Goal: Task Accomplishment & Management: Complete application form

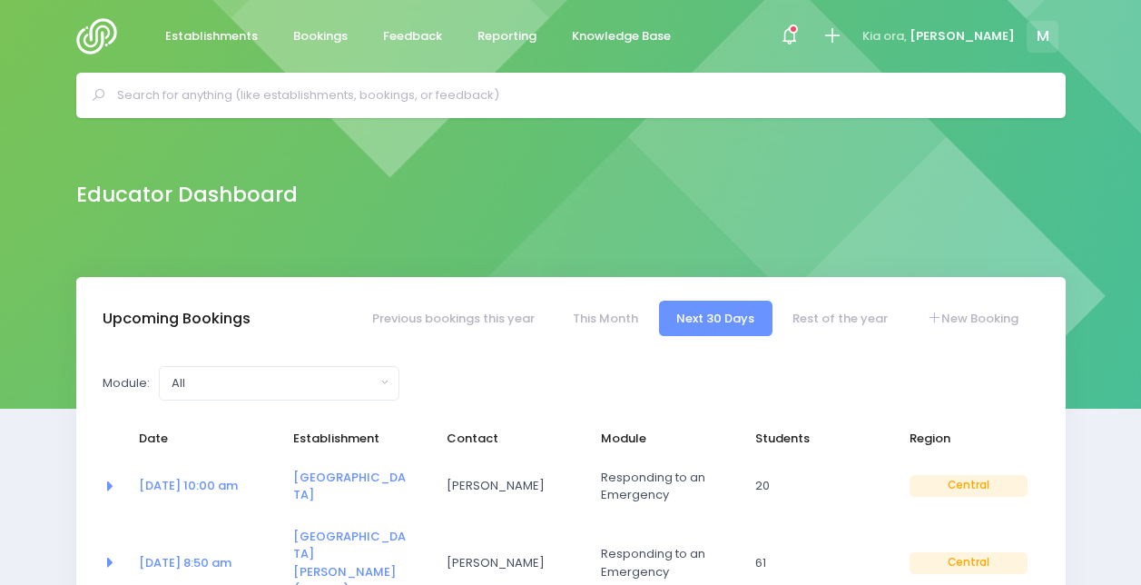
select select "5"
click at [992, 319] on link "New Booking" at bounding box center [972, 317] width 127 height 35
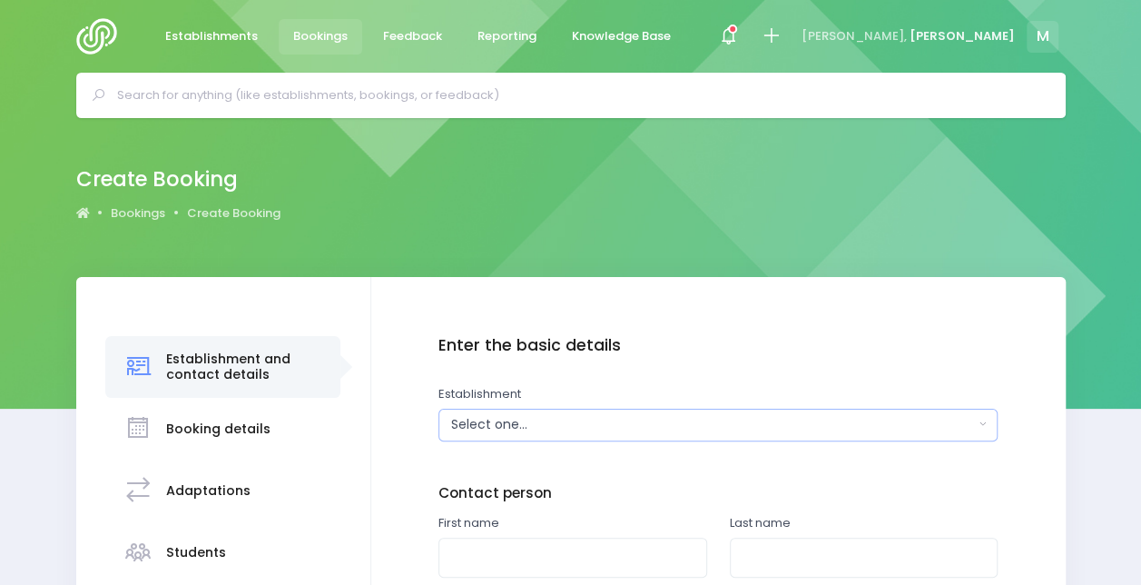
click at [634, 416] on div "Select one..." at bounding box center [712, 424] width 523 height 19
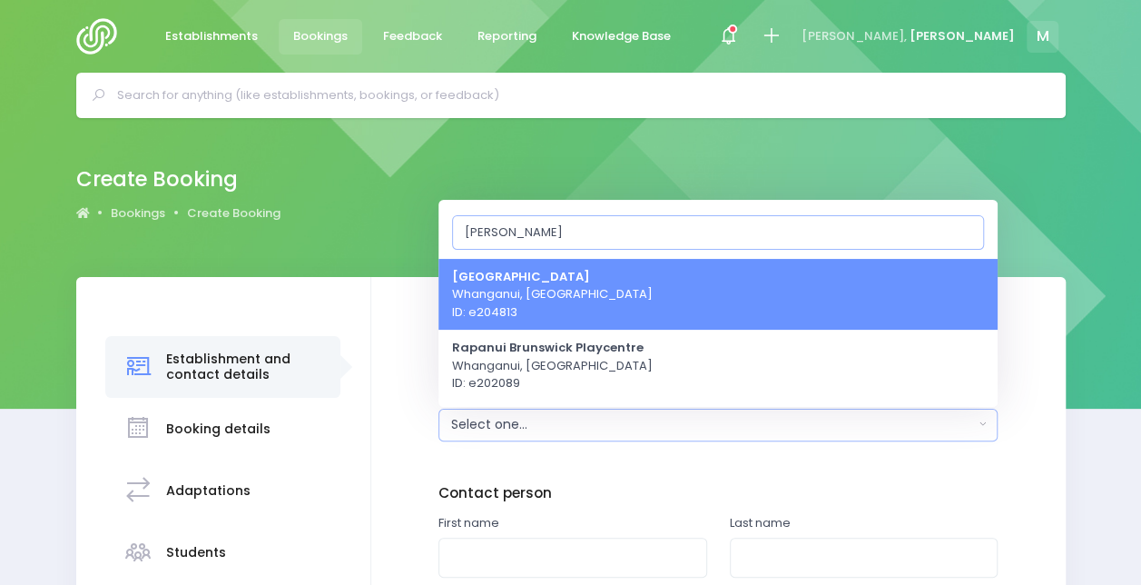
type input "bruns"
click at [592, 279] on span "Brunswick School Whanganui, Central Region ID: e204813" at bounding box center [552, 294] width 201 height 54
select select "204813"
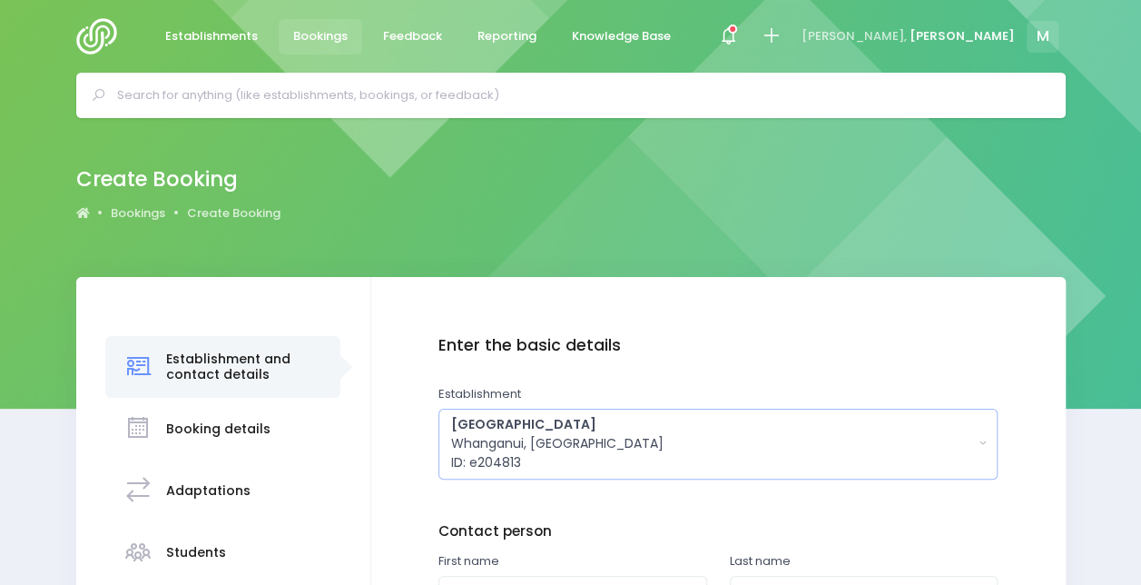
scroll to position [218, 0]
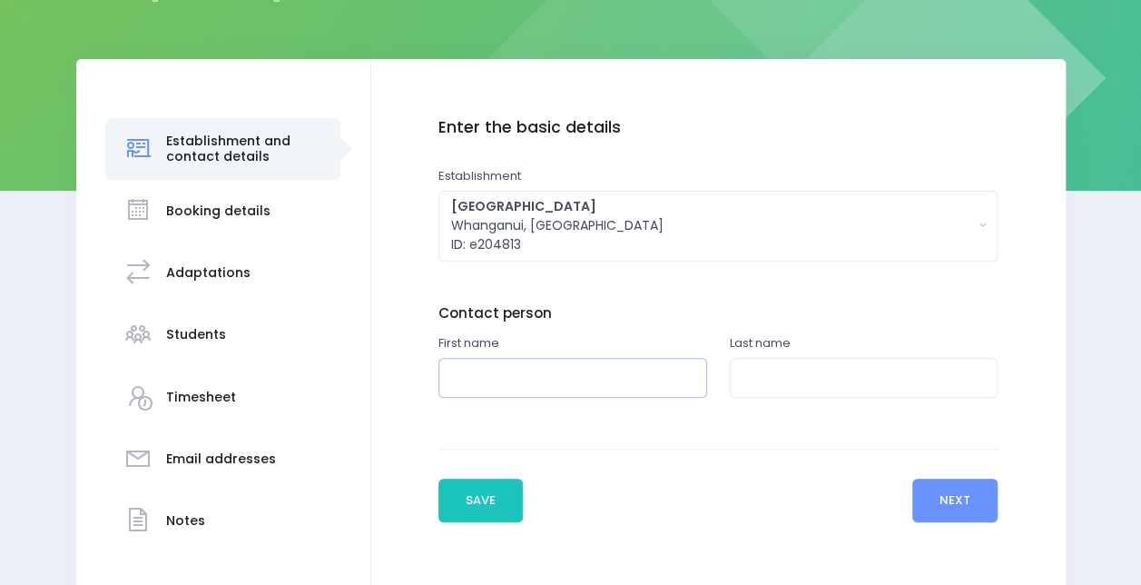
click at [572, 378] on input "text" at bounding box center [572, 378] width 269 height 41
type input "[PERSON_NAME]"
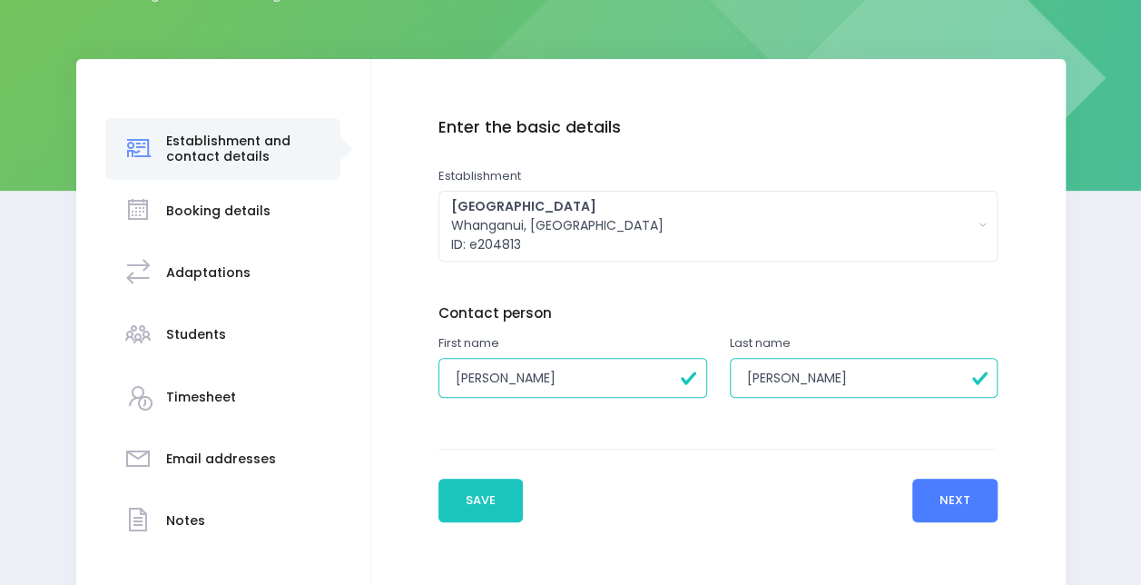
type input "[PERSON_NAME]"
click at [958, 498] on button "Next" at bounding box center [955, 500] width 86 height 44
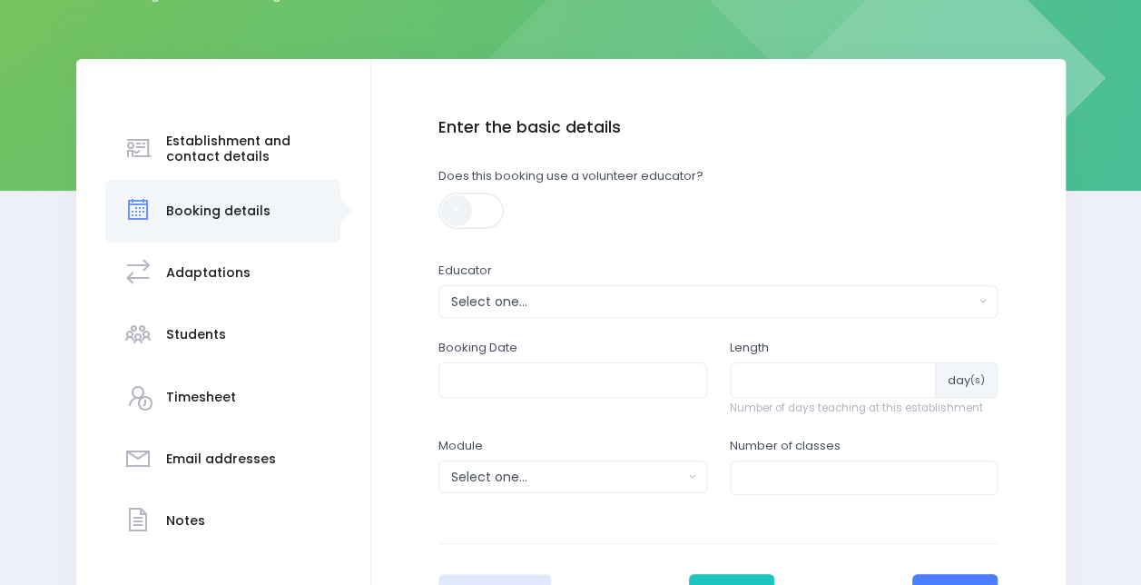
scroll to position [219, 0]
click at [513, 303] on div "Select one..." at bounding box center [712, 300] width 523 height 19
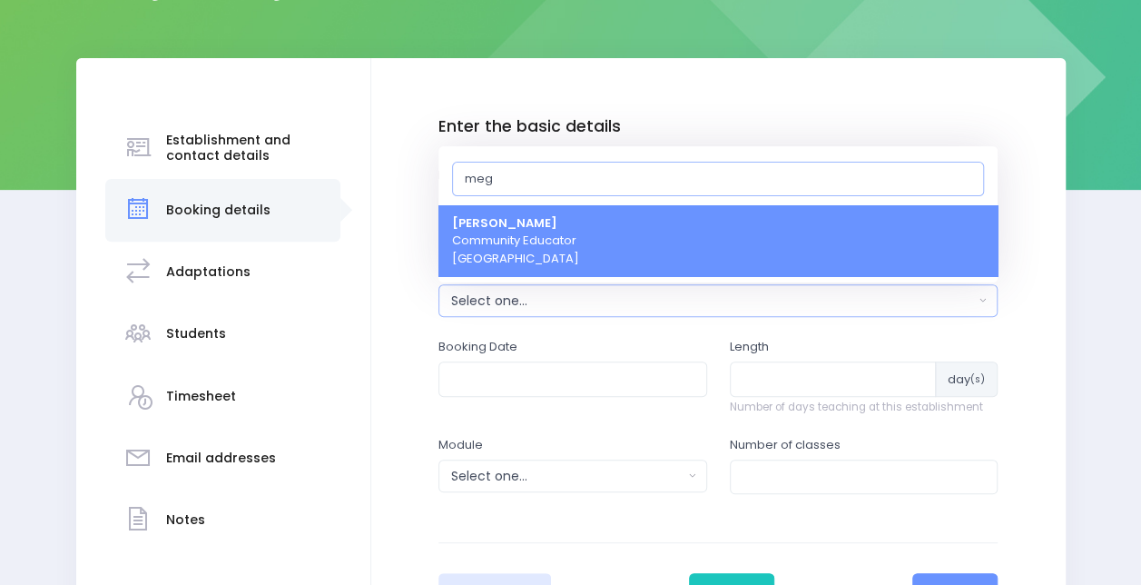
type input "meg"
click at [517, 233] on span "Megan Lawton Community Educator Central Region" at bounding box center [515, 241] width 127 height 54
select select "399566"
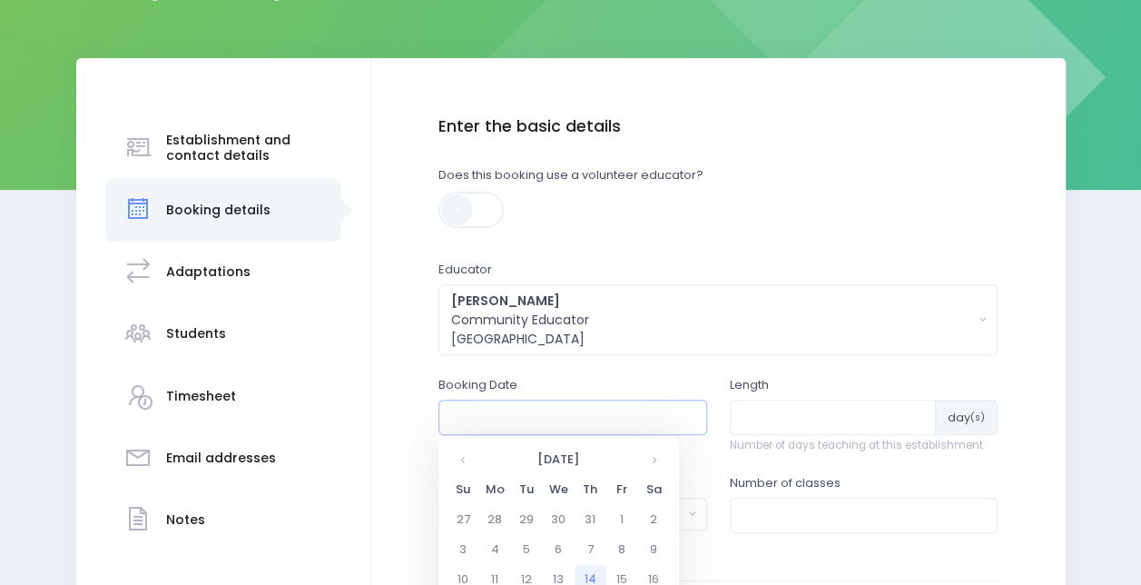
click at [506, 422] on input "text" at bounding box center [572, 416] width 269 height 34
click at [662, 463] on th at bounding box center [654, 460] width 32 height 30
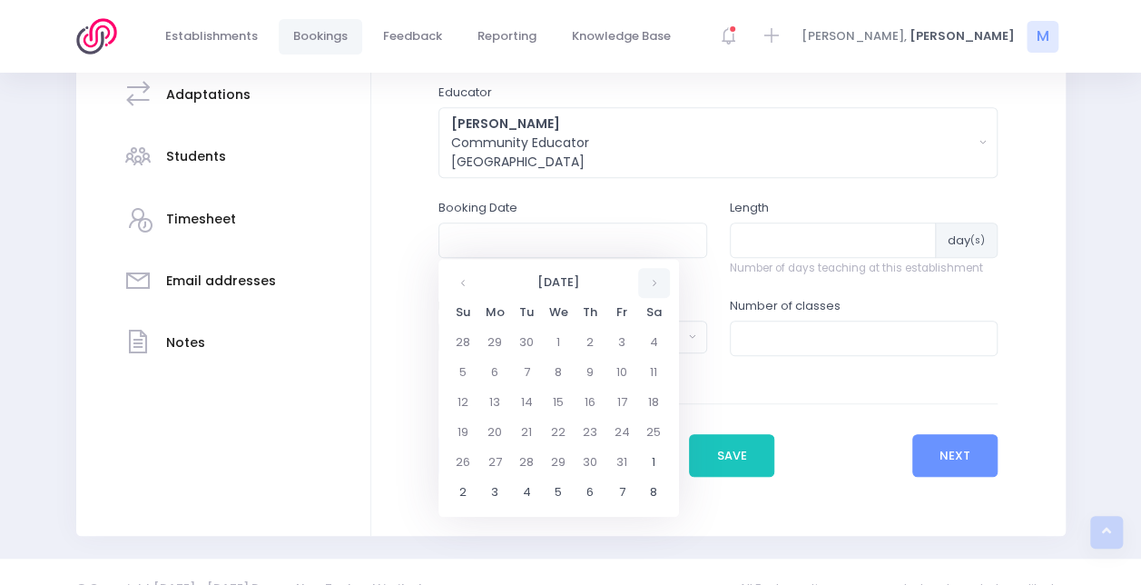
scroll to position [397, 0]
click at [457, 284] on th at bounding box center [463, 282] width 32 height 30
click at [595, 432] on td "21" at bounding box center [591, 432] width 32 height 30
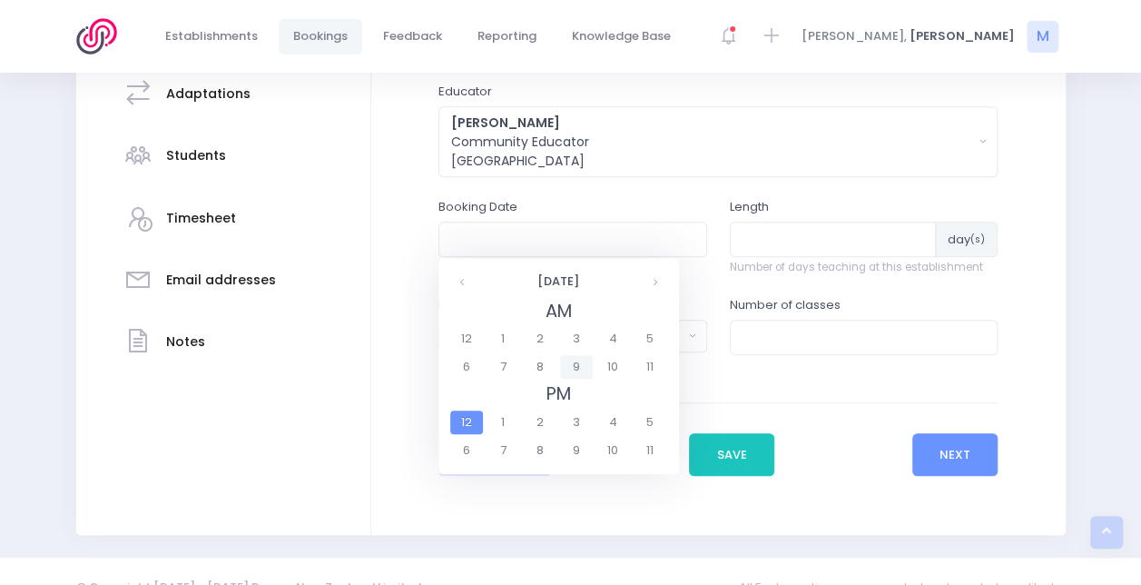
click at [576, 368] on span "9" at bounding box center [576, 367] width 32 height 24
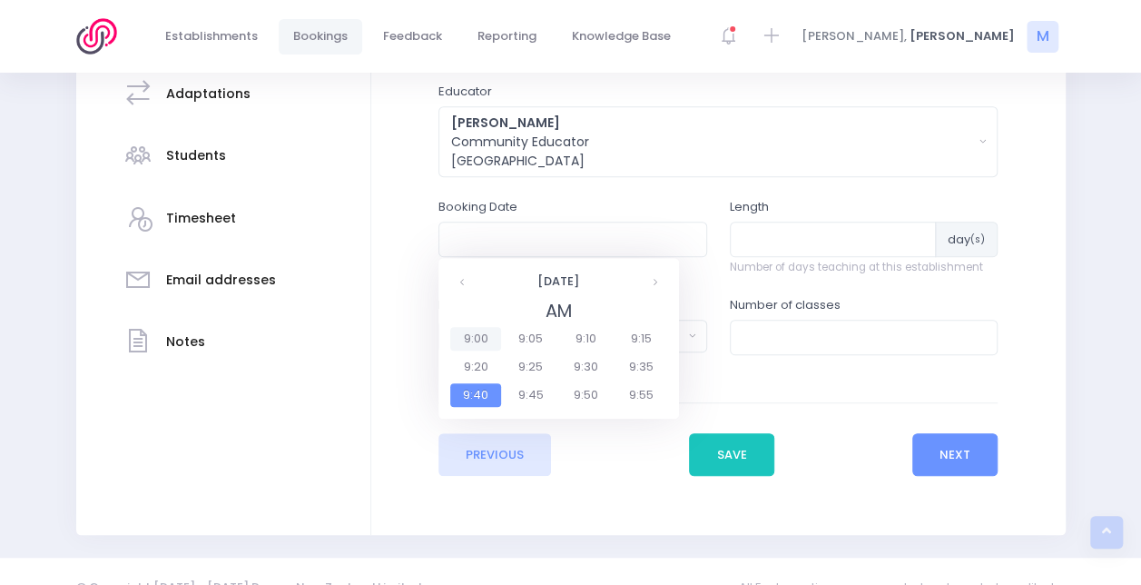
click at [480, 339] on span "9:00" at bounding box center [475, 339] width 51 height 24
type input "21/08/2025 09:00 AM"
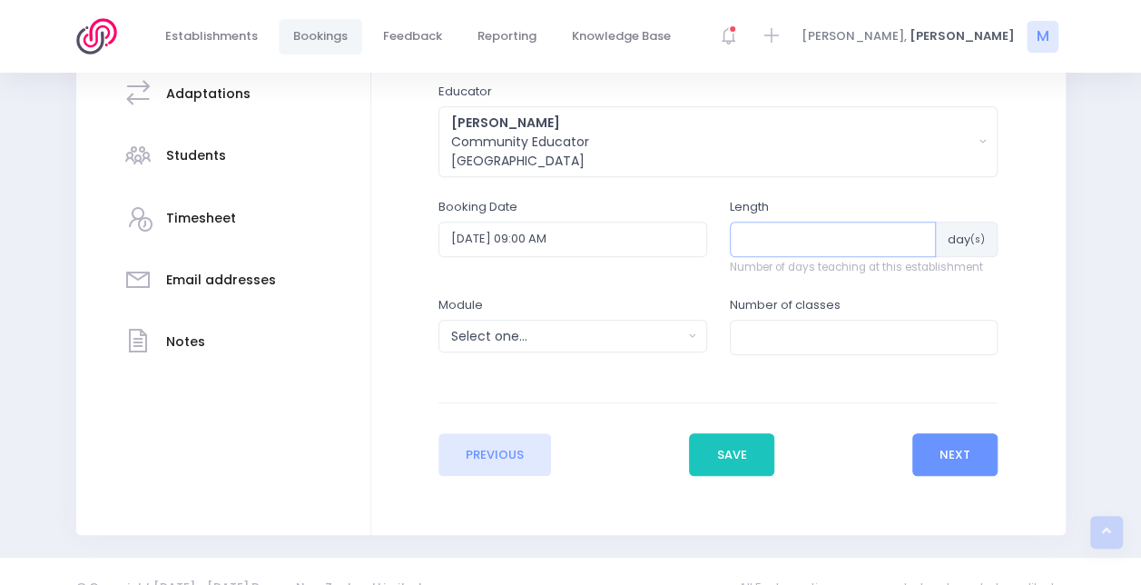
click at [774, 245] on input "number" at bounding box center [833, 238] width 207 height 34
type input "1"
click at [759, 338] on input "number" at bounding box center [864, 336] width 269 height 34
type input "3"
click at [584, 336] on div "Select one..." at bounding box center [566, 336] width 231 height 19
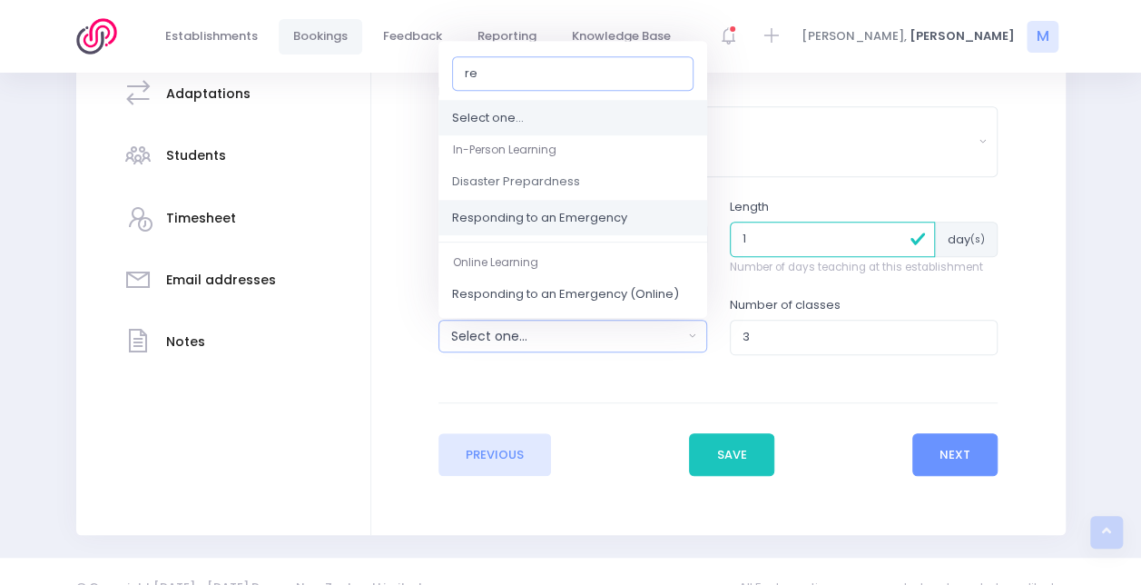
type input "re"
click at [585, 217] on span "Responding to an Emergency" at bounding box center [539, 218] width 175 height 18
select select "Responding to an Emergency"
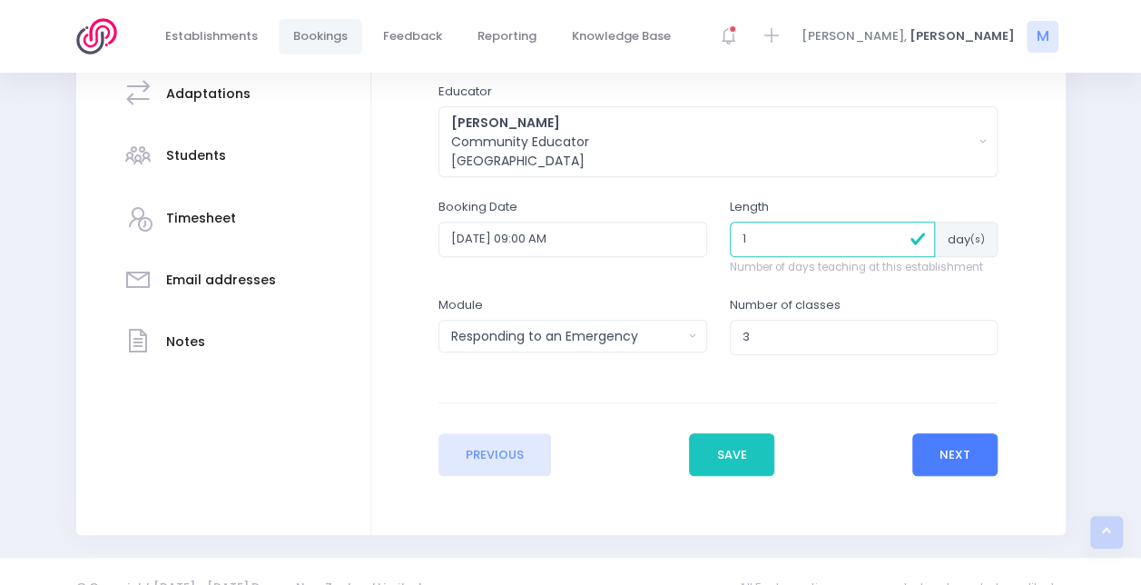
click at [957, 447] on button "Next" at bounding box center [955, 455] width 86 height 44
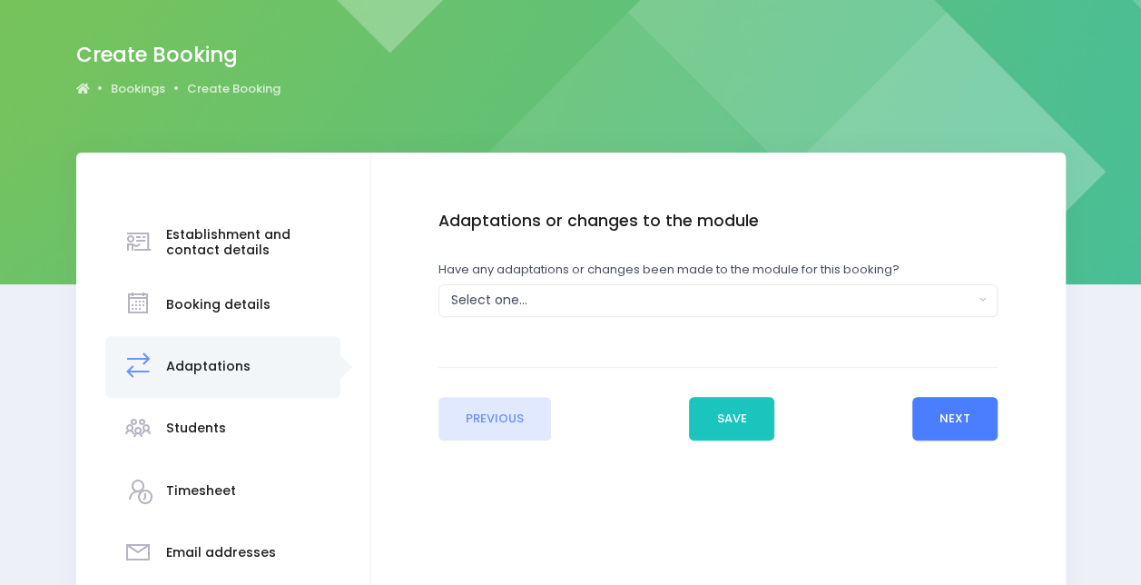
scroll to position [125, 0]
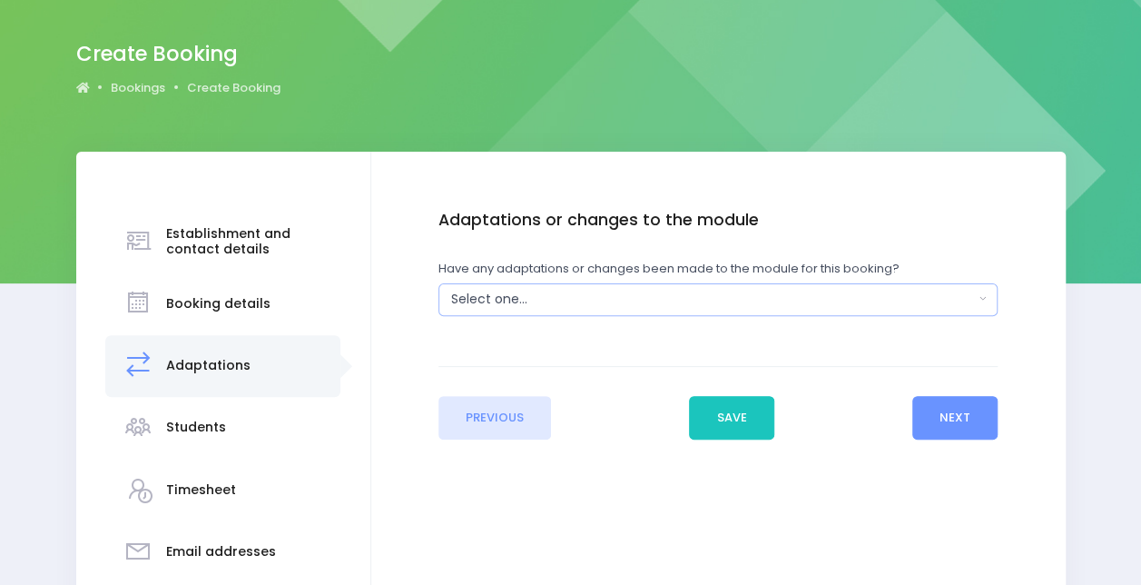
click at [764, 302] on div "Select one..." at bounding box center [712, 299] width 523 height 19
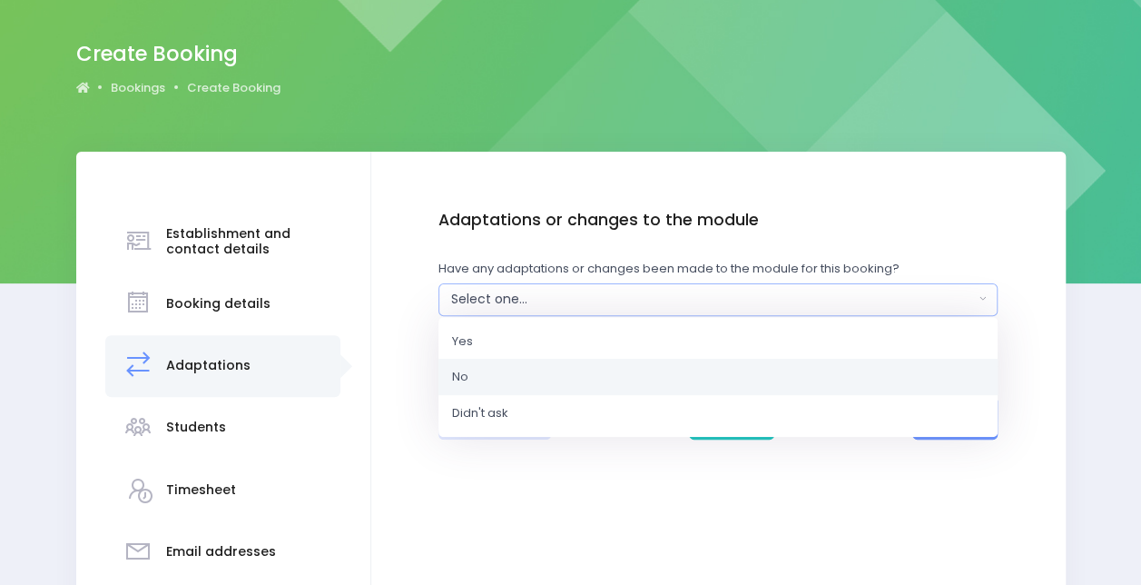
click at [706, 370] on link "No" at bounding box center [717, 377] width 559 height 36
select select "No"
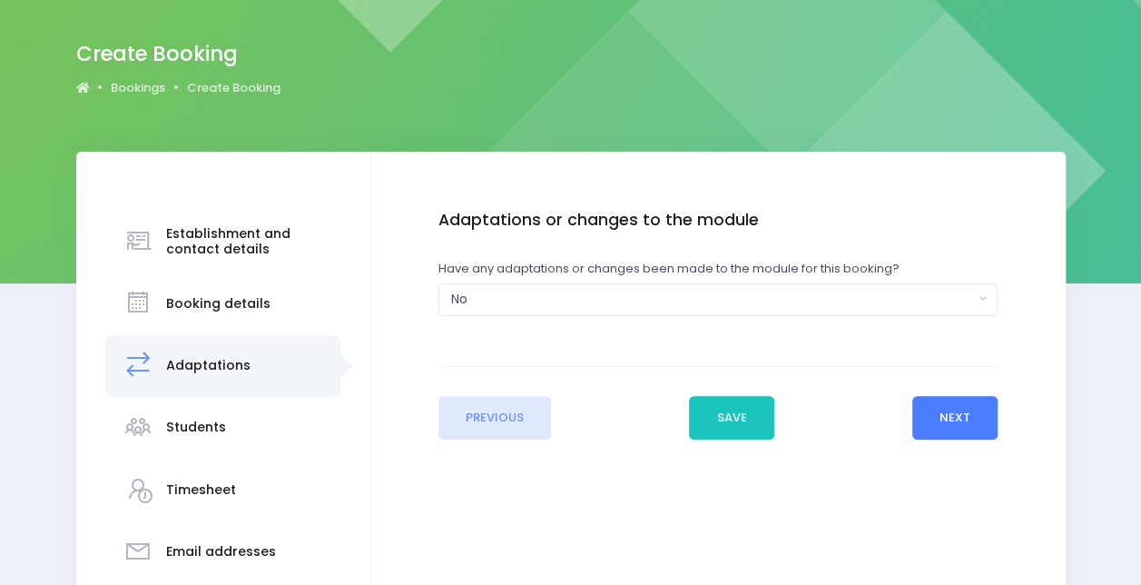
click at [978, 408] on button "Next" at bounding box center [955, 418] width 86 height 44
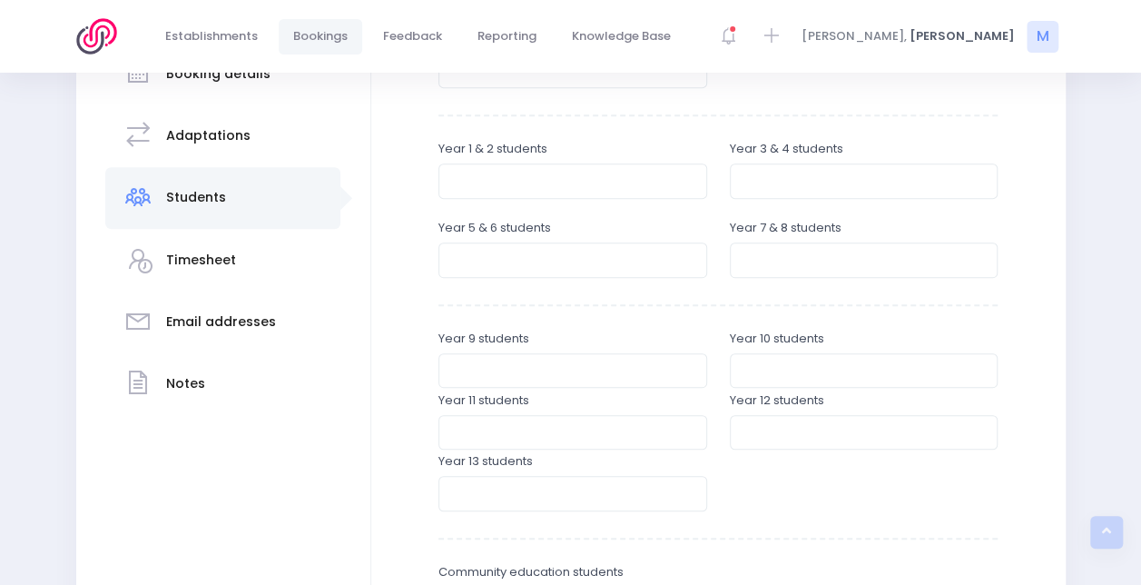
scroll to position [356, 0]
click at [1093, 209] on div "Establishment and contact details Notes" at bounding box center [570, 362] width 1141 height 882
click at [595, 171] on input "number" at bounding box center [572, 179] width 269 height 34
type input "22"
click at [780, 182] on input "number" at bounding box center [864, 179] width 269 height 34
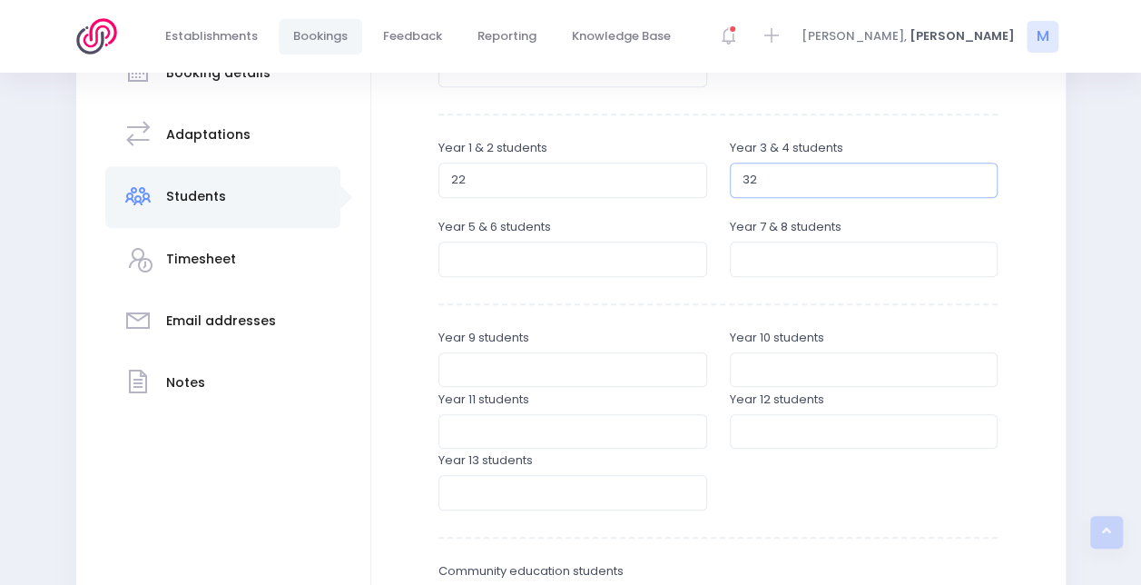
scroll to position [468, 0]
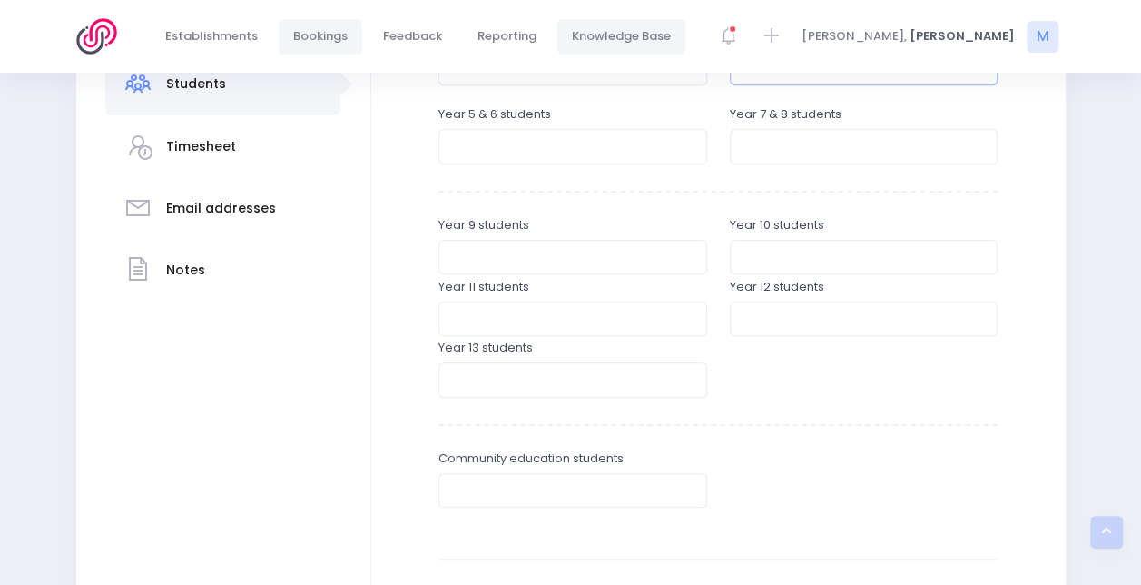
type input "32"
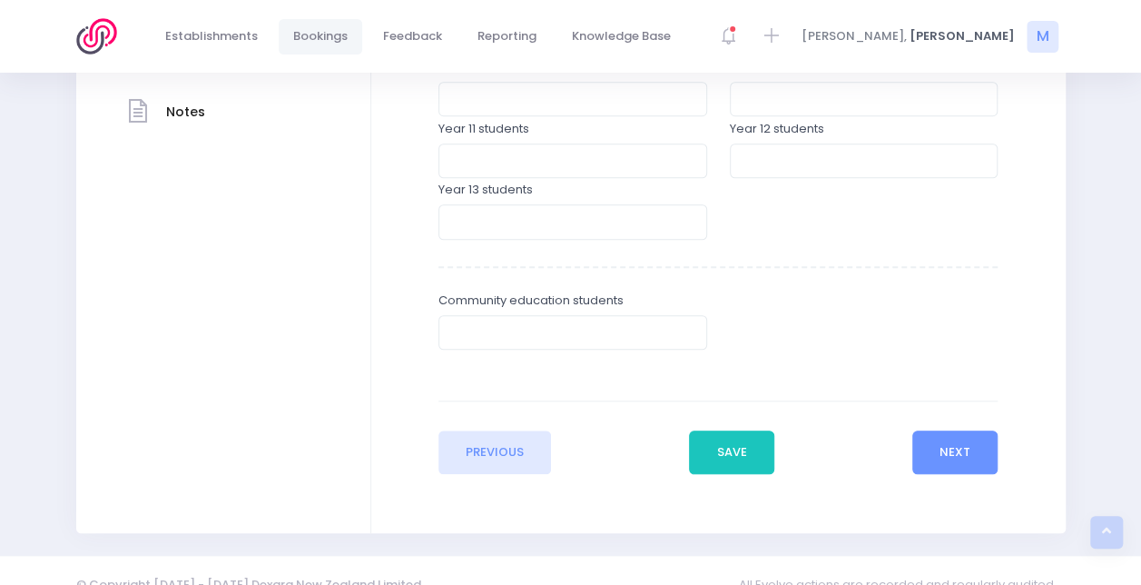
scroll to position [628, 0]
click at [935, 454] on button "Next" at bounding box center [955, 450] width 86 height 44
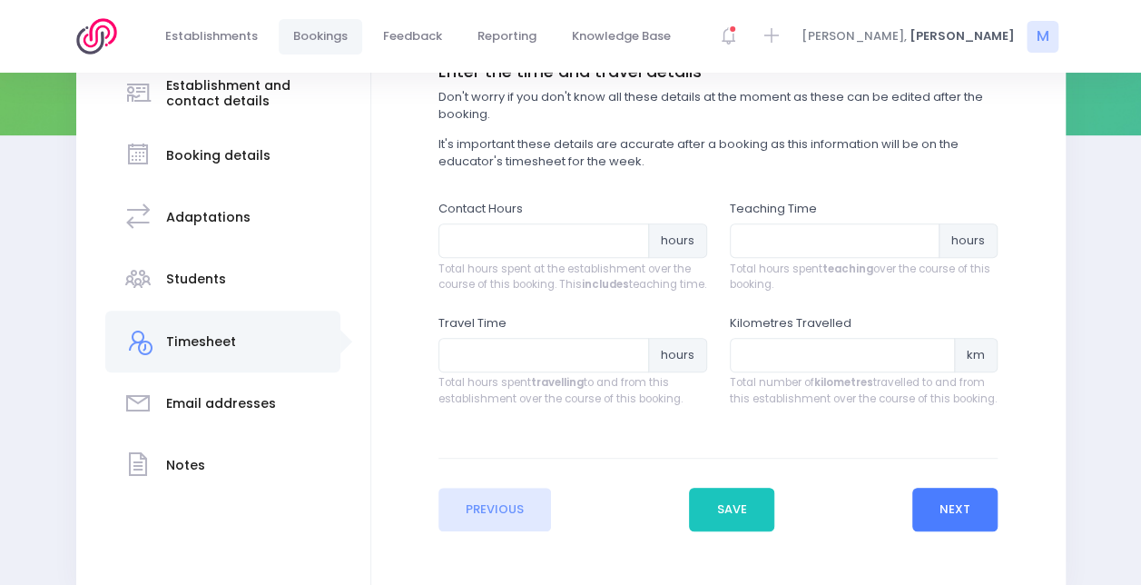
scroll to position [274, 0]
click at [521, 229] on input "number" at bounding box center [543, 239] width 211 height 34
click at [533, 369] on input "number" at bounding box center [543, 354] width 211 height 34
type input "2.75"
click at [764, 363] on input "number" at bounding box center [843, 354] width 226 height 34
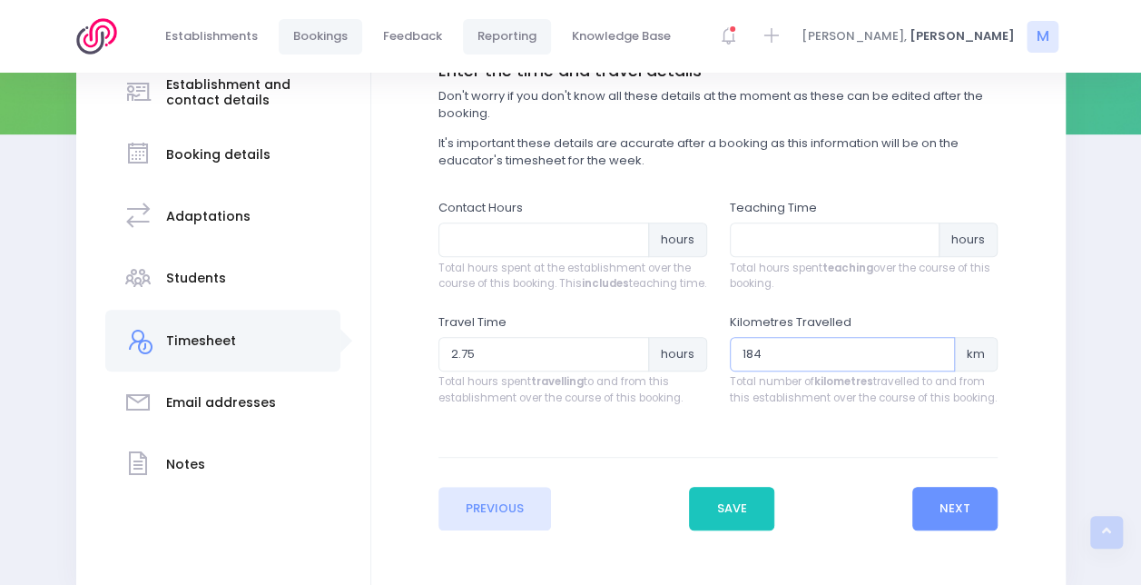
type input "184"
click at [776, 232] on input "number" at bounding box center [835, 239] width 211 height 34
type input "3"
click at [468, 237] on input "number" at bounding box center [543, 239] width 211 height 34
type input "4.75"
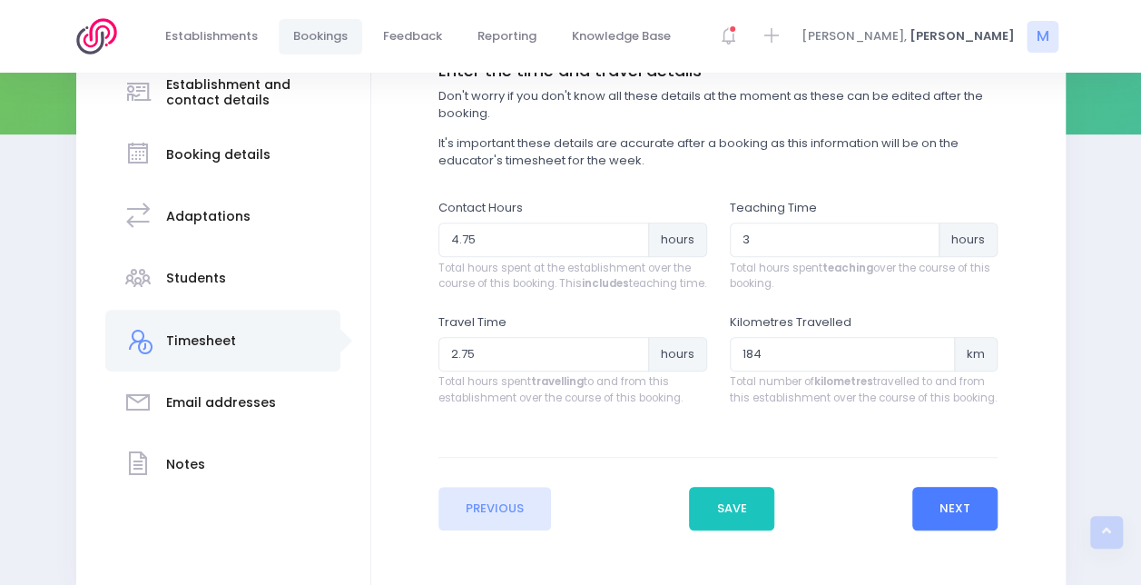
click at [949, 530] on button "Next" at bounding box center [955, 508] width 86 height 44
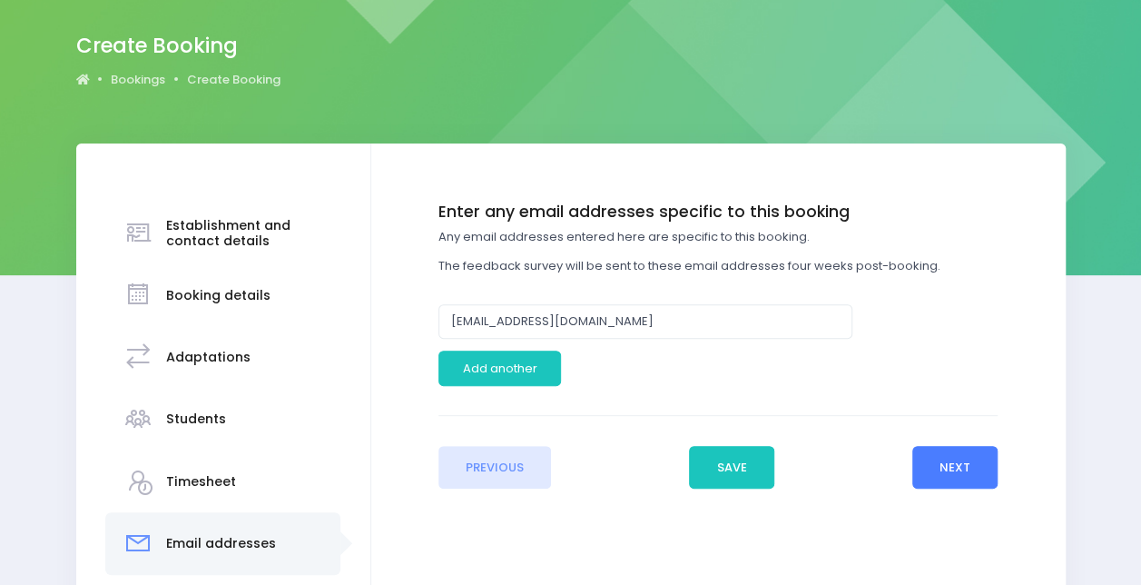
scroll to position [134, 0]
click at [949, 459] on button "Next" at bounding box center [955, 467] width 86 height 44
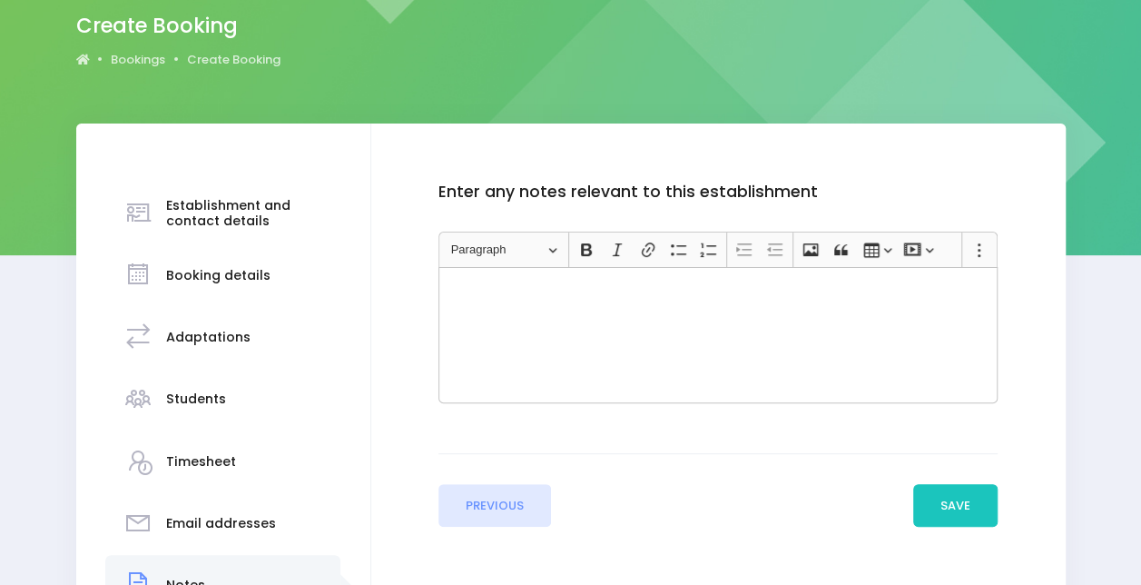
scroll to position [154, 0]
click at [820, 312] on div "Rich Text Editor, main" at bounding box center [717, 334] width 559 height 136
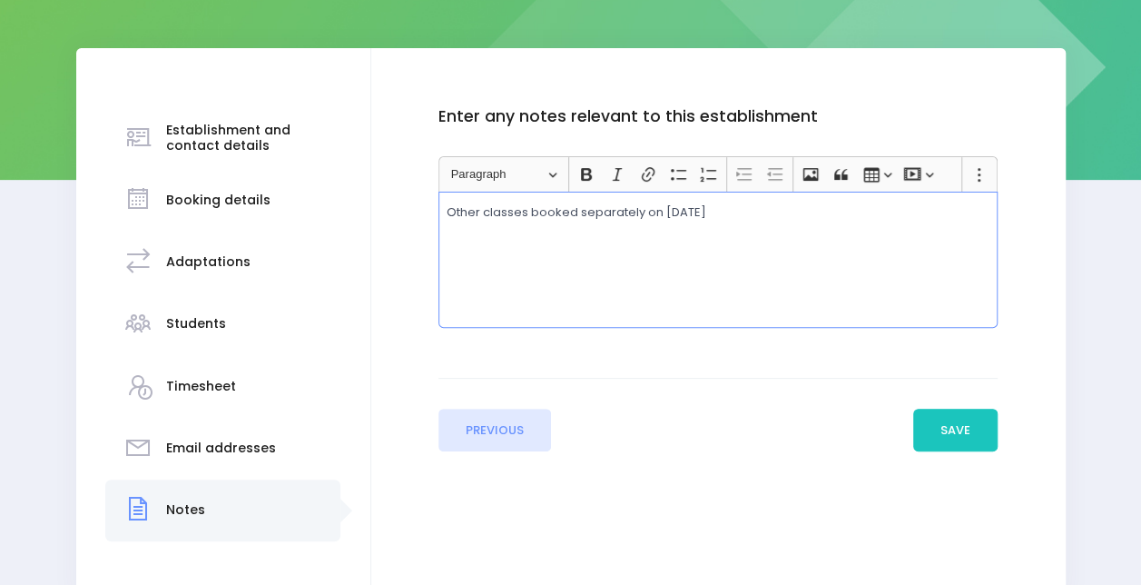
scroll to position [231, 0]
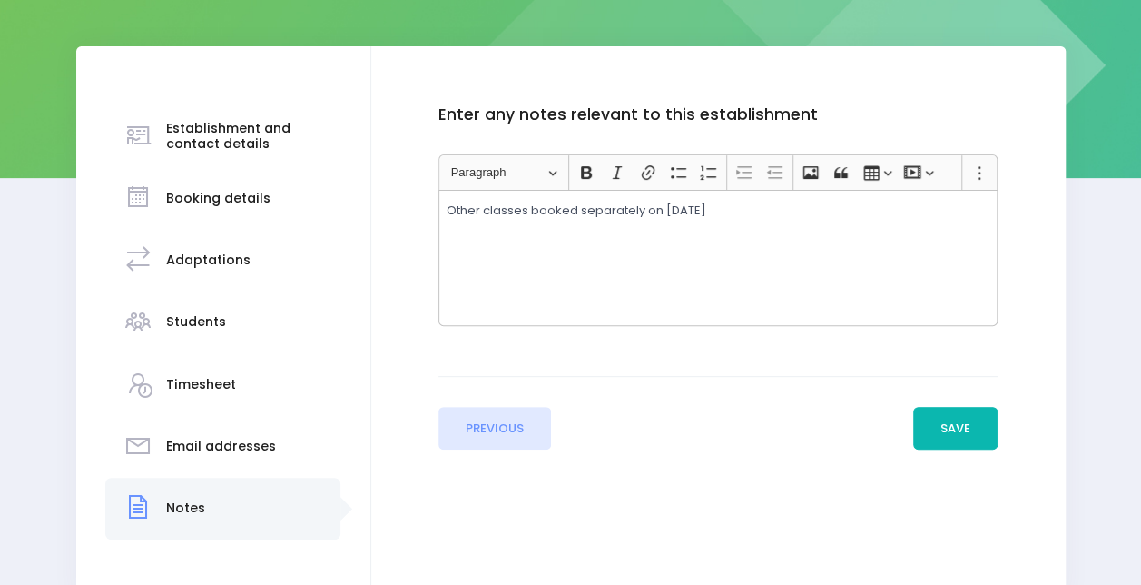
click at [965, 423] on button "Save" at bounding box center [955, 429] width 85 height 44
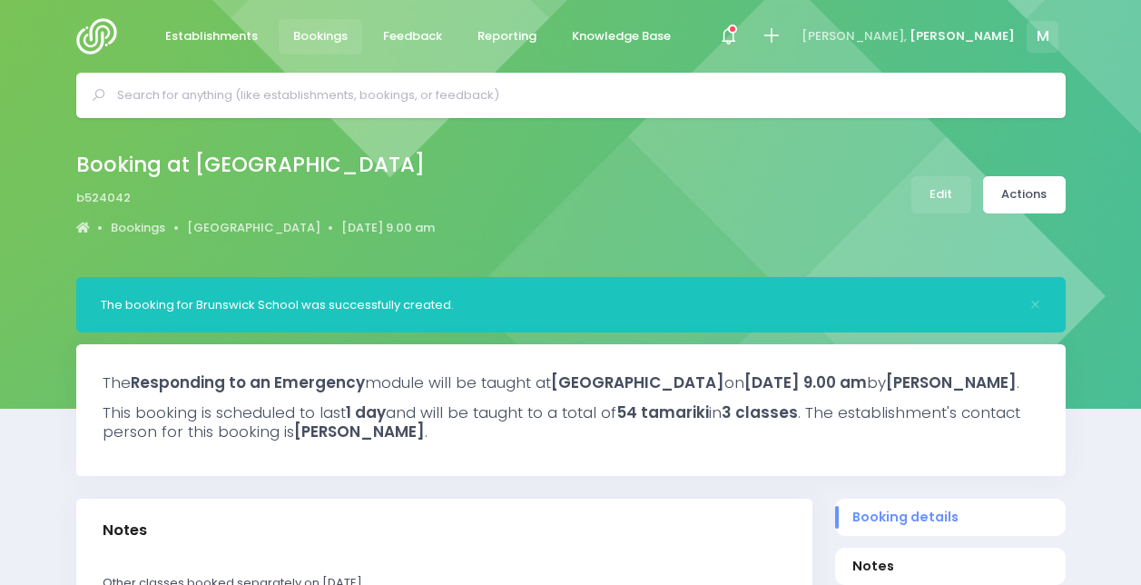
select select "5"
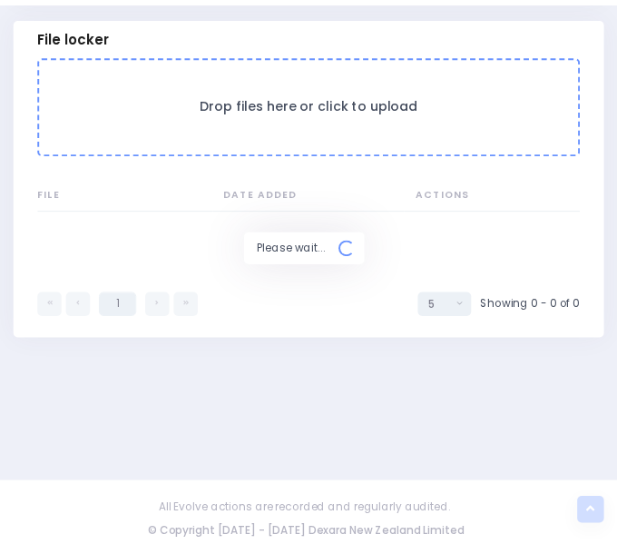
scroll to position [1621, 0]
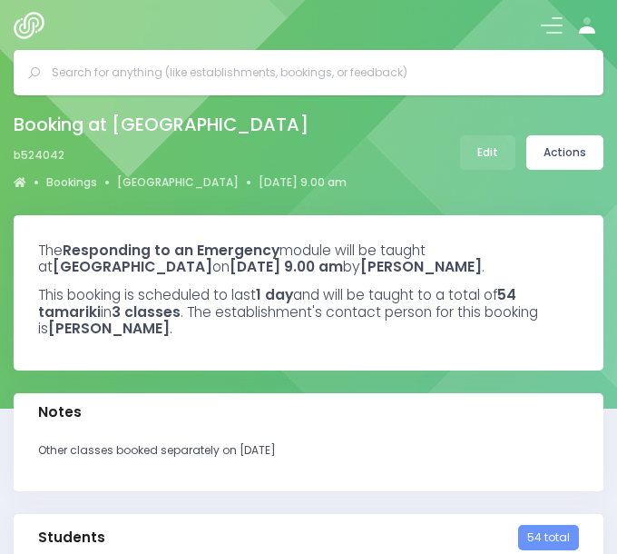
select select "5"
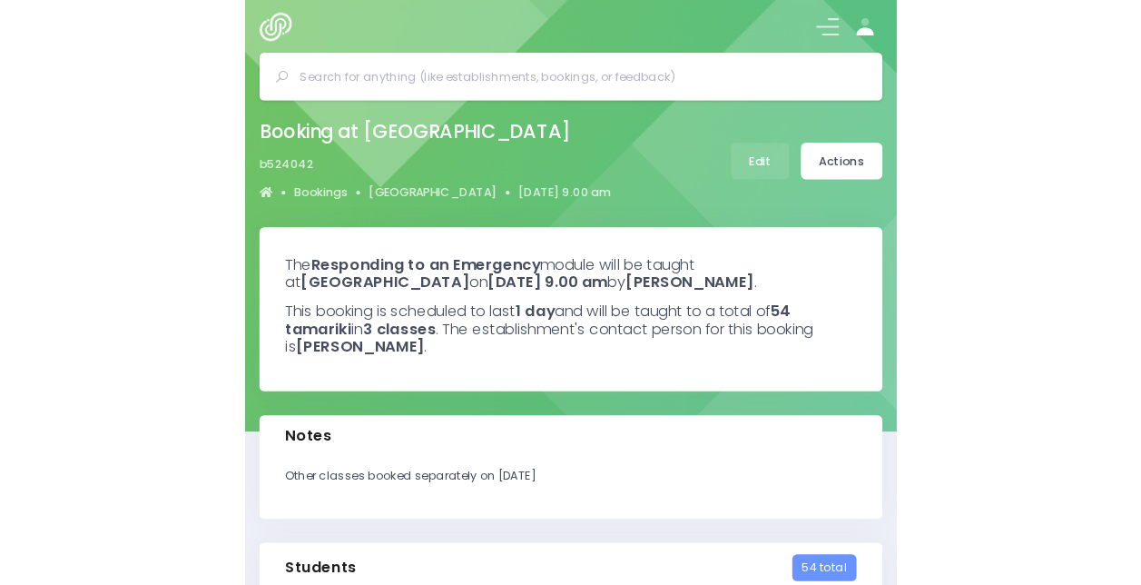
scroll to position [1423, 0]
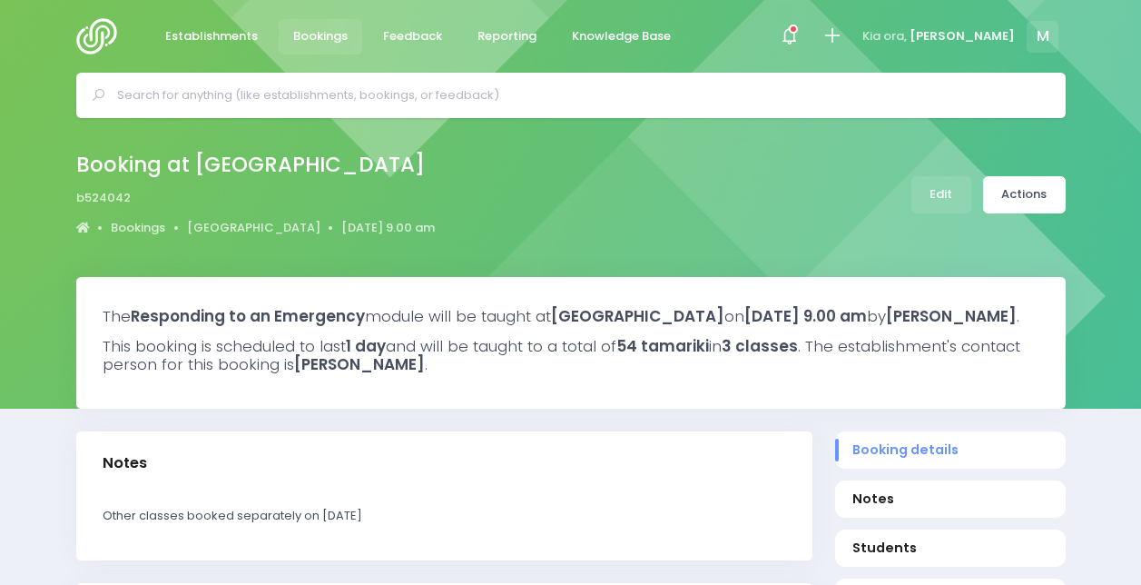
select select "5"
click at [1028, 203] on link "Actions" at bounding box center [1024, 194] width 83 height 37
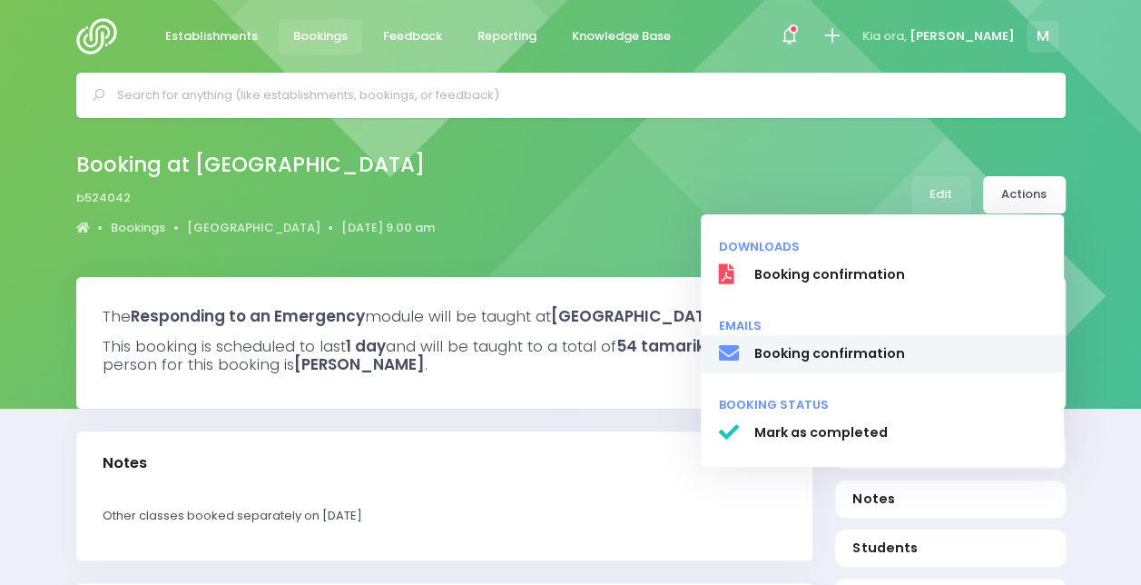
click at [811, 359] on span "Booking confirmation" at bounding box center [899, 353] width 292 height 19
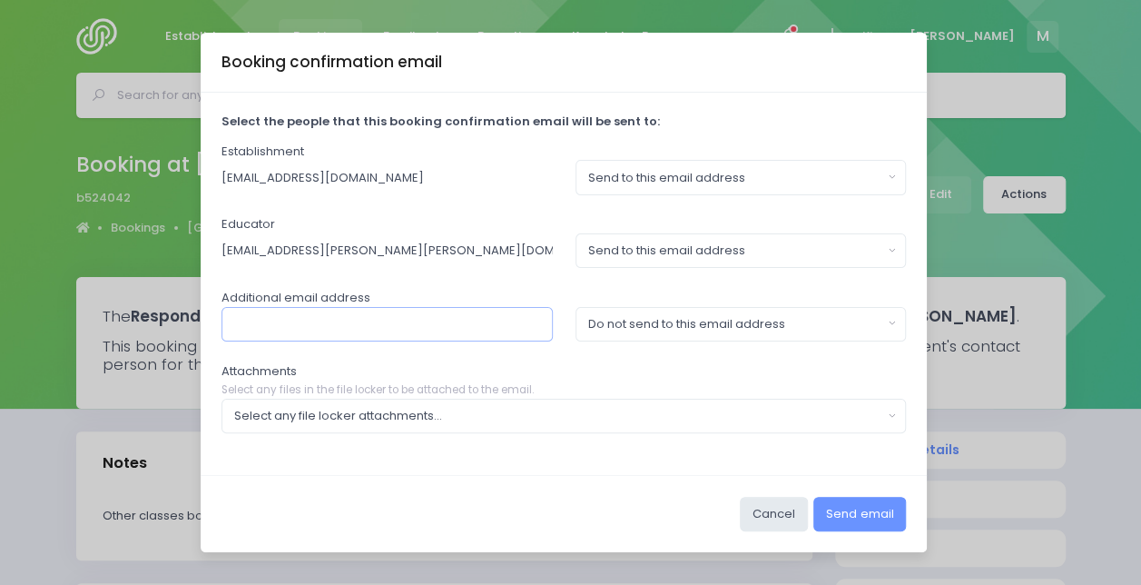
click at [494, 325] on input "text" at bounding box center [386, 324] width 331 height 34
type input "office@brunswick.school.nz"
click at [681, 312] on button "Do not send to this email address" at bounding box center [740, 324] width 331 height 34
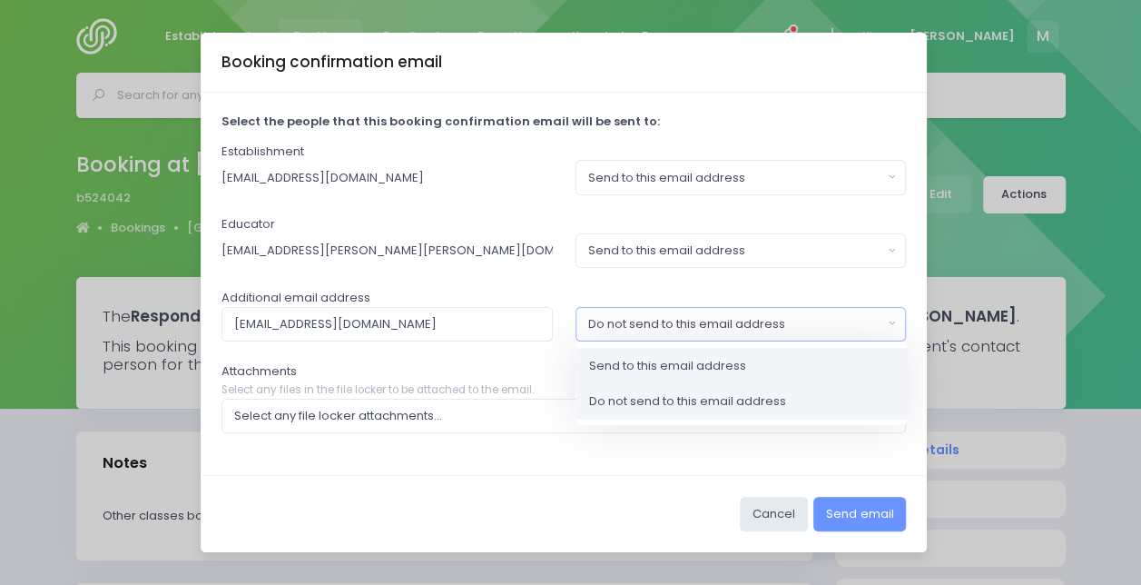
click at [614, 371] on span "Send to this email address" at bounding box center [667, 365] width 157 height 18
select select "send"
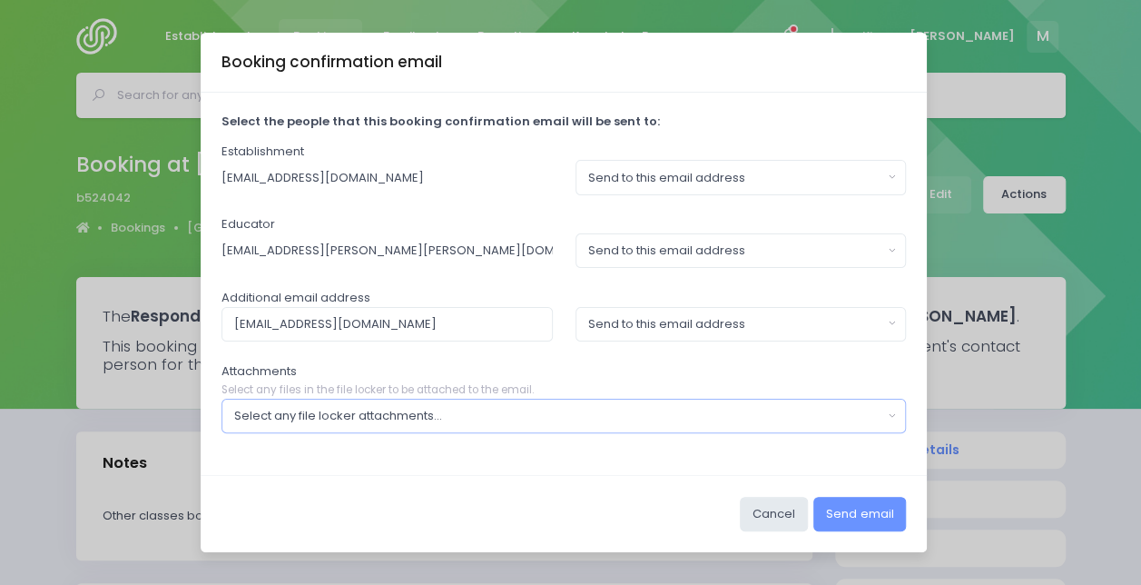
click at [512, 428] on button "Select any file locker attachments..." at bounding box center [563, 415] width 685 height 34
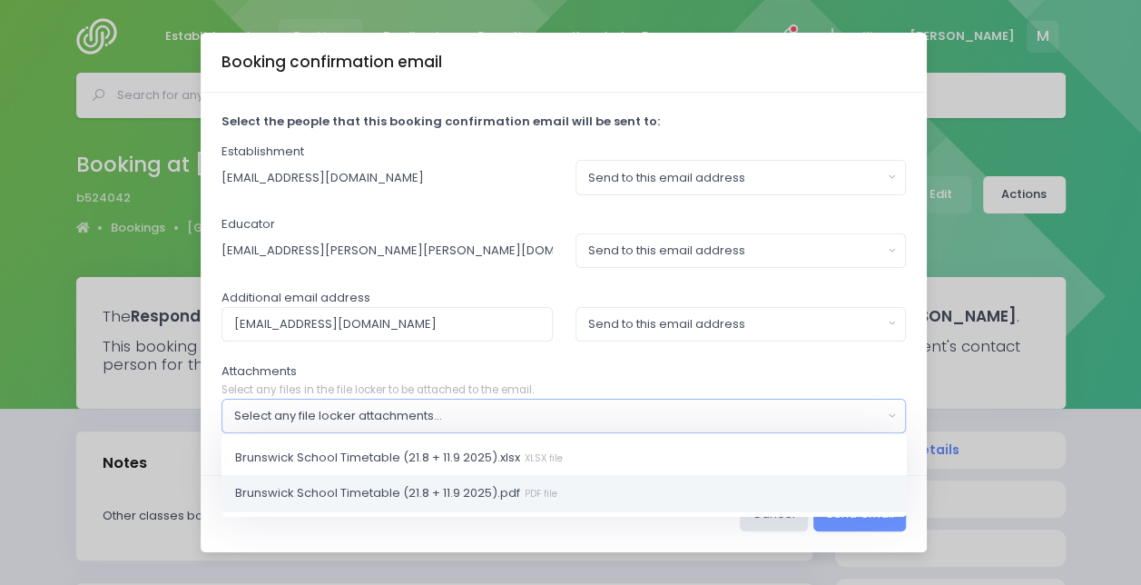
click at [459, 500] on span "Brunswick School Timetable (21.8 + 11.9 2025).pdf PDF file" at bounding box center [396, 493] width 322 height 18
select select "11072"
click at [807, 92] on div "Booking confirmation email" at bounding box center [564, 62] width 726 height 59
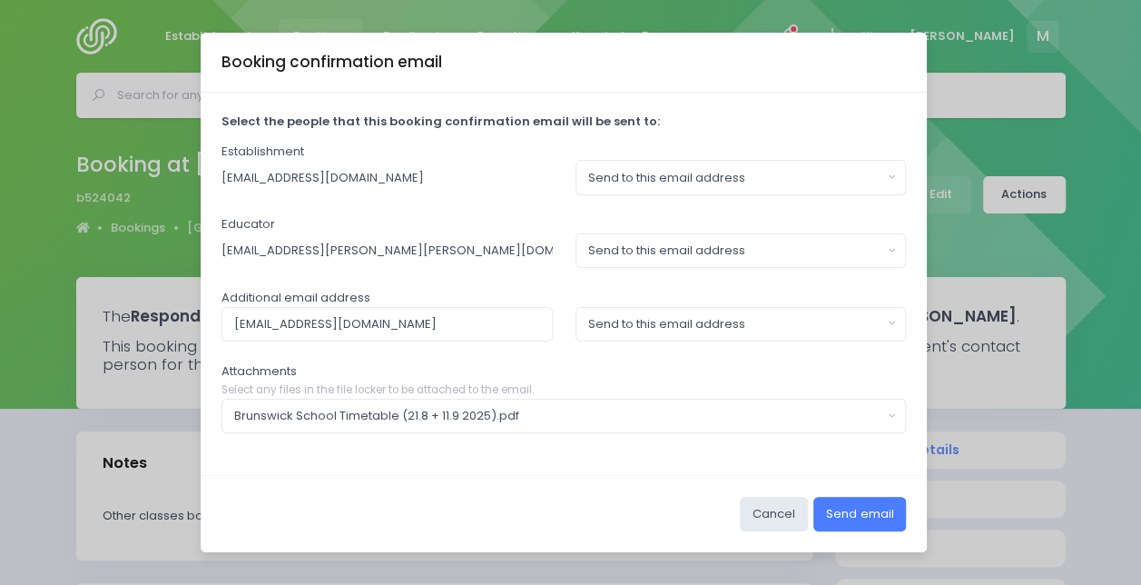
click at [869, 512] on button "Send email" at bounding box center [859, 513] width 93 height 34
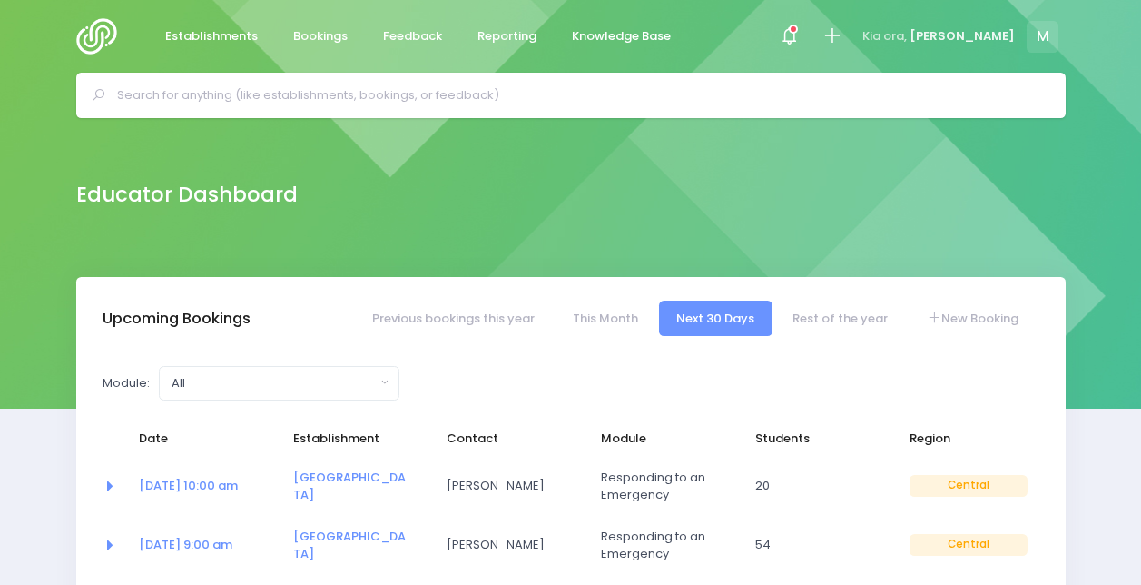
select select "5"
click at [992, 321] on link "New Booking" at bounding box center [972, 317] width 127 height 35
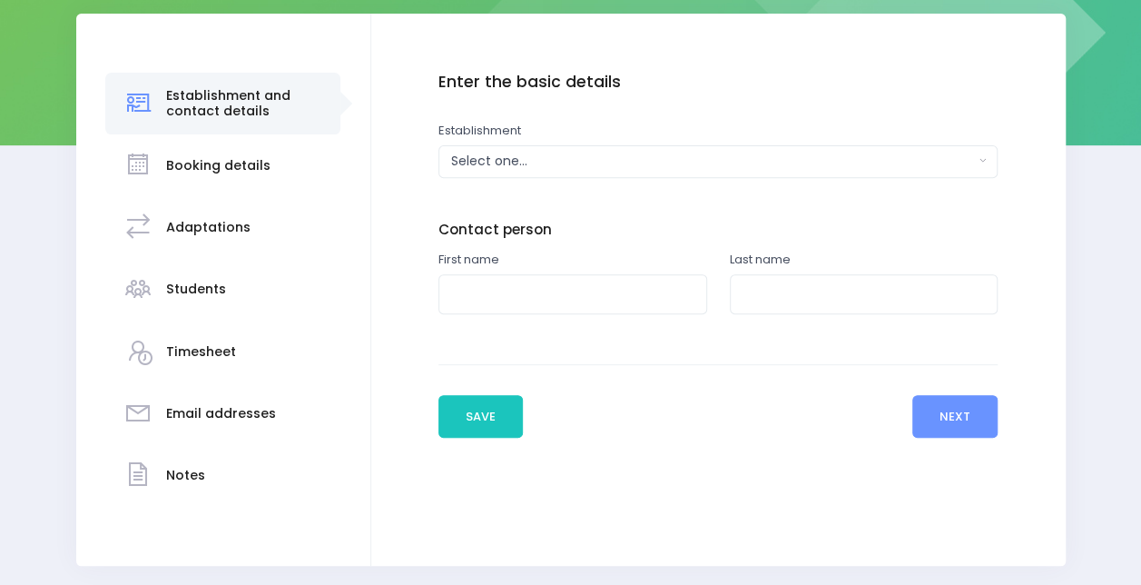
scroll to position [263, 0]
click at [545, 288] on input "text" at bounding box center [572, 294] width 269 height 41
type input "[PERSON_NAME]"
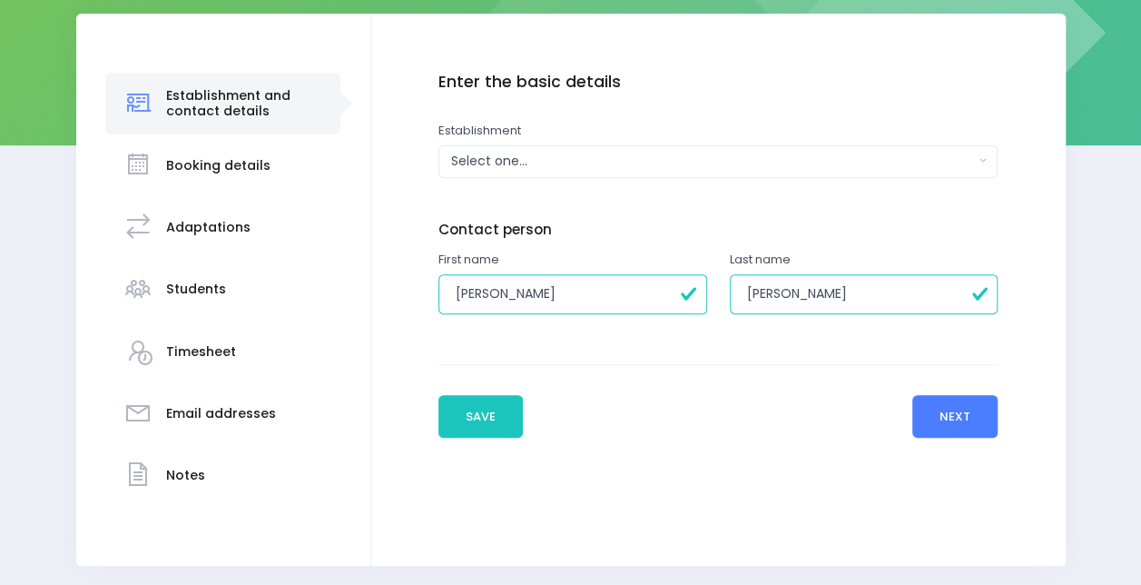
click at [974, 422] on button "Next" at bounding box center [955, 417] width 86 height 44
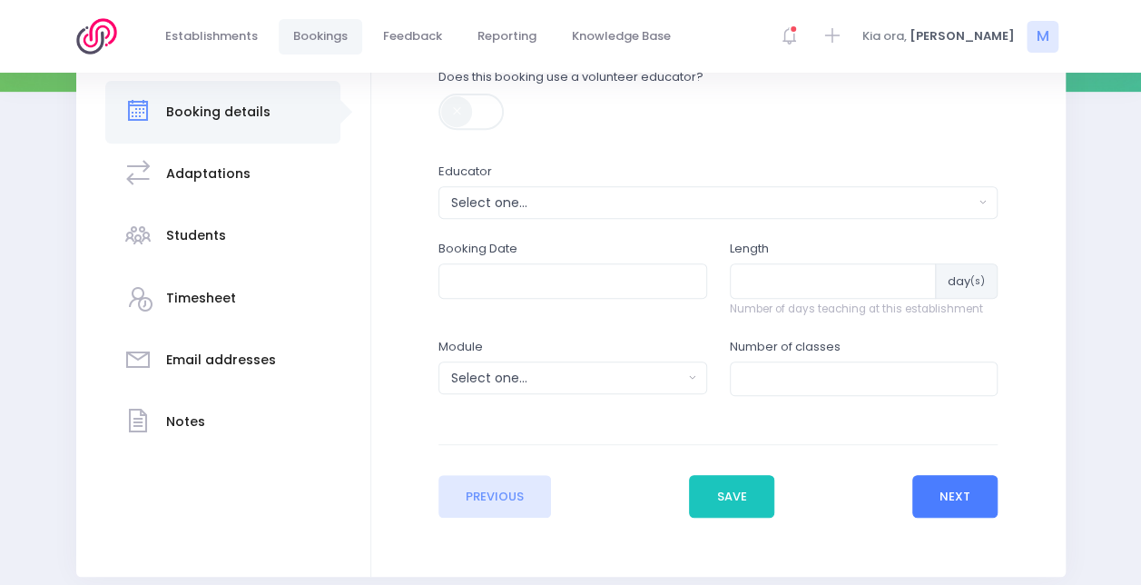
scroll to position [340, 0]
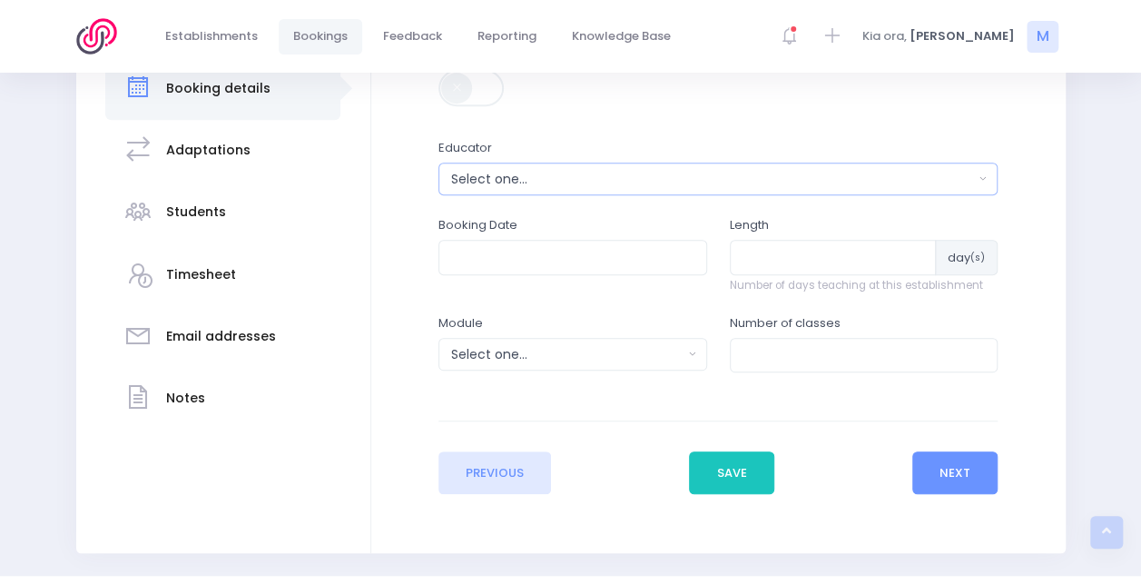
click at [523, 174] on div "Select one..." at bounding box center [712, 179] width 523 height 19
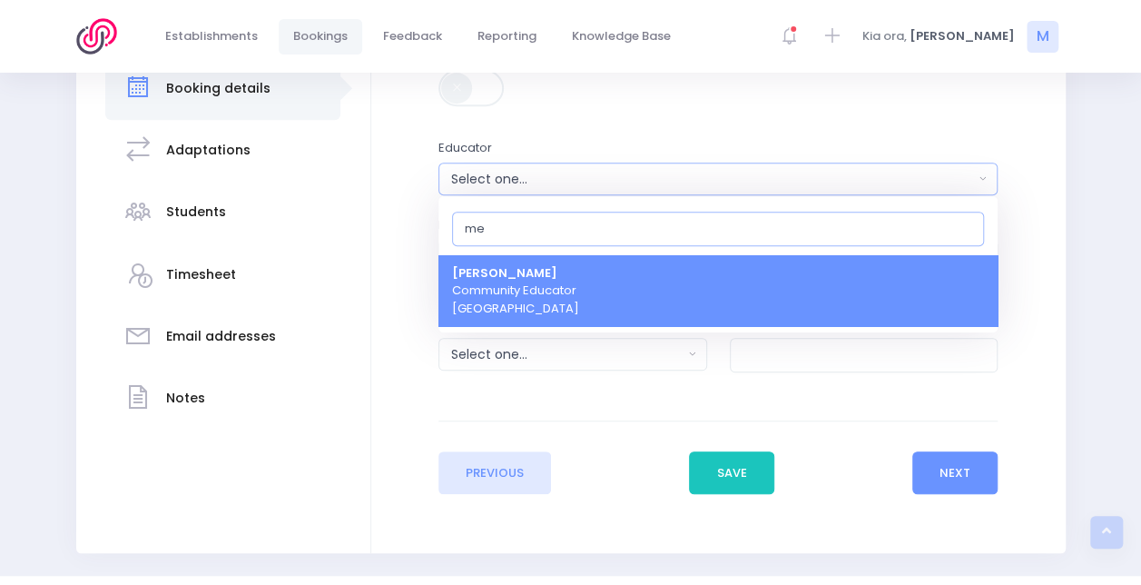
type input "me"
click at [546, 283] on span "Megan Lawton Community Educator Central Region" at bounding box center [515, 291] width 127 height 54
select select "399566"
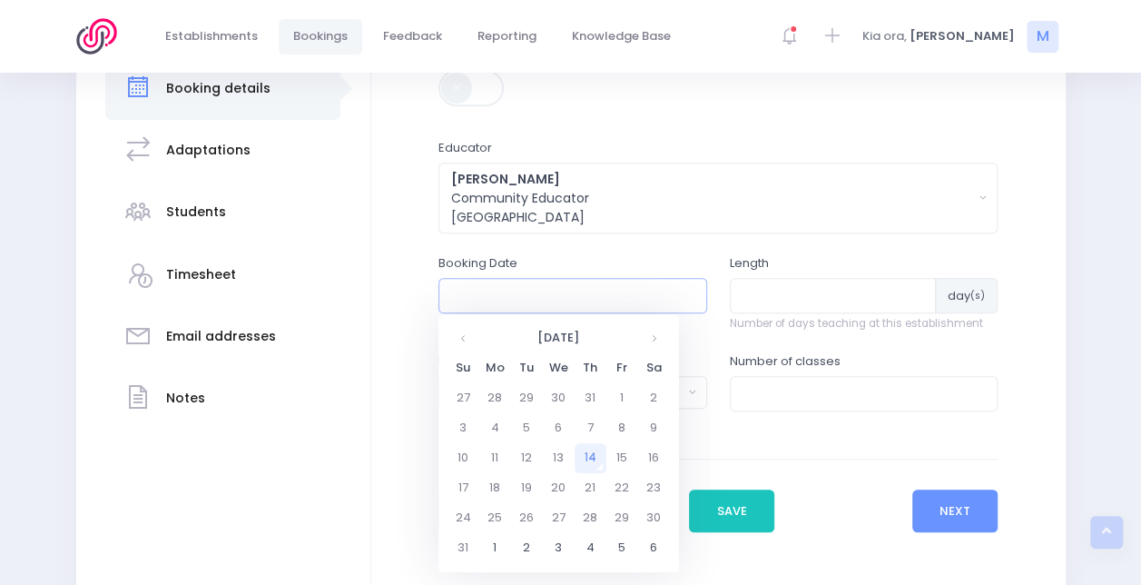
click at [597, 281] on input "text" at bounding box center [572, 295] width 269 height 34
click at [652, 329] on th at bounding box center [654, 338] width 32 height 30
click at [592, 435] on td "11" at bounding box center [591, 428] width 32 height 30
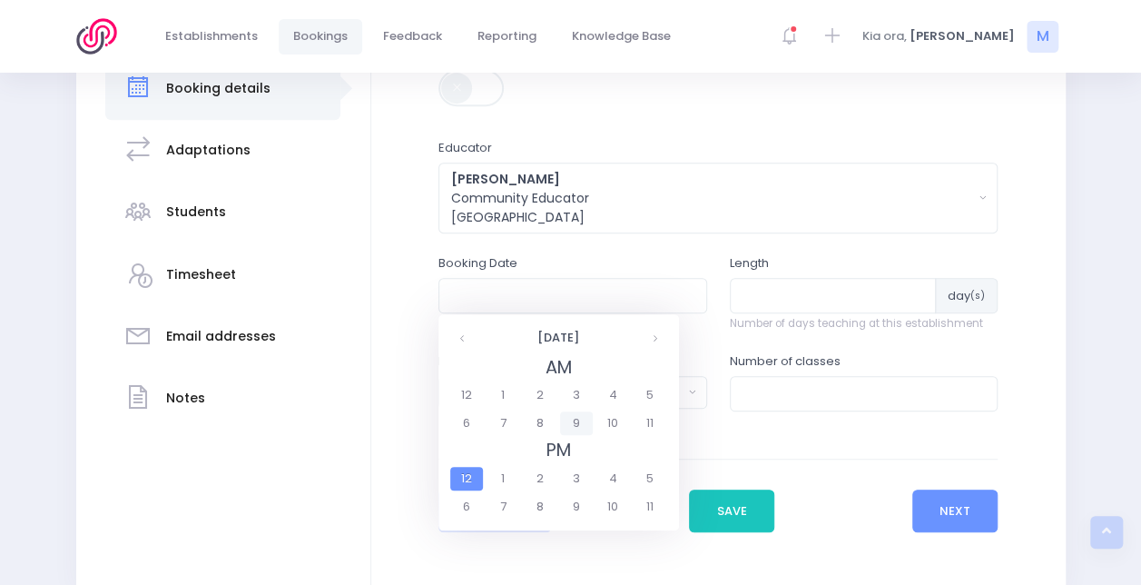
click at [573, 424] on span "9" at bounding box center [576, 423] width 32 height 24
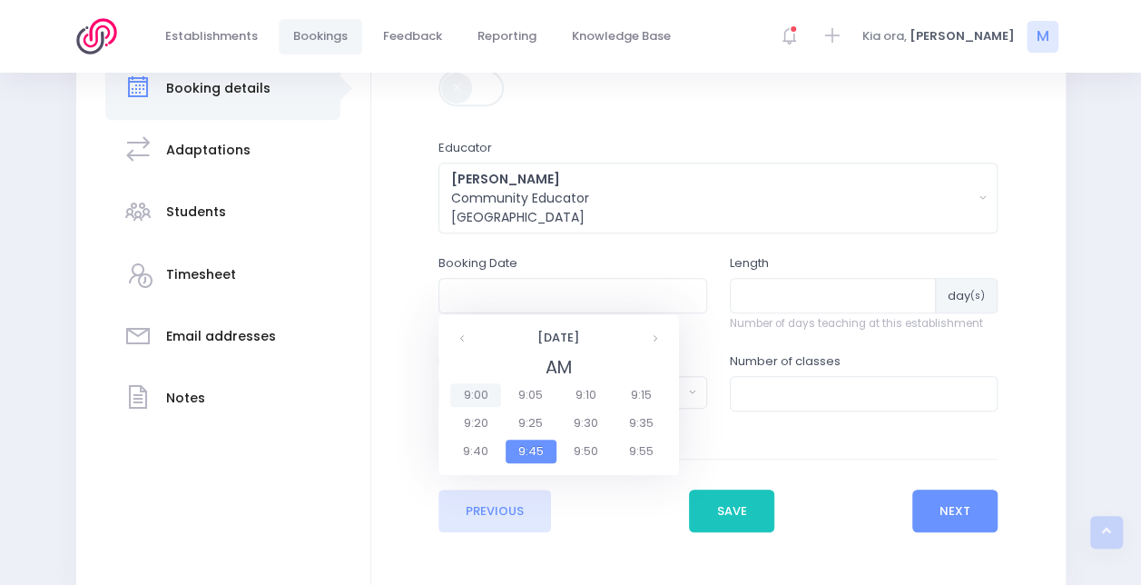
click at [476, 390] on span "9:00" at bounding box center [475, 395] width 51 height 24
type input "11/09/2025 09:00 AM"
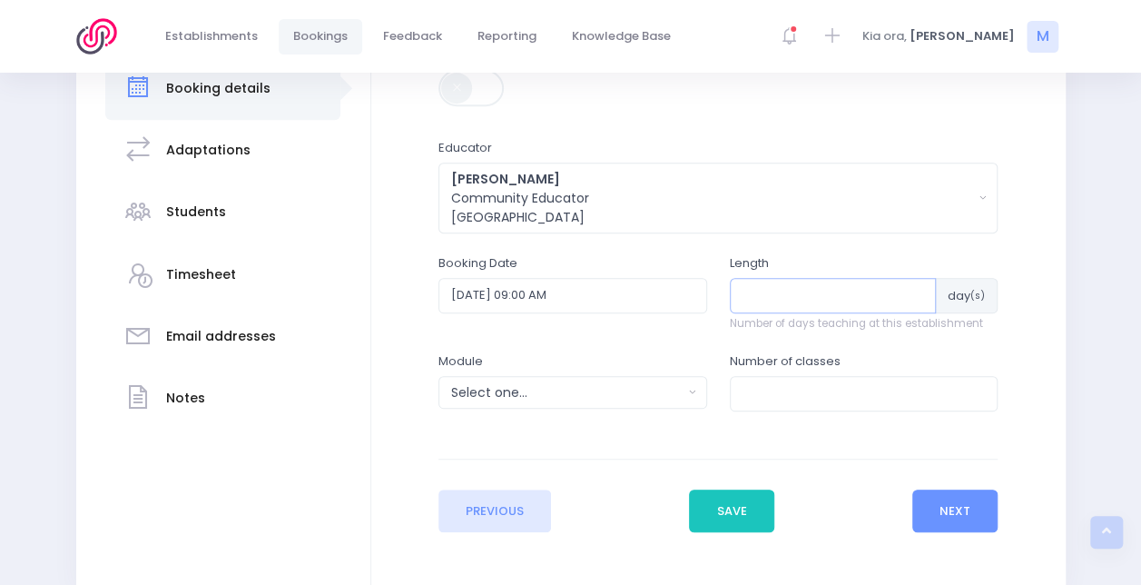
click at [781, 300] on input "number" at bounding box center [833, 295] width 207 height 34
type input "1"
click at [782, 389] on input "number" at bounding box center [864, 393] width 269 height 34
type input "2"
click at [646, 394] on div "Select one..." at bounding box center [566, 392] width 231 height 19
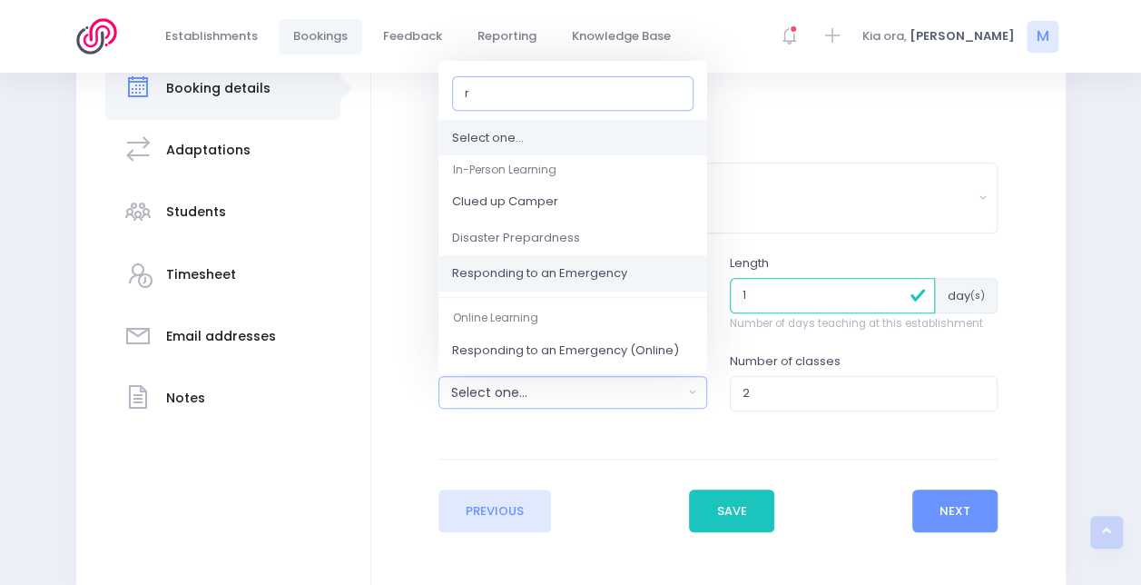
type input "r"
click at [570, 270] on span "Responding to an Emergency" at bounding box center [539, 274] width 175 height 18
select select "Responding to an Emergency"
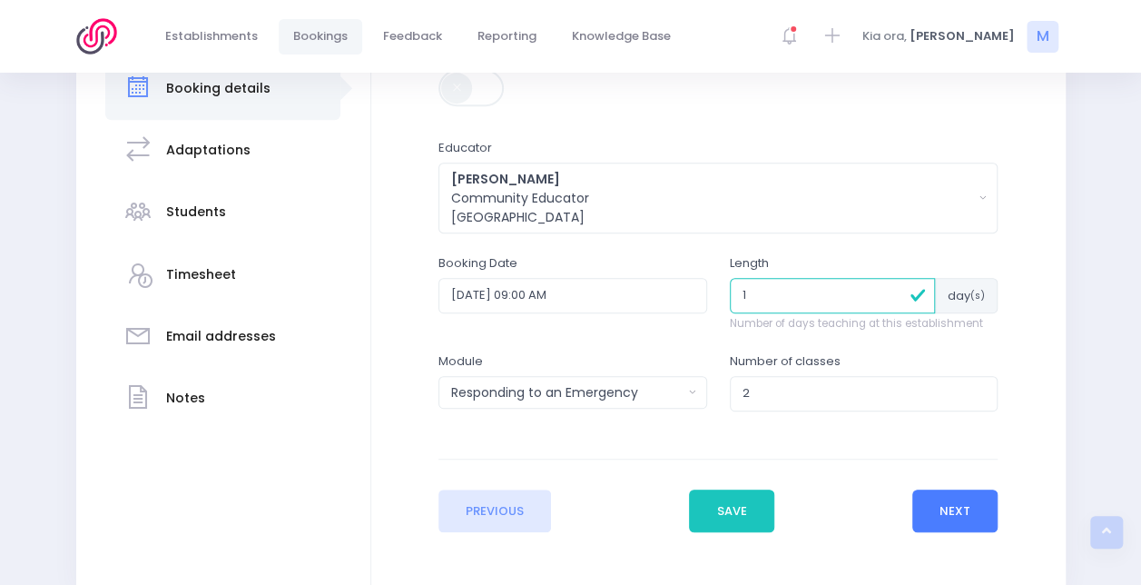
click at [958, 516] on button "Next" at bounding box center [955, 511] width 86 height 44
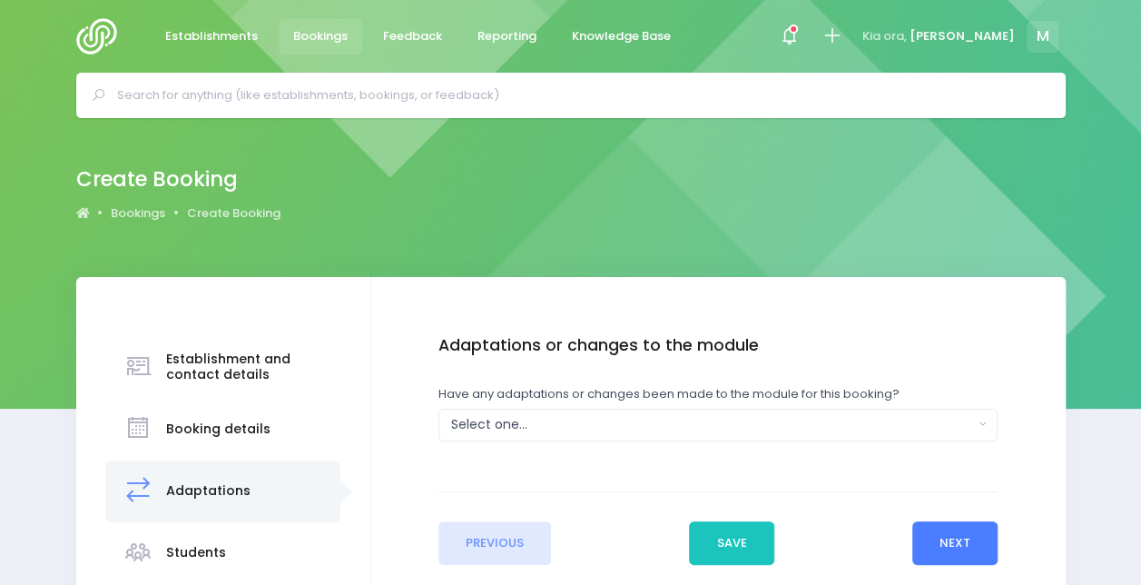
scroll to position [282, 0]
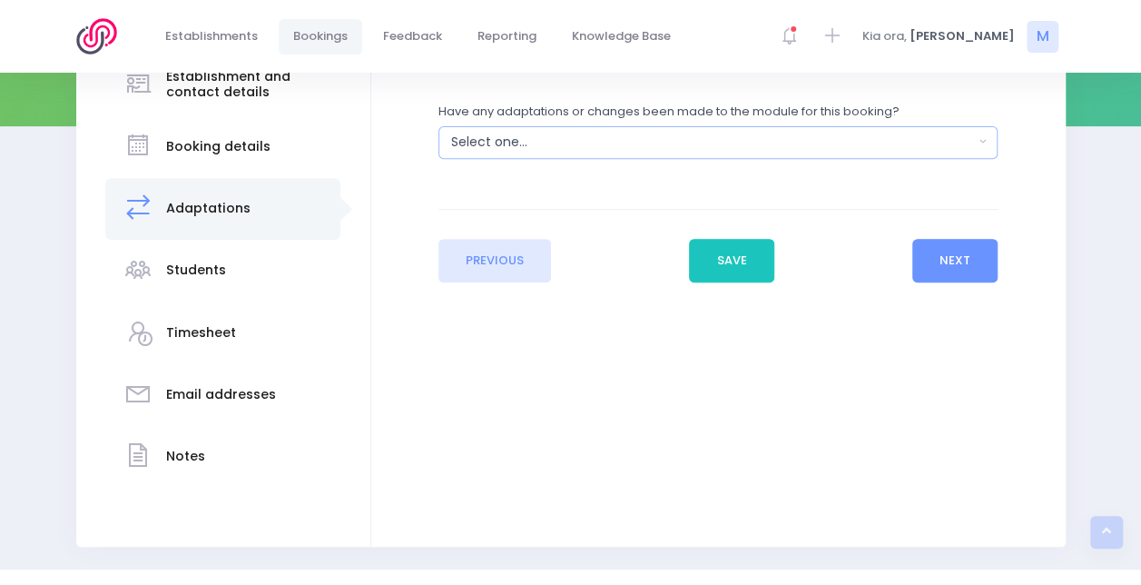
click at [570, 126] on button "Select one..." at bounding box center [717, 142] width 559 height 33
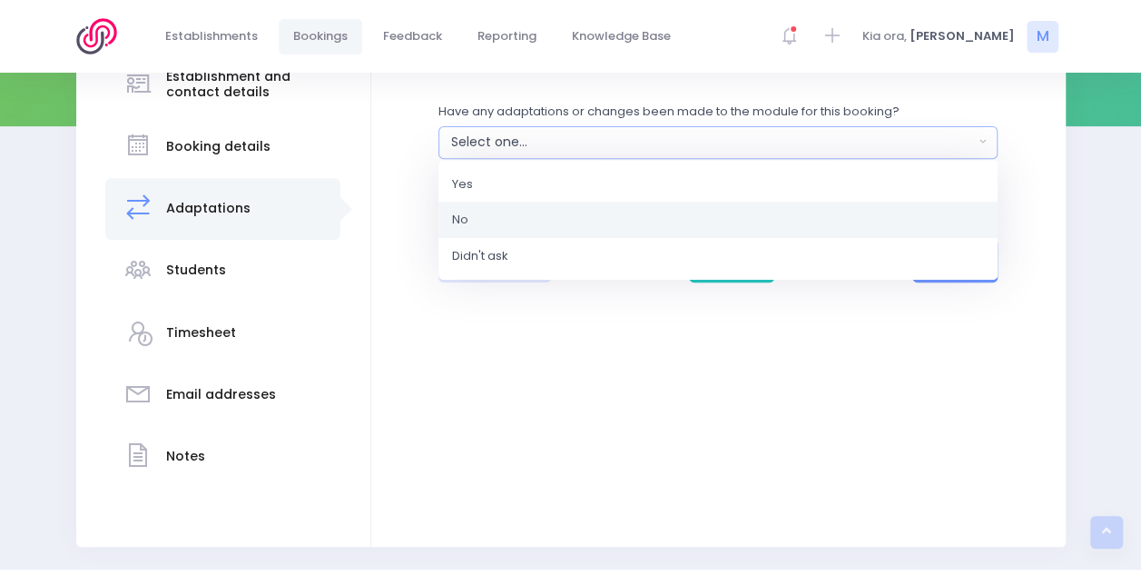
click at [512, 211] on link "No" at bounding box center [717, 219] width 559 height 36
select select "No"
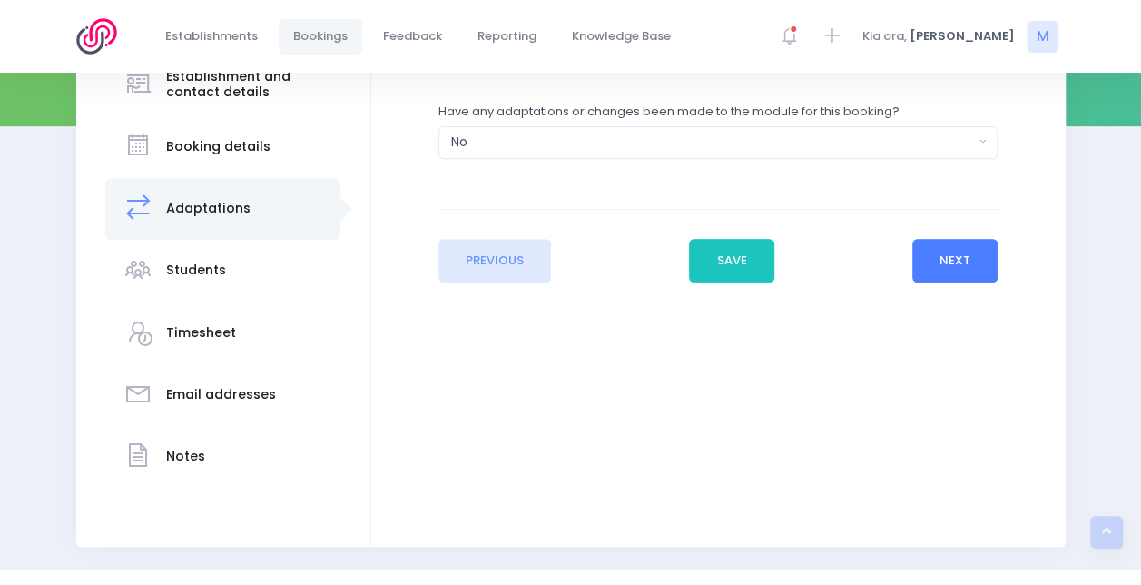
click at [946, 267] on button "Next" at bounding box center [955, 261] width 86 height 44
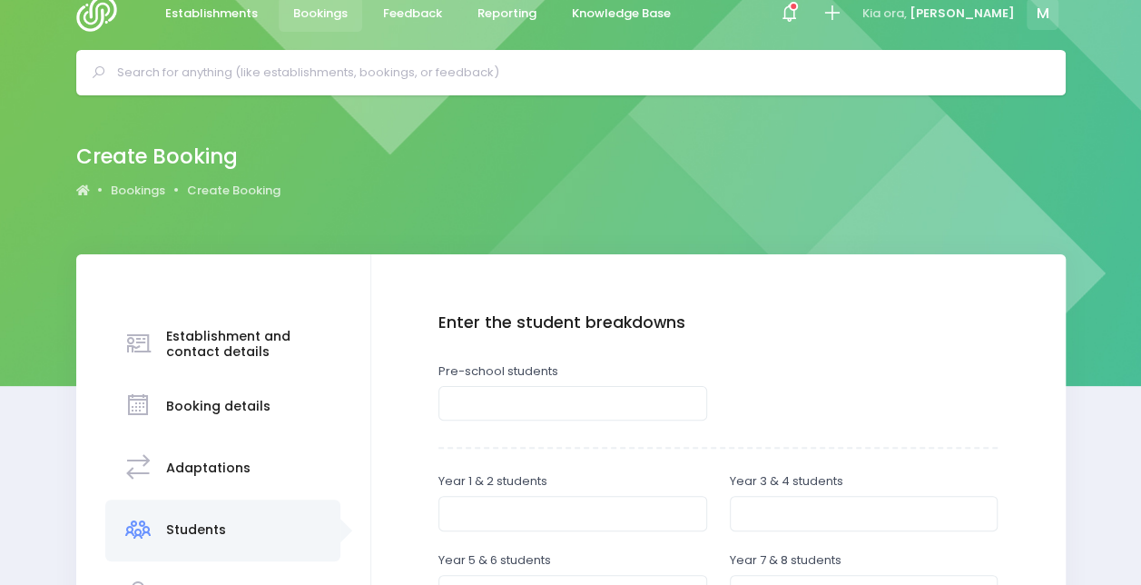
scroll to position [240, 0]
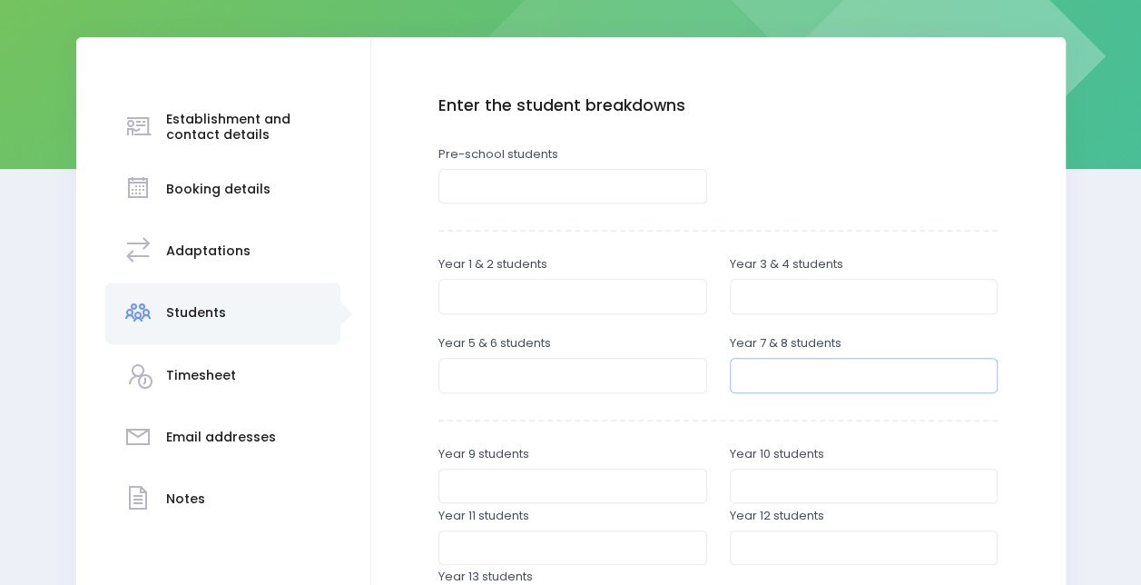
click at [762, 376] on input "number" at bounding box center [864, 375] width 269 height 34
type input "32"
click at [622, 373] on input "number" at bounding box center [572, 375] width 269 height 34
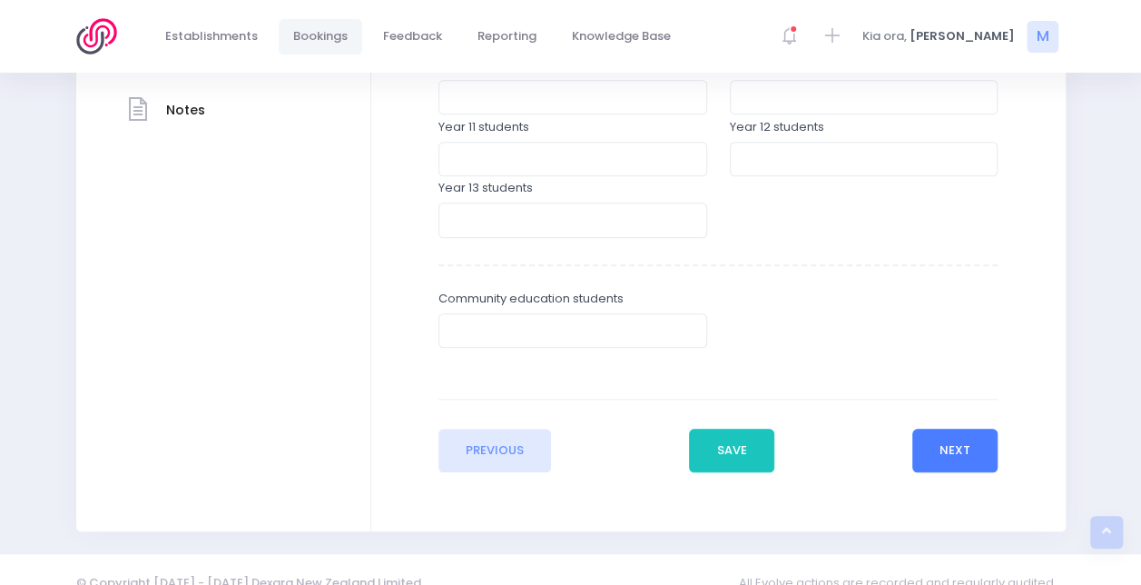
type input "23"
click at [956, 441] on button "Next" at bounding box center [955, 450] width 86 height 44
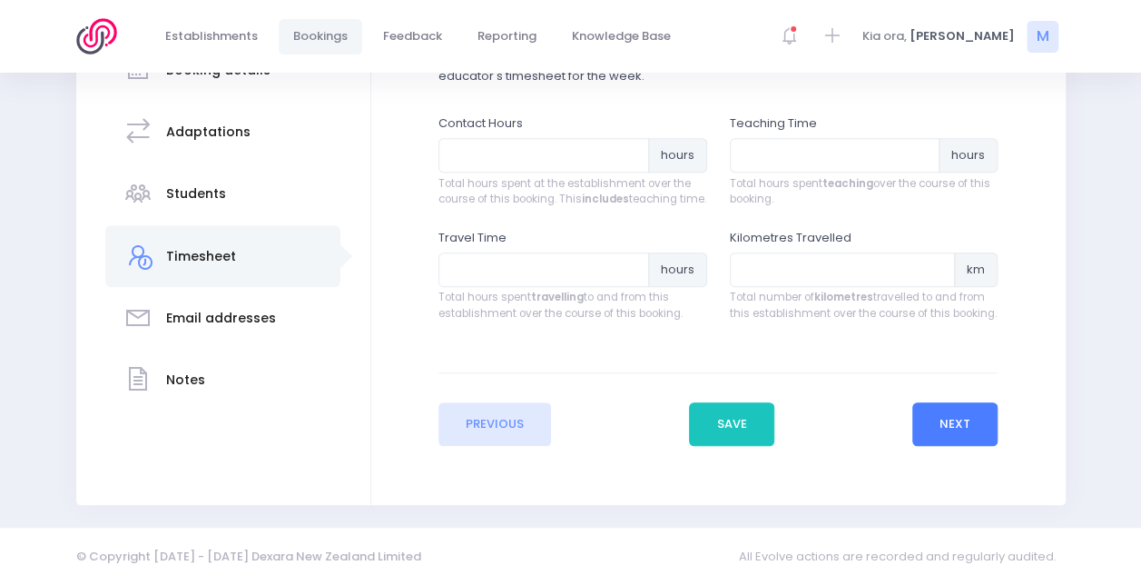
scroll to position [359, 0]
click at [568, 285] on input "number" at bounding box center [543, 268] width 211 height 34
type input "2.75"
click at [784, 285] on input "number" at bounding box center [843, 268] width 226 height 34
type input "184"
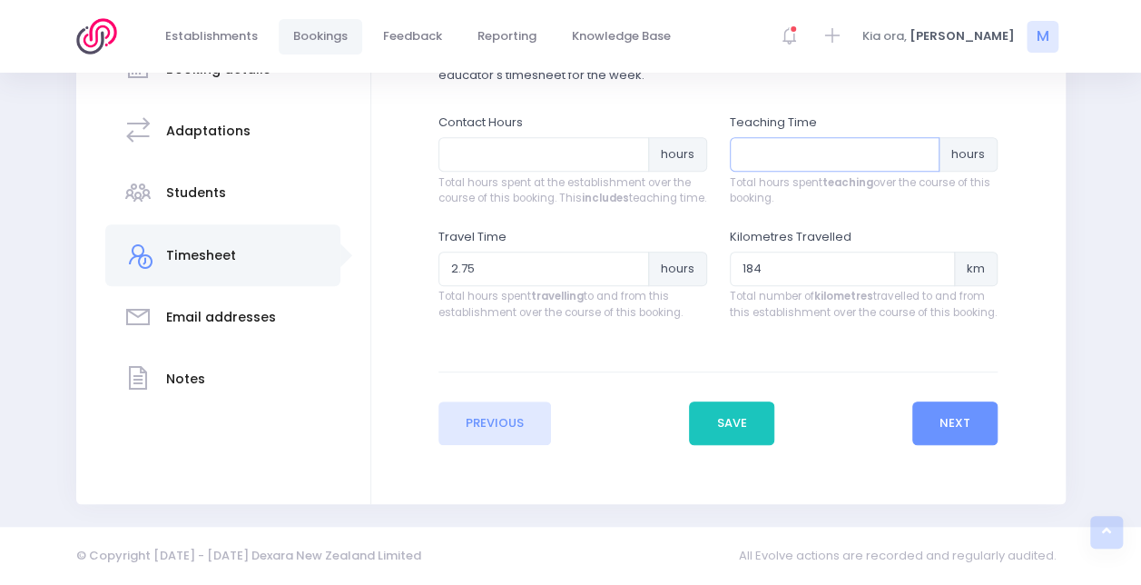
click at [779, 148] on input "number" at bounding box center [835, 154] width 211 height 34
type input "3.25"
click at [511, 154] on input "number" at bounding box center [543, 154] width 211 height 34
type input "5.75"
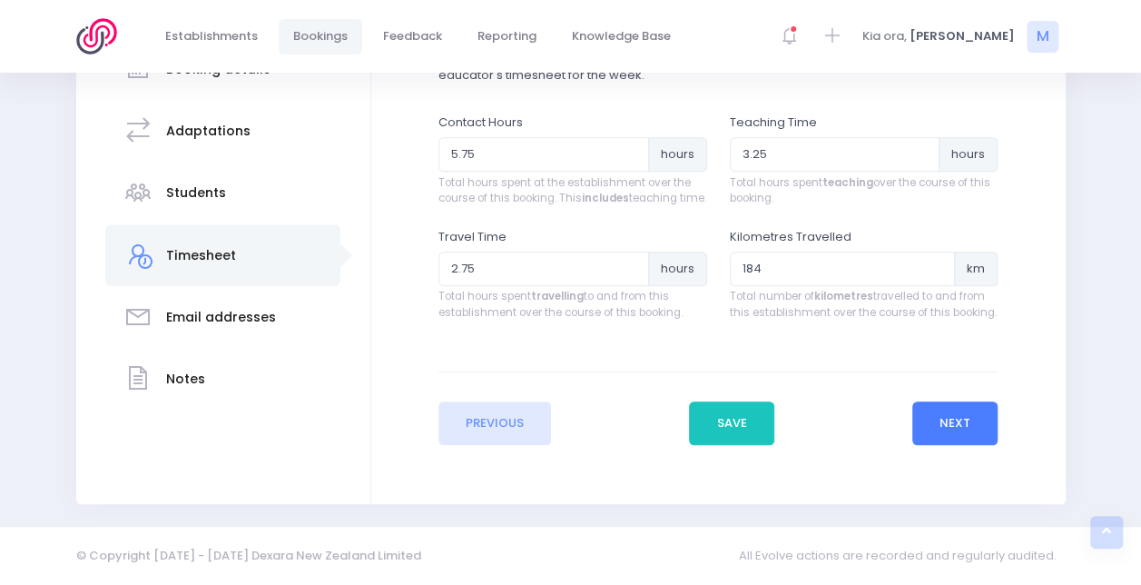
click at [954, 430] on button "Next" at bounding box center [955, 423] width 86 height 44
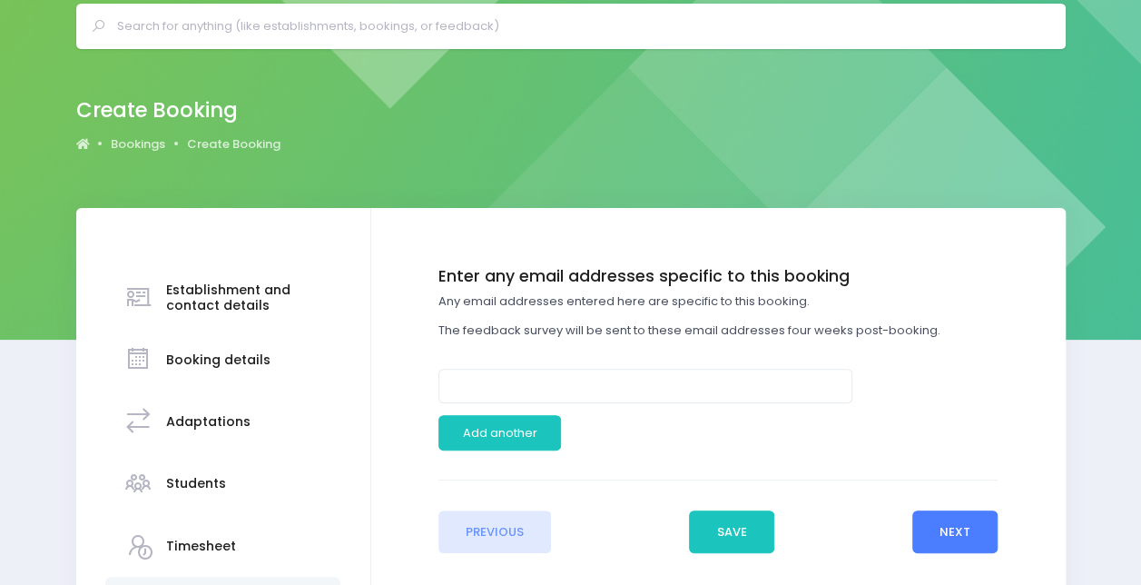
scroll to position [103, 0]
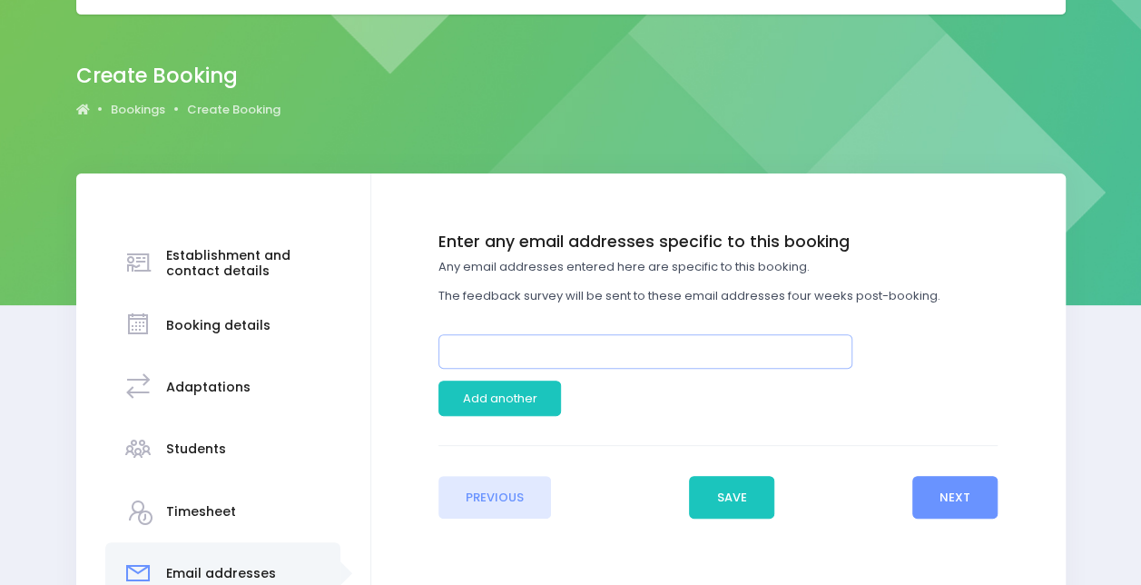
click at [692, 354] on input "email" at bounding box center [645, 351] width 414 height 34
type input "[EMAIL_ADDRESS][DOMAIN_NAME]"
click at [960, 499] on button "Next" at bounding box center [955, 498] width 86 height 44
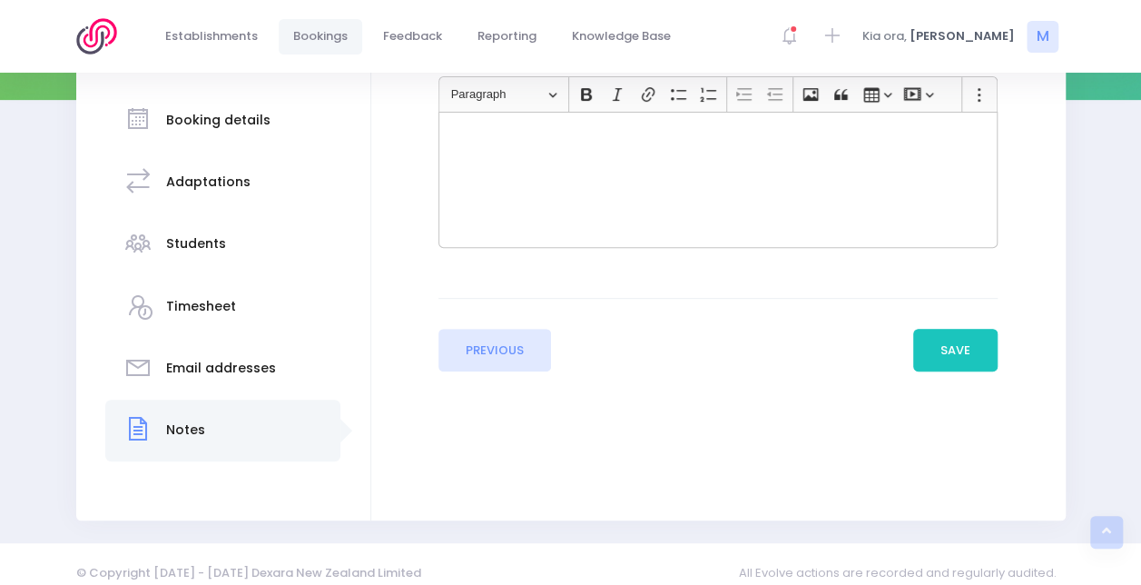
scroll to position [312, 0]
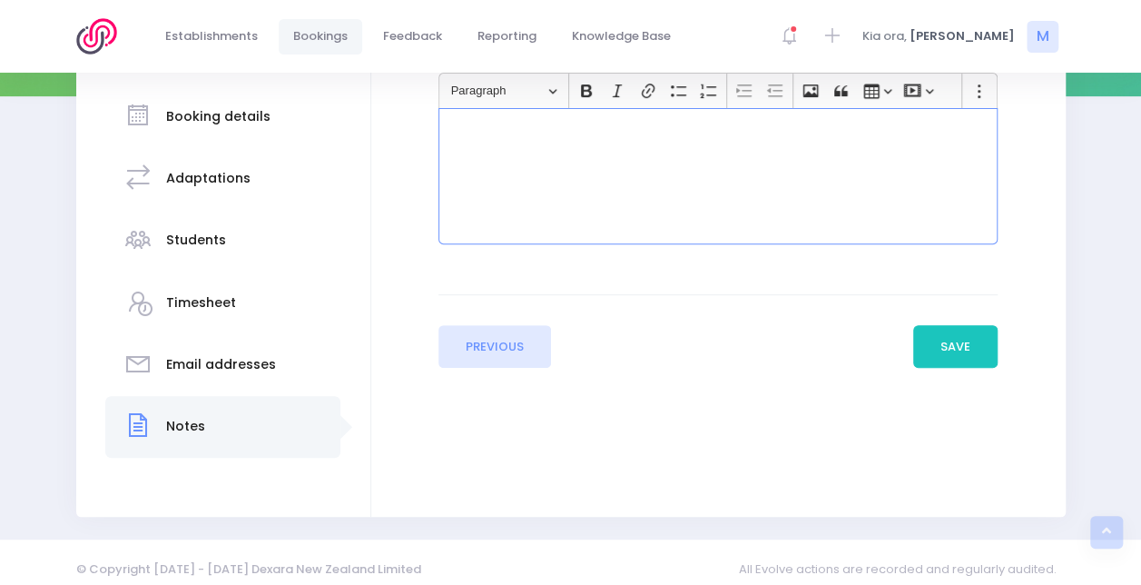
click at [765, 221] on div "Rich Text Editor, main" at bounding box center [717, 176] width 559 height 136
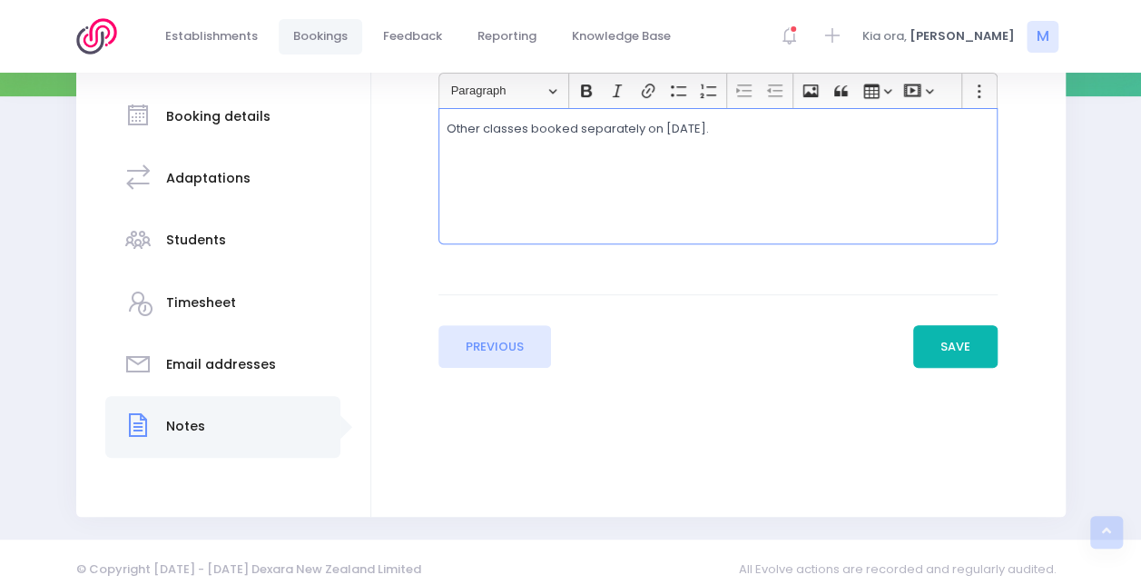
click at [968, 341] on button "Save" at bounding box center [955, 347] width 85 height 44
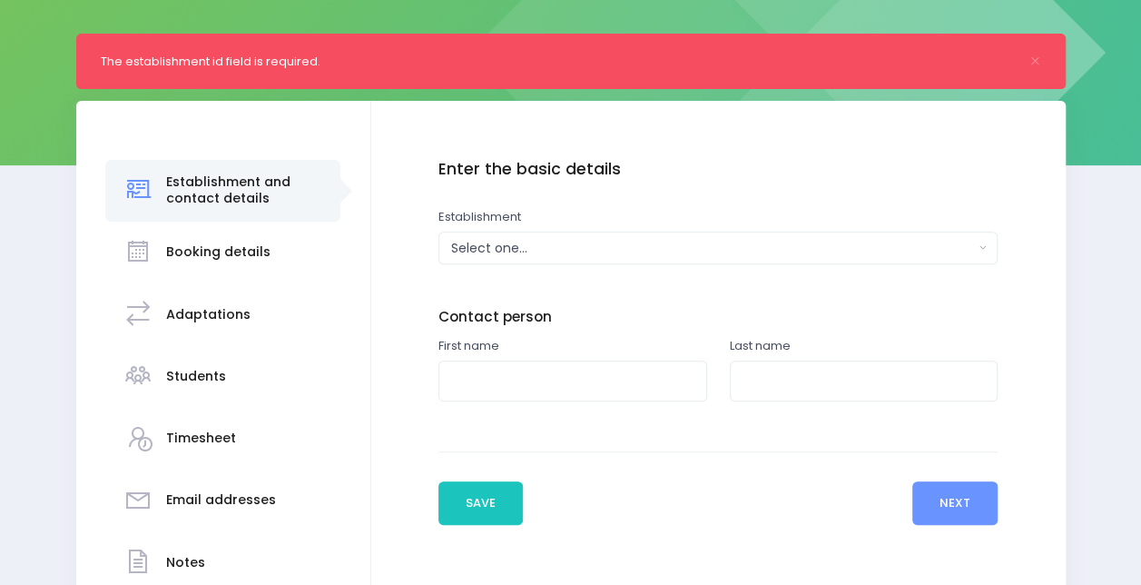
scroll to position [270, 0]
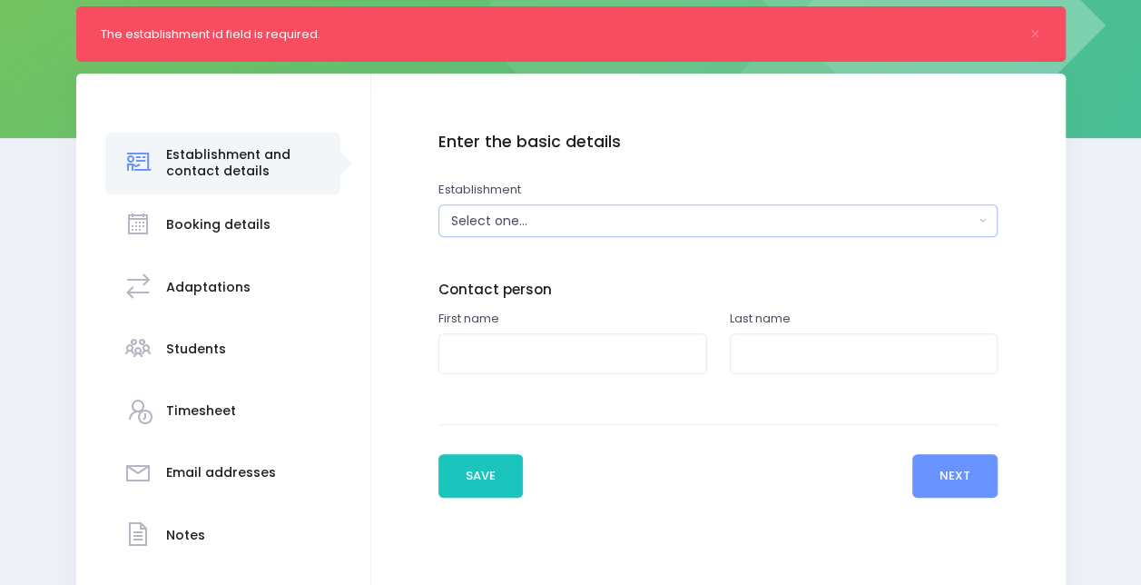
click at [487, 220] on div "Select one..." at bounding box center [712, 220] width 523 height 19
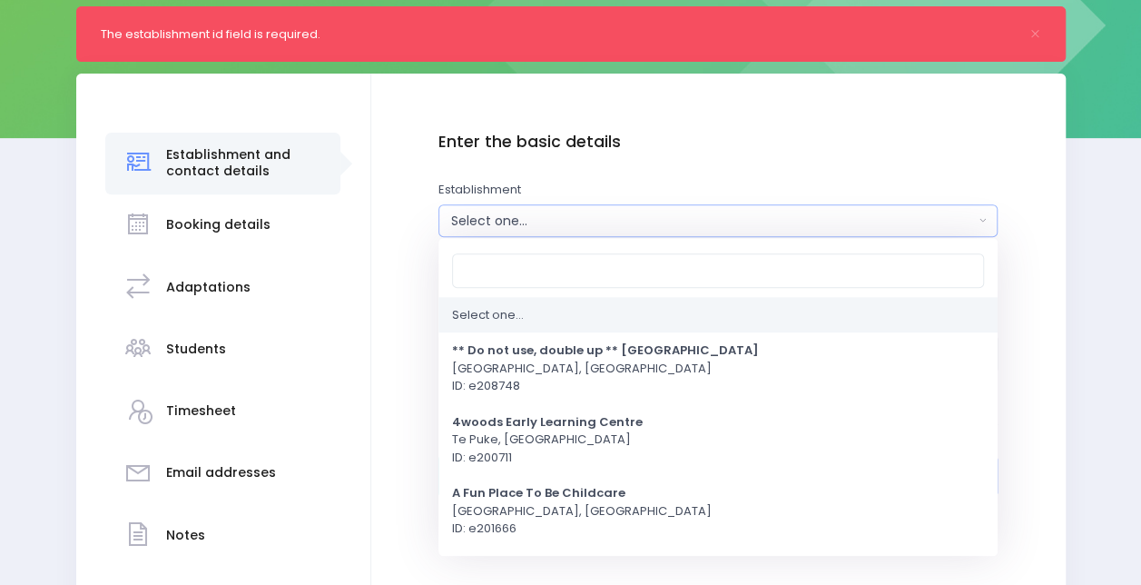
click at [487, 220] on div "Select one..." at bounding box center [712, 220] width 523 height 19
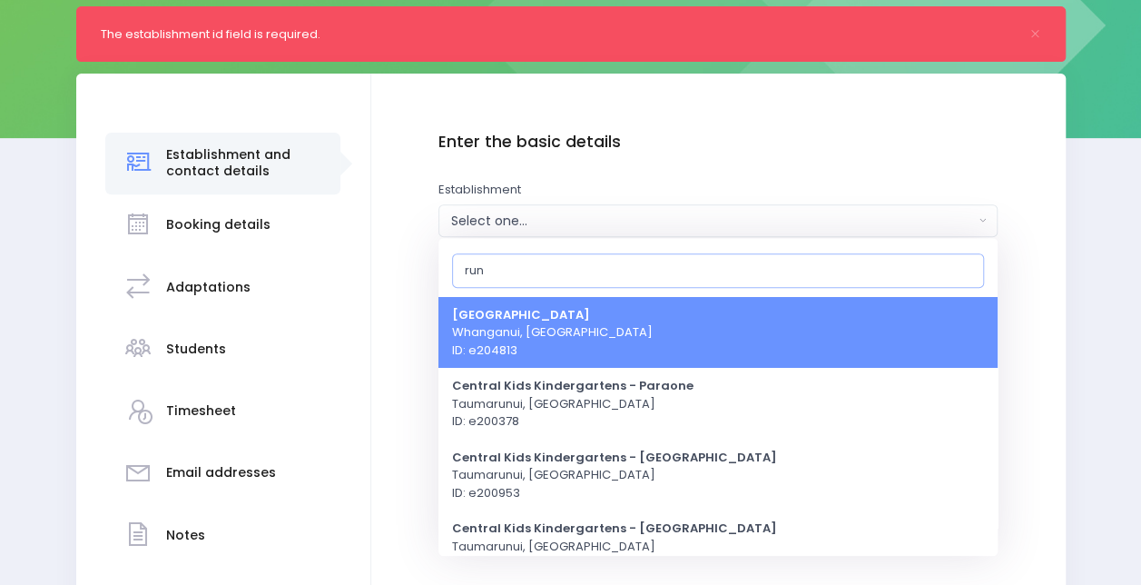
scroll to position [0, 0]
type input "run"
click at [547, 317] on strong "[GEOGRAPHIC_DATA]" at bounding box center [521, 314] width 138 height 17
select select "204813"
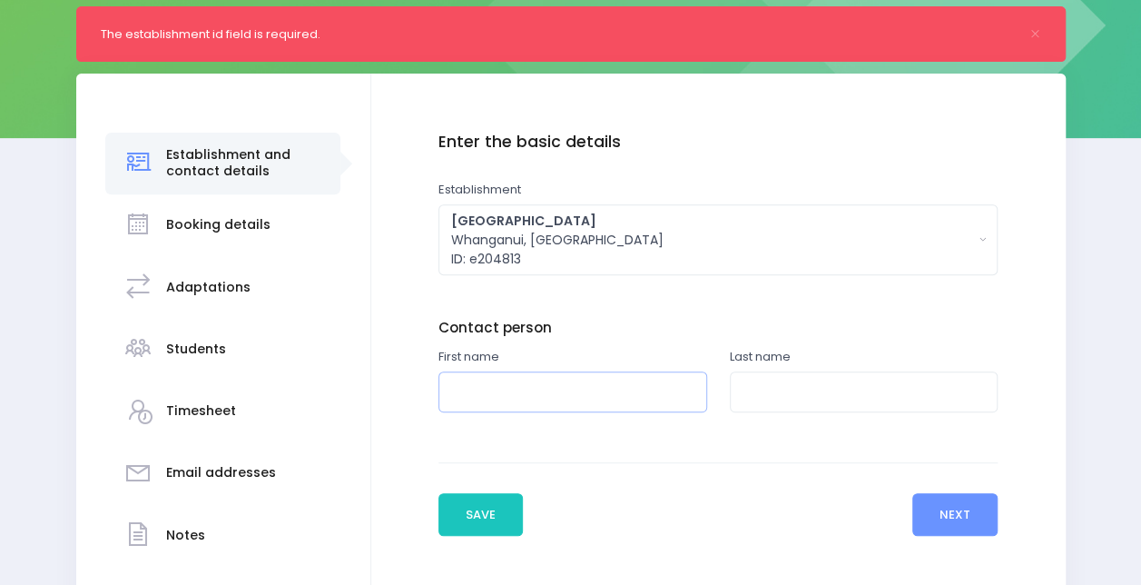
click at [536, 407] on input "text" at bounding box center [572, 391] width 269 height 41
type input "Jane"
type input "Corcoran"
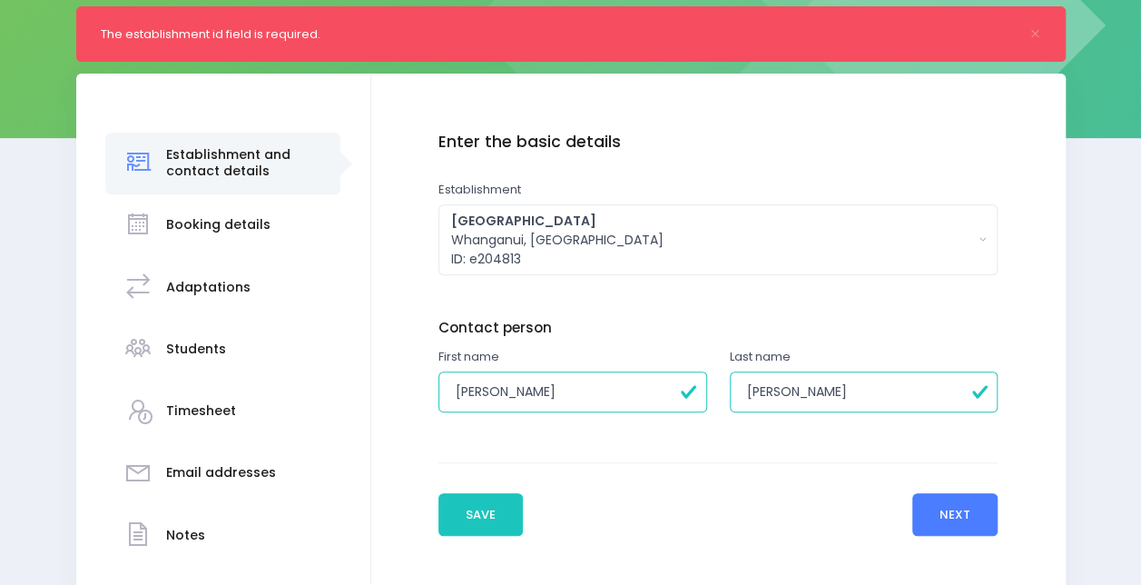
click at [949, 512] on button "Next" at bounding box center [955, 515] width 86 height 44
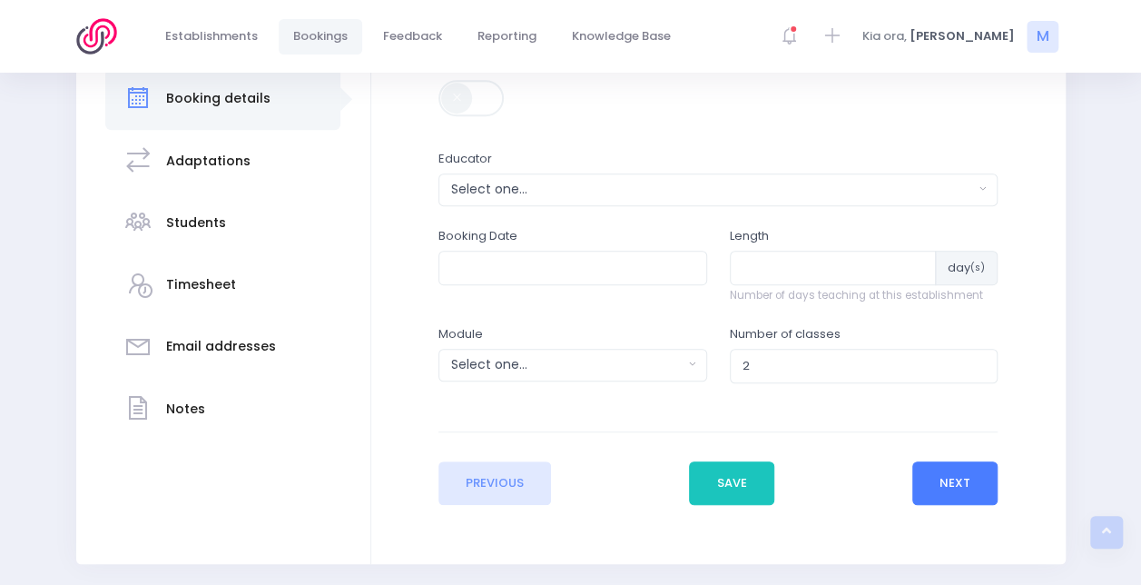
scroll to position [398, 0]
click at [601, 187] on div "Select one..." at bounding box center [712, 188] width 523 height 19
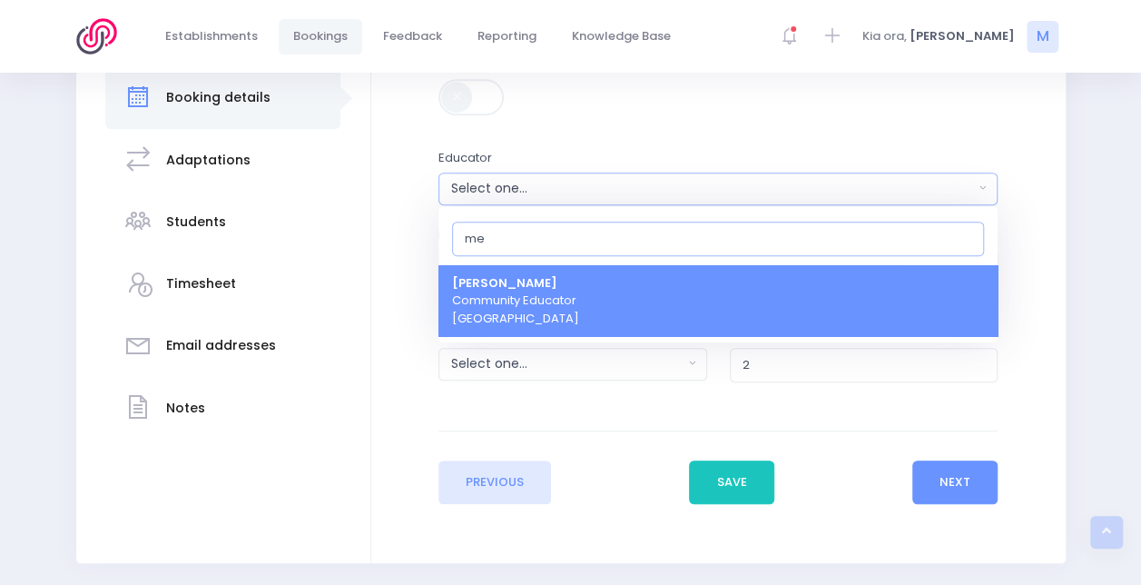
type input "me"
click at [595, 308] on link "Megan Lawton Community Educator Central Region" at bounding box center [717, 301] width 559 height 72
select select "399566"
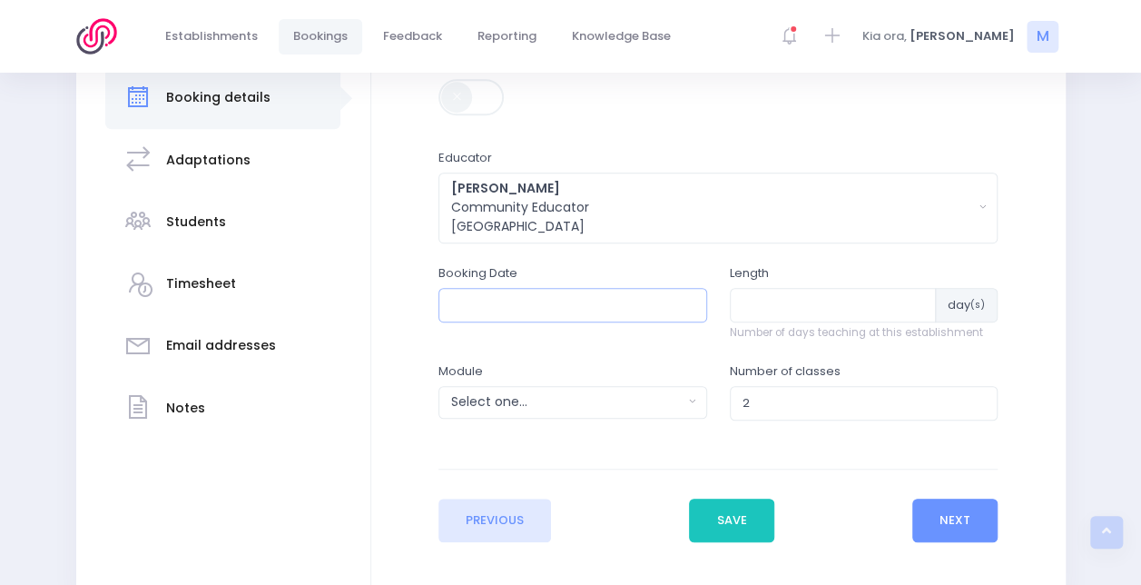
click at [652, 301] on input "text" at bounding box center [572, 305] width 269 height 34
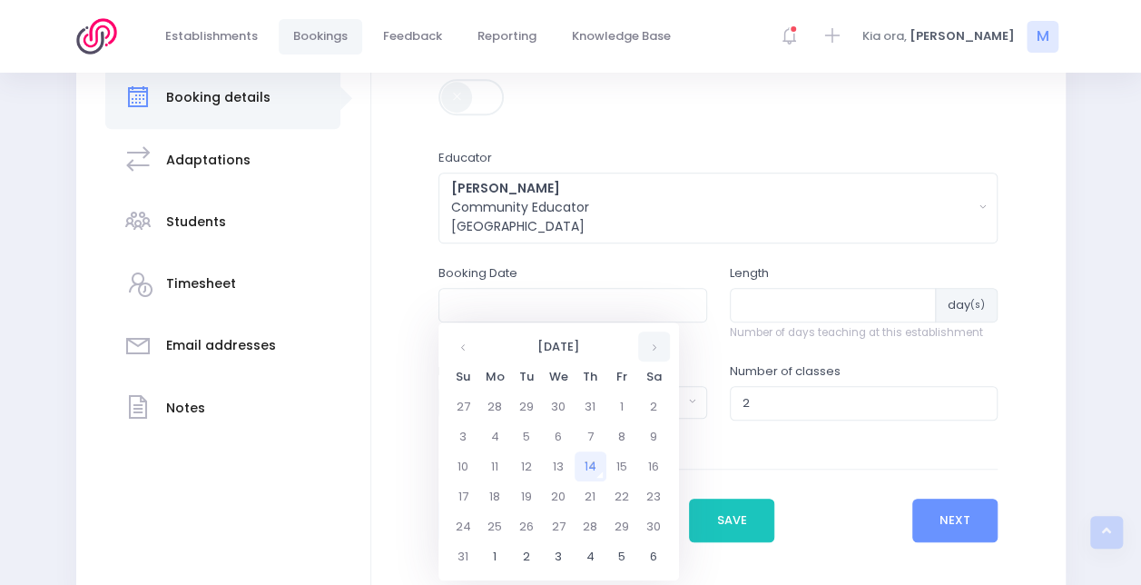
click at [655, 343] on th at bounding box center [654, 346] width 32 height 30
click at [586, 438] on td "11" at bounding box center [591, 436] width 32 height 30
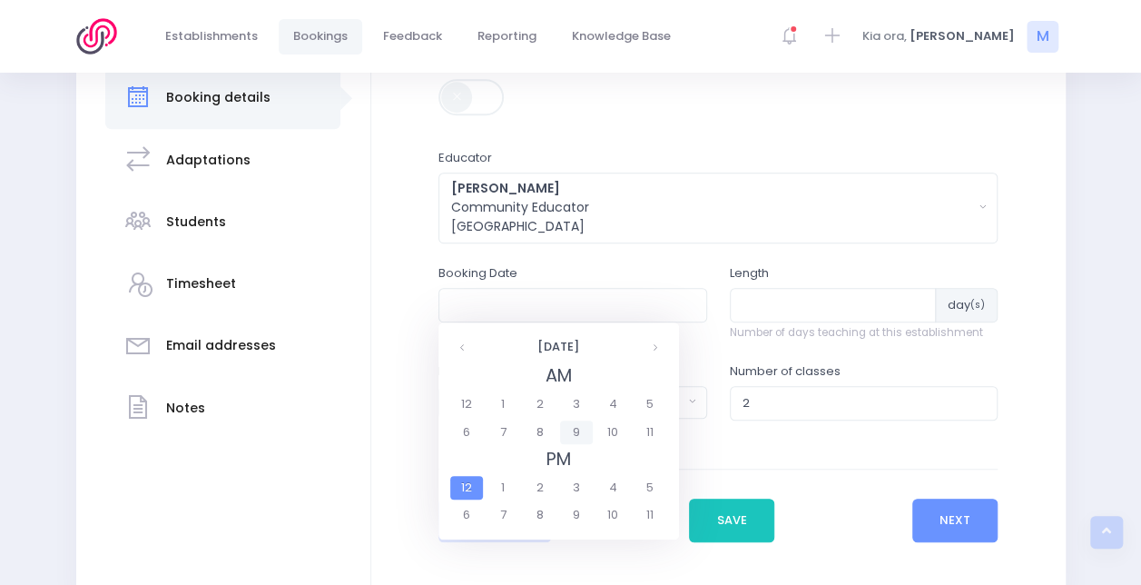
click at [582, 428] on span "9" at bounding box center [576, 432] width 32 height 24
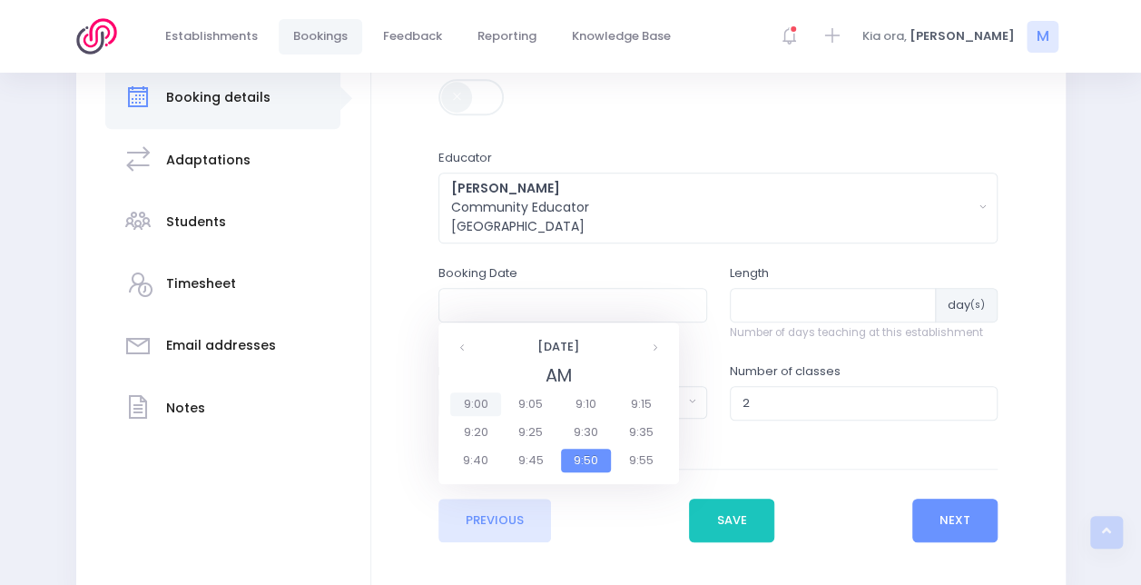
click at [470, 399] on span "9:00" at bounding box center [475, 404] width 51 height 24
type input "11/09/2025 09:00 AM"
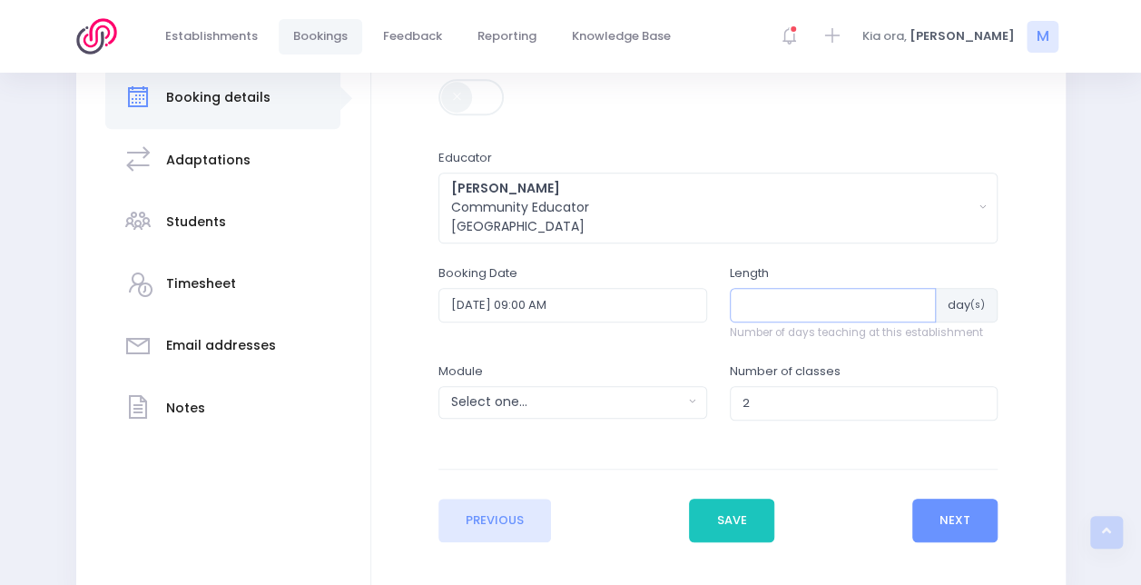
click at [778, 311] on input "number" at bounding box center [833, 305] width 207 height 34
type input "1"
click at [569, 414] on button "Select one..." at bounding box center [572, 402] width 269 height 33
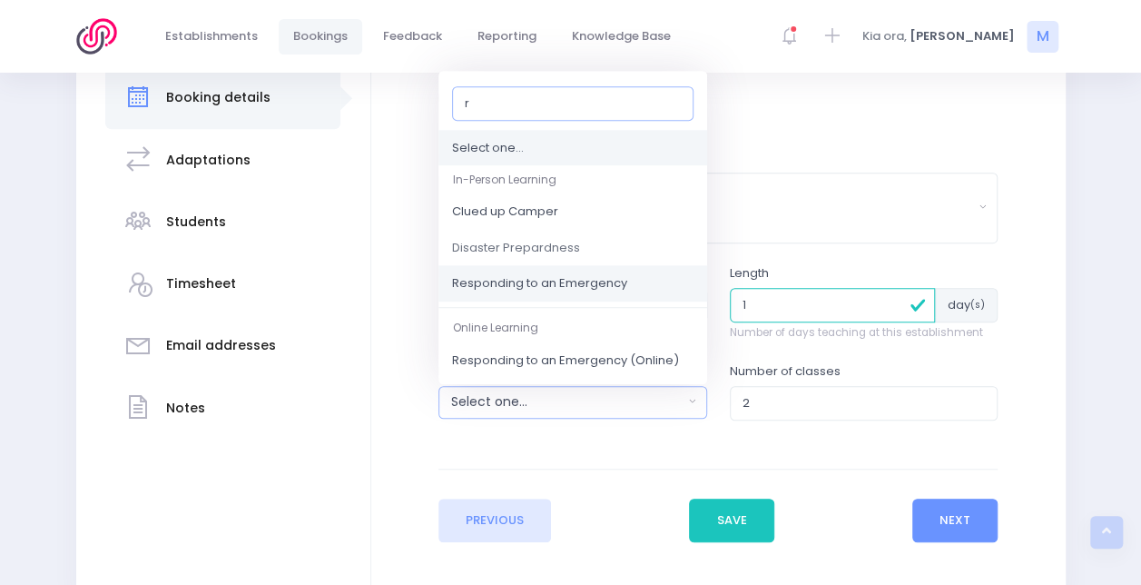
type input "r"
click at [618, 280] on span "Responding to an Emergency" at bounding box center [539, 283] width 175 height 18
select select "Responding to an Emergency"
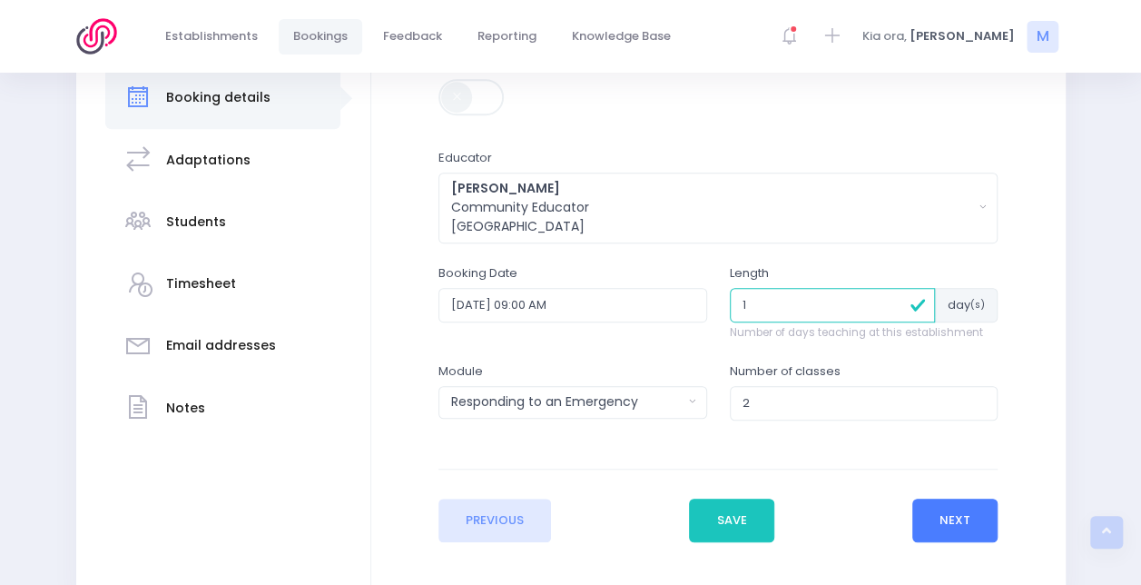
click at [936, 514] on button "Next" at bounding box center [955, 520] width 86 height 44
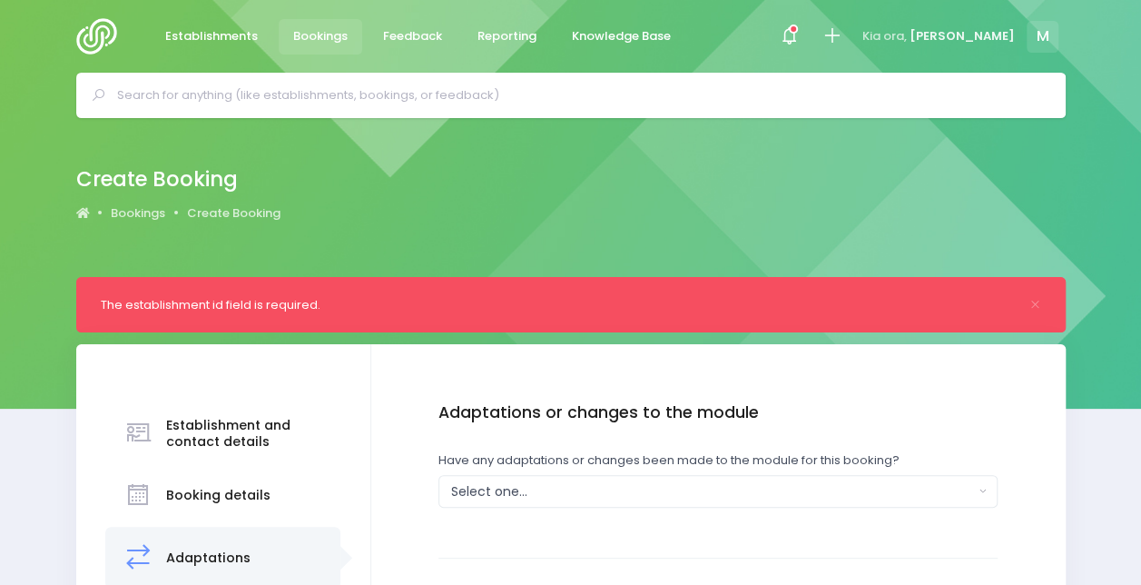
scroll to position [100, 0]
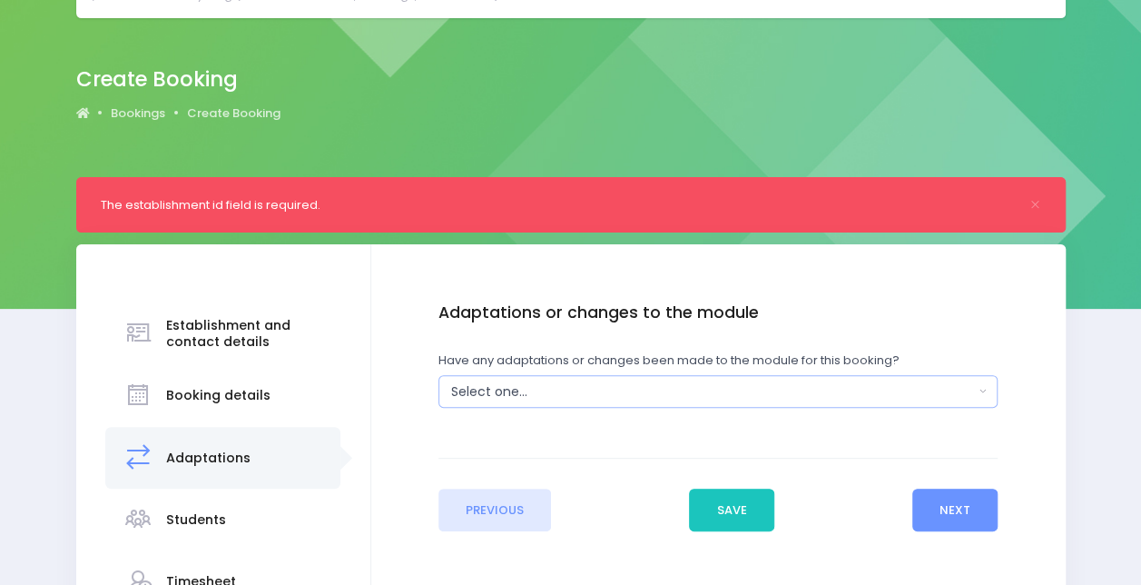
click at [790, 376] on button "Select one..." at bounding box center [717, 391] width 559 height 33
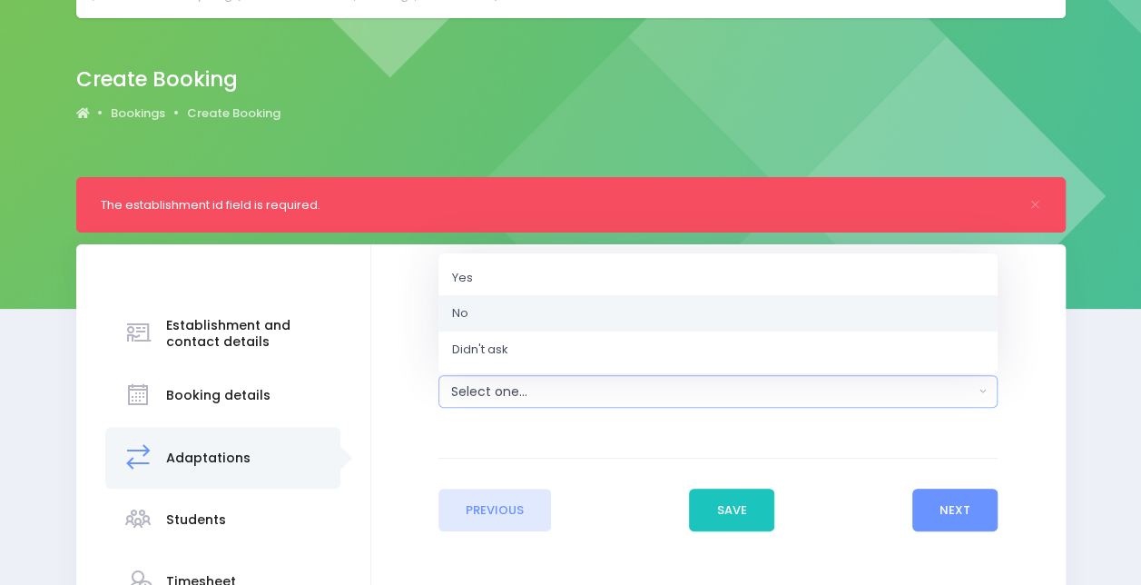
click at [752, 321] on link "No" at bounding box center [717, 313] width 559 height 36
select select "No"
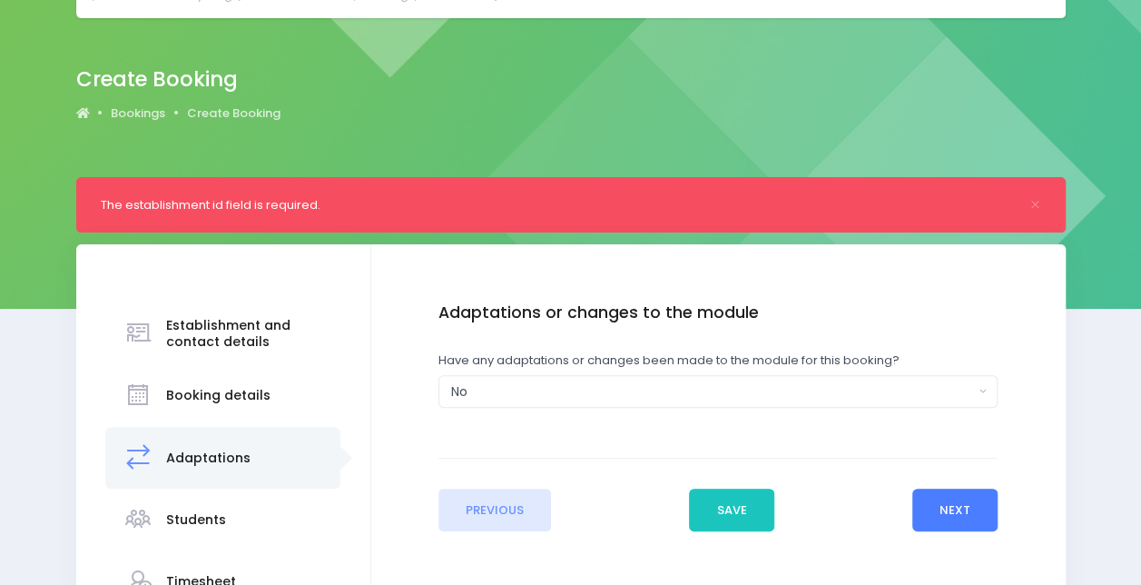
click at [930, 506] on button "Next" at bounding box center [955, 510] width 86 height 44
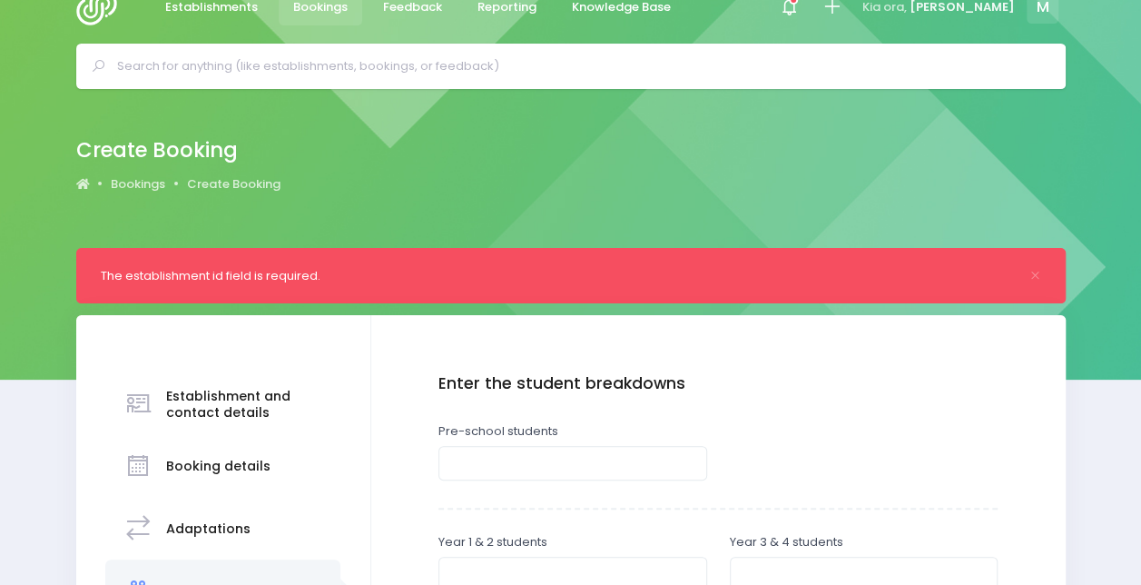
scroll to position [0, 0]
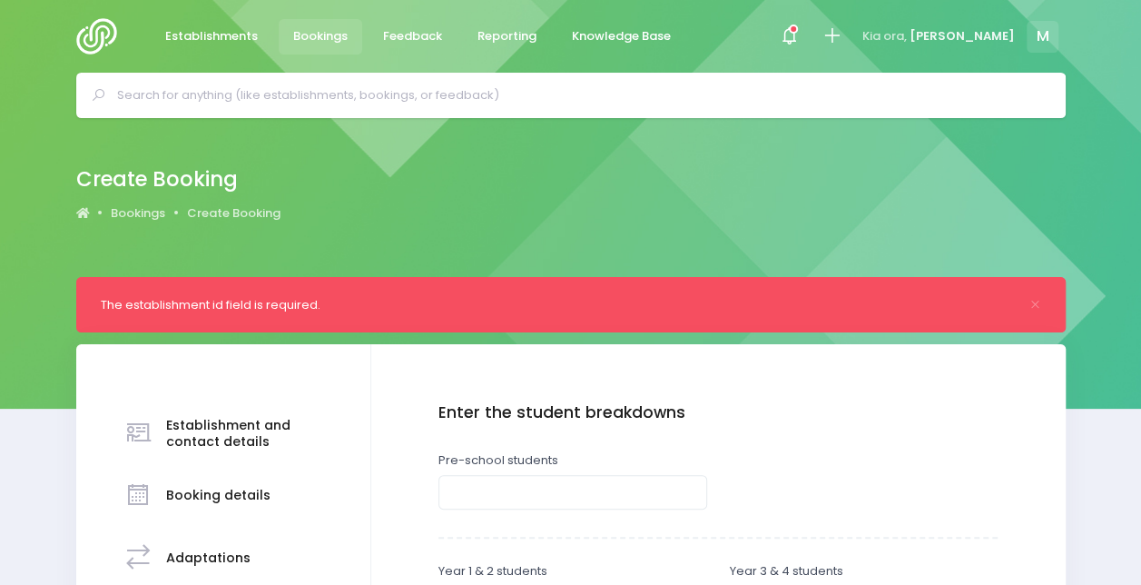
click at [231, 445] on h3 "Establishment and contact details" at bounding box center [244, 433] width 157 height 31
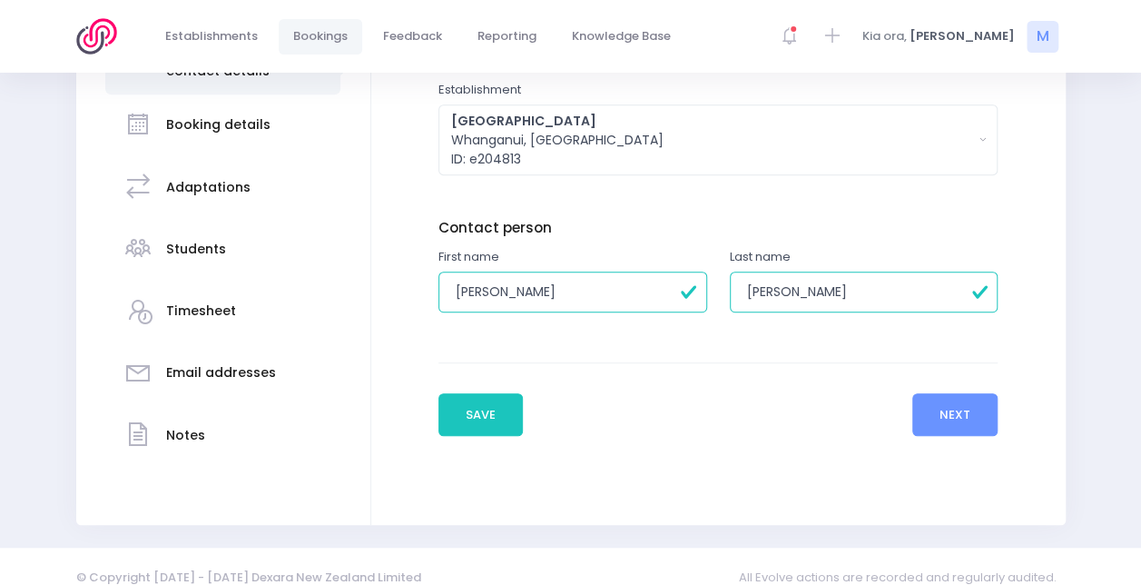
scroll to position [391, 0]
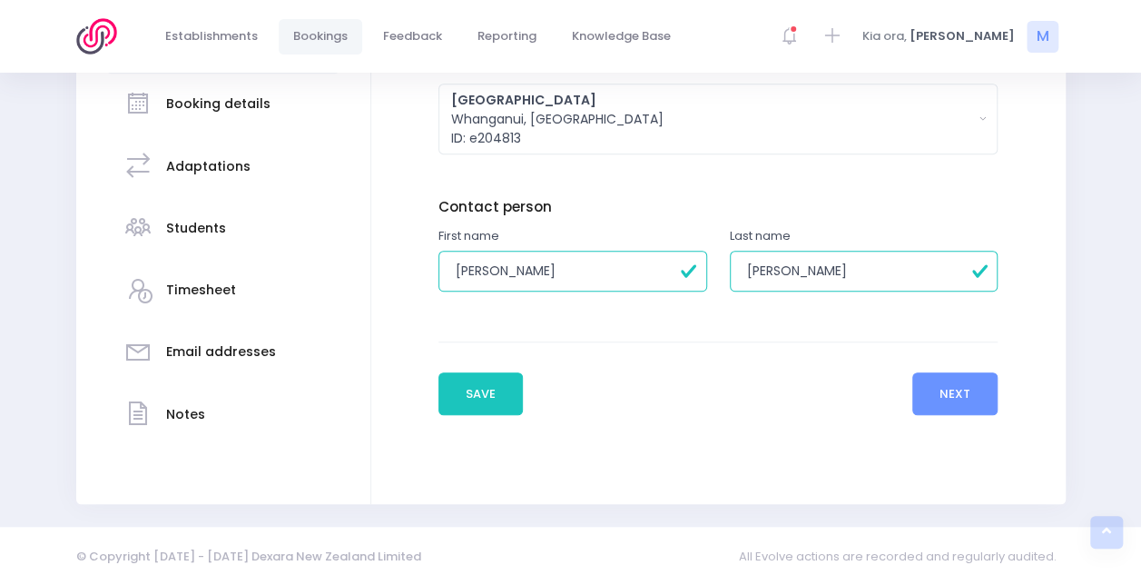
click at [207, 160] on h3 "Adaptations" at bounding box center [208, 166] width 84 height 15
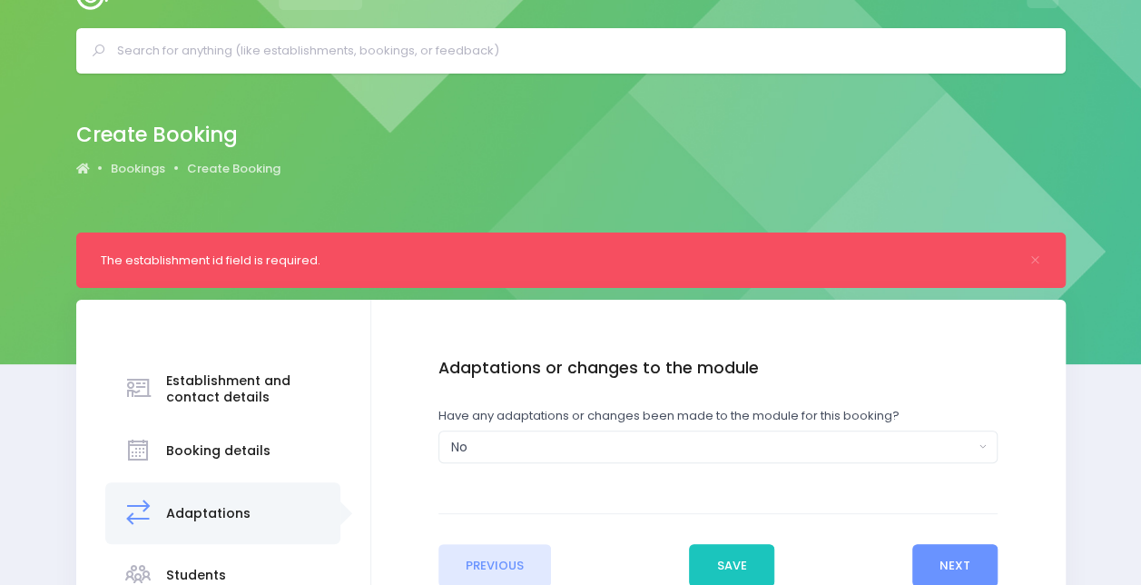
scroll to position [0, 0]
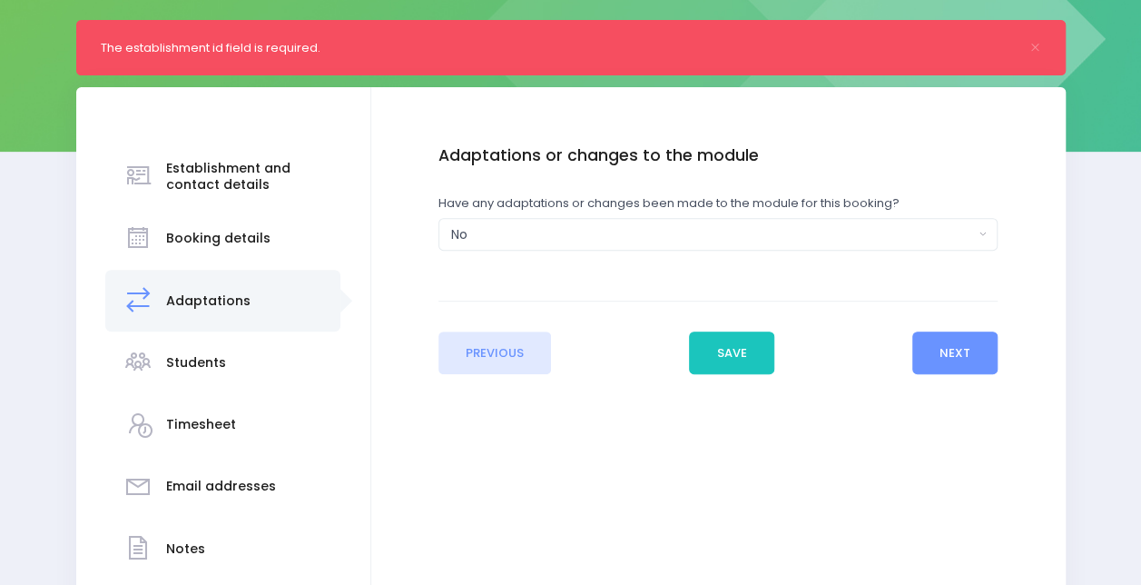
click at [183, 355] on h3 "Students" at bounding box center [196, 362] width 60 height 15
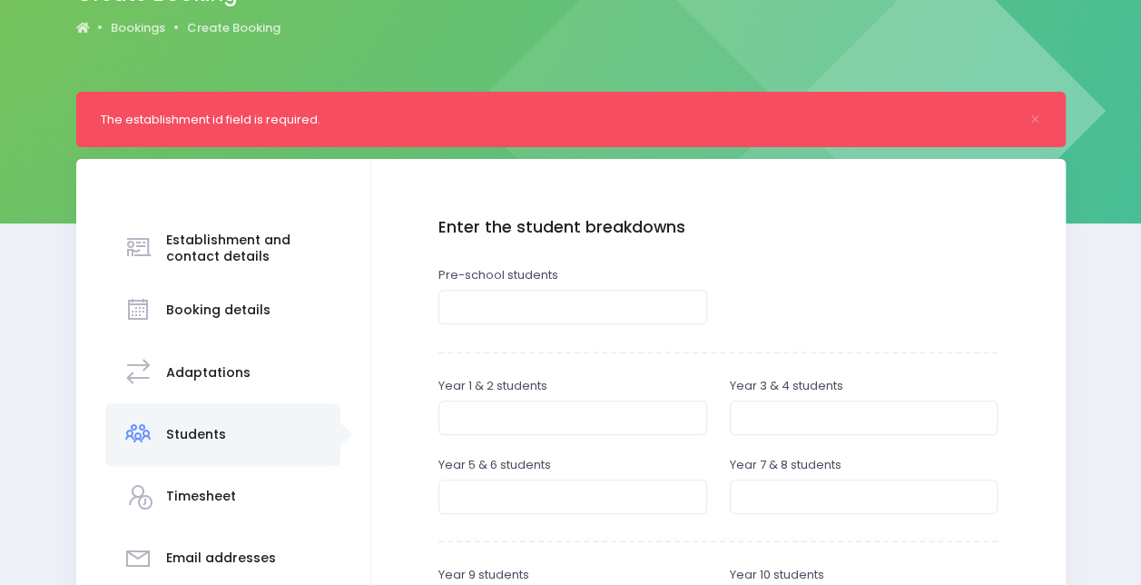
scroll to position [187, 0]
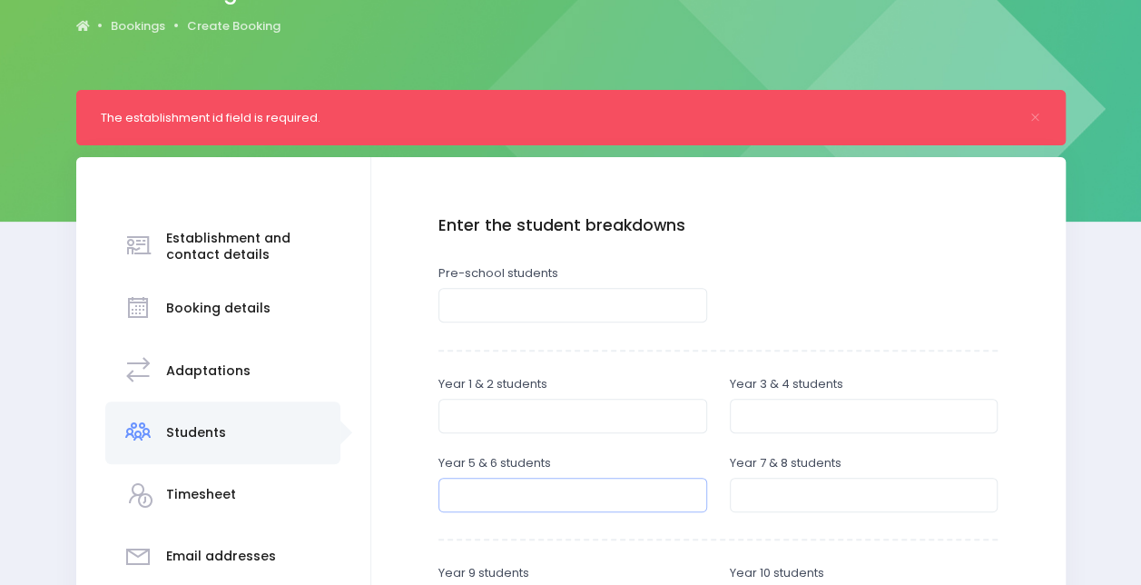
click at [503, 486] on input "number" at bounding box center [572, 494] width 269 height 34
type input "23"
click at [801, 492] on input "3" at bounding box center [864, 494] width 269 height 34
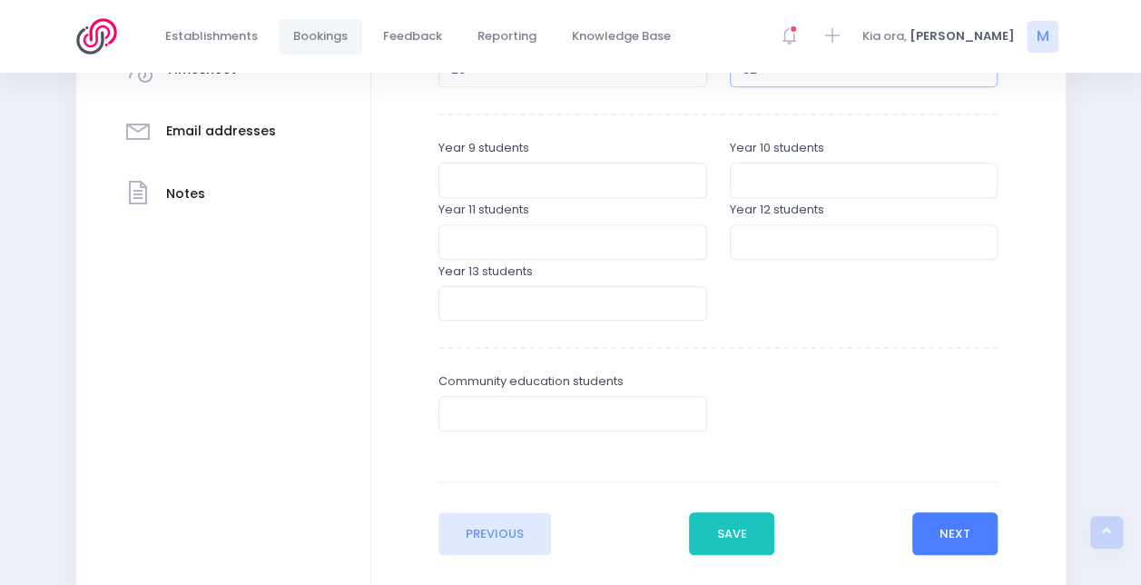
type input "32"
click at [945, 526] on button "Next" at bounding box center [955, 534] width 86 height 44
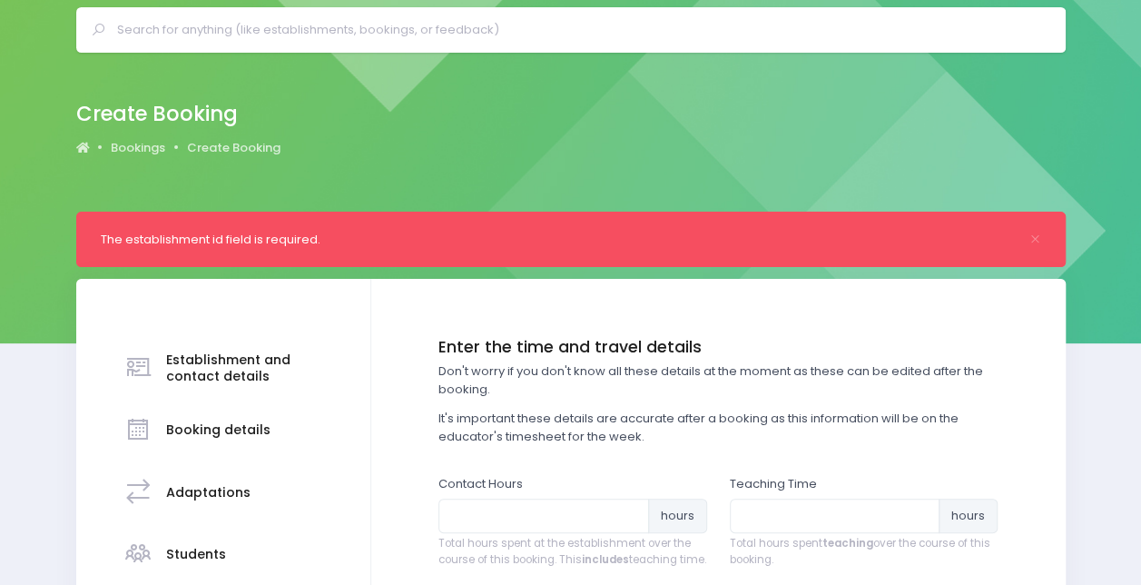
scroll to position [441, 0]
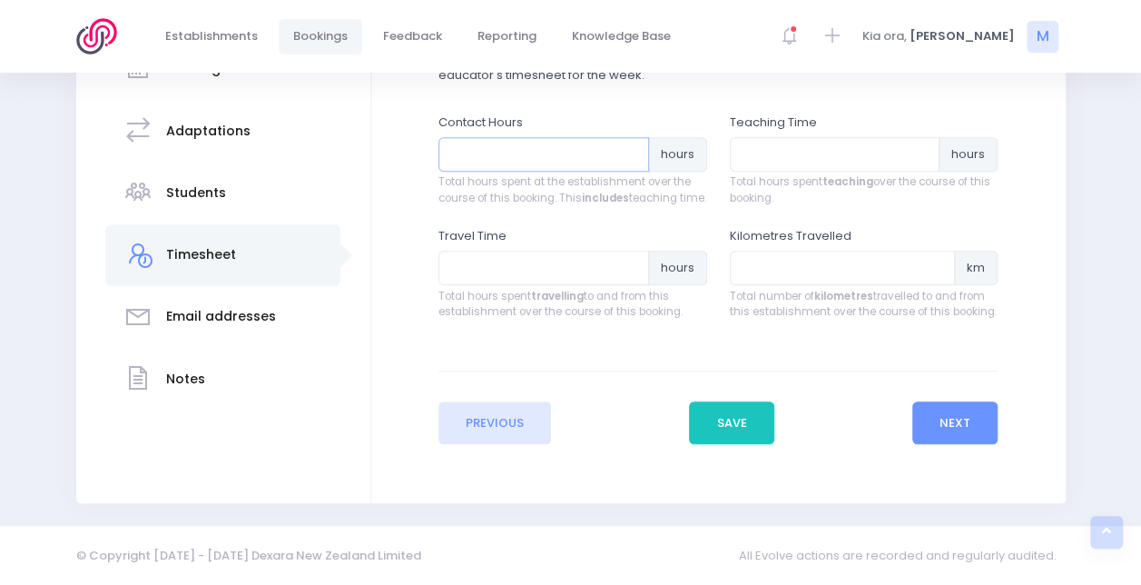
click at [534, 137] on input "number" at bounding box center [543, 154] width 211 height 34
type input "5.75"
click at [759, 138] on input "number" at bounding box center [835, 154] width 211 height 34
type input "3.25"
click at [780, 260] on input "number" at bounding box center [843, 268] width 226 height 34
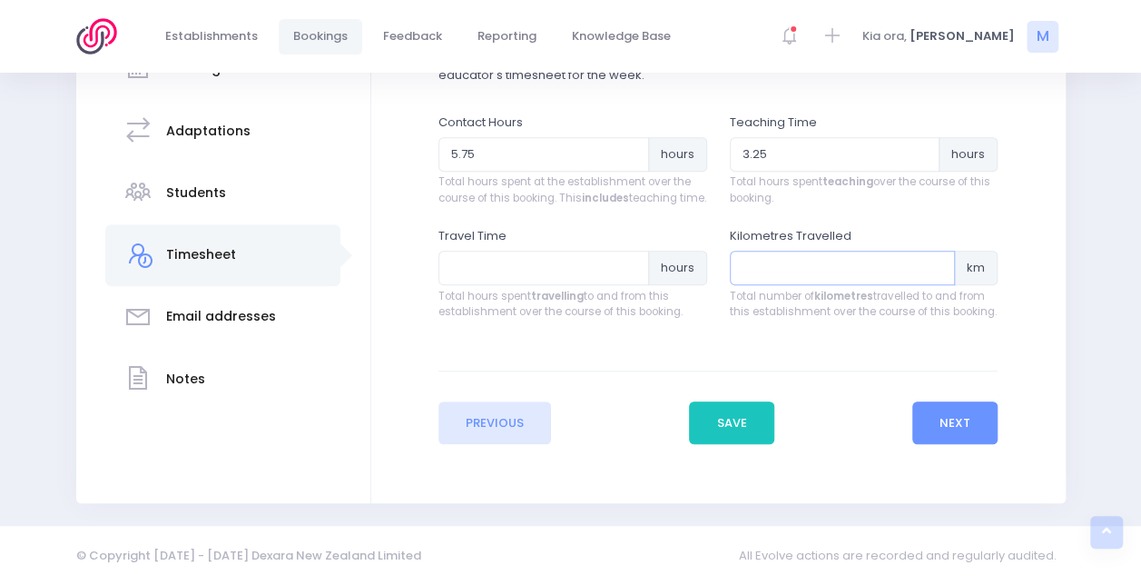
type input "8"
type input "184"
click at [525, 265] on input "number" at bounding box center [543, 268] width 211 height 34
type input "2.75"
click at [955, 424] on button "Next" at bounding box center [955, 423] width 86 height 44
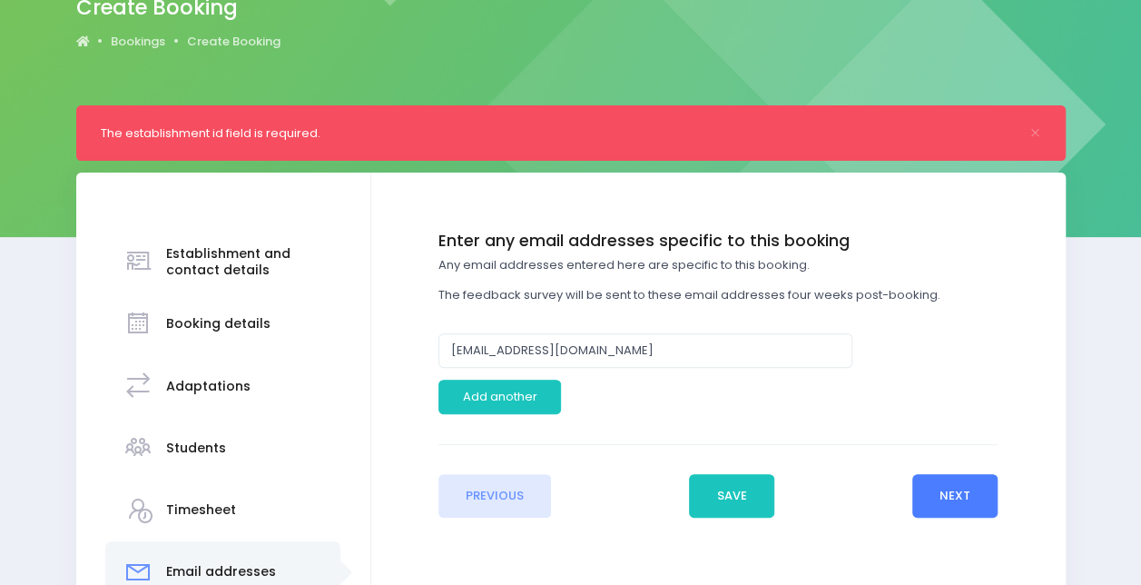
click at [962, 486] on button "Next" at bounding box center [955, 496] width 86 height 44
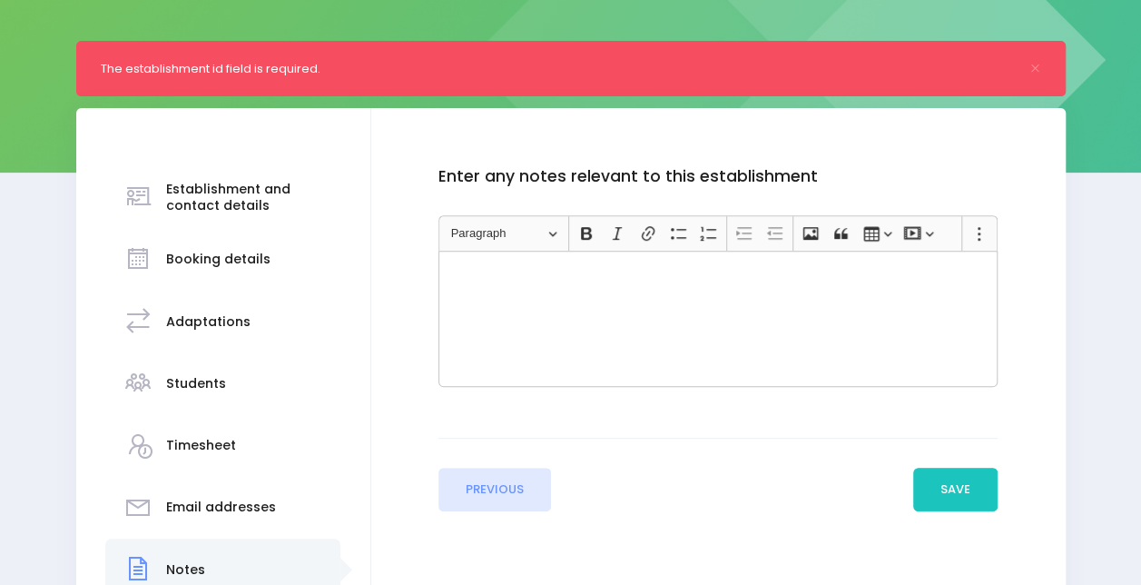
scroll to position [242, 0]
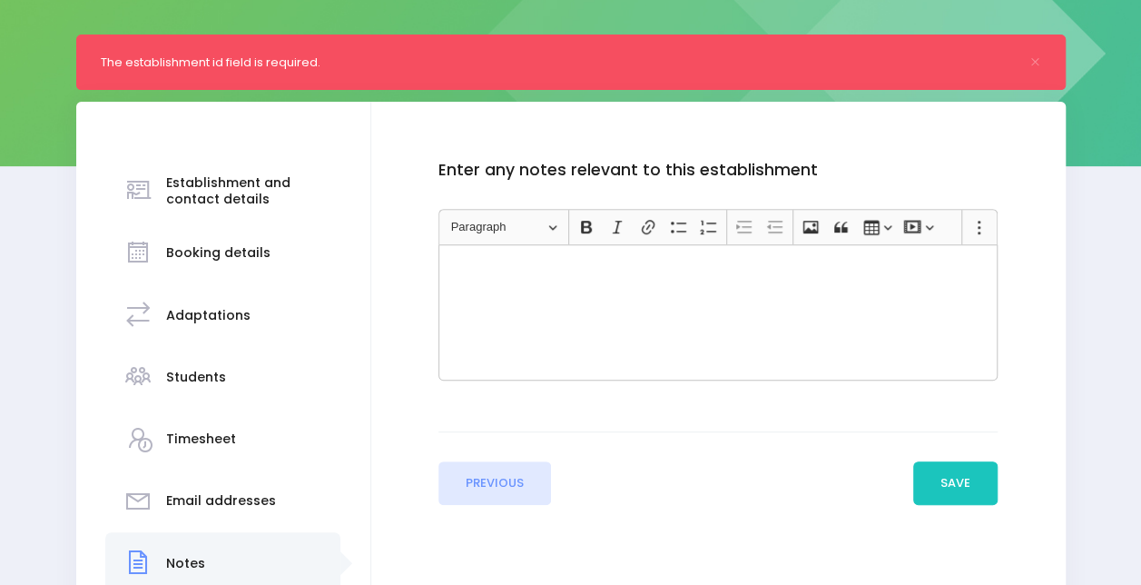
click at [761, 276] on div "Rich Text Editor, main" at bounding box center [717, 312] width 559 height 136
click at [958, 477] on button "Save" at bounding box center [955, 483] width 85 height 44
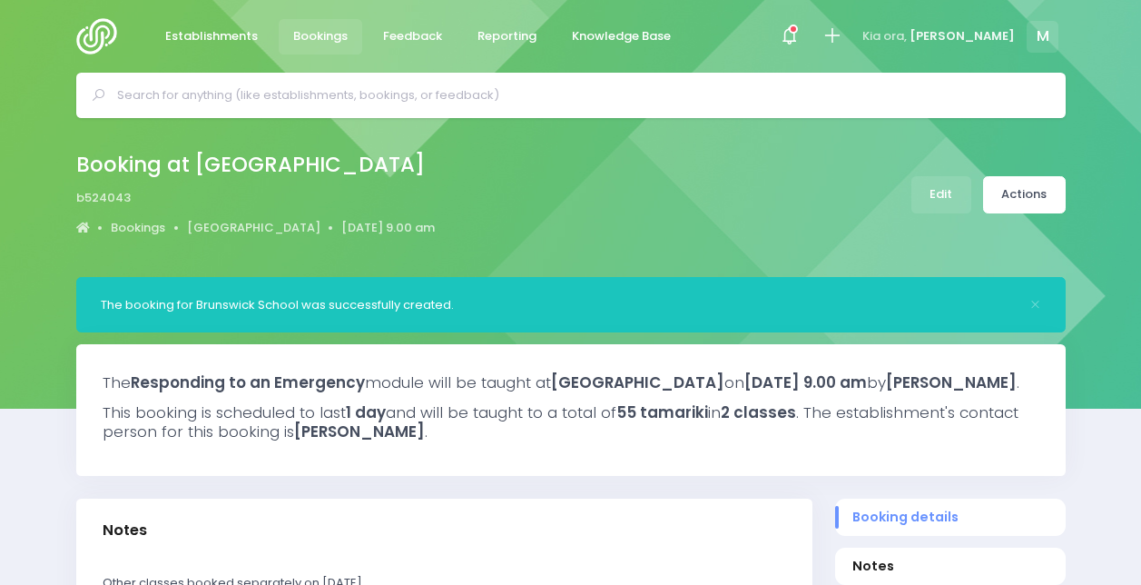
select select "5"
click at [1020, 195] on link "Actions" at bounding box center [1024, 194] width 83 height 37
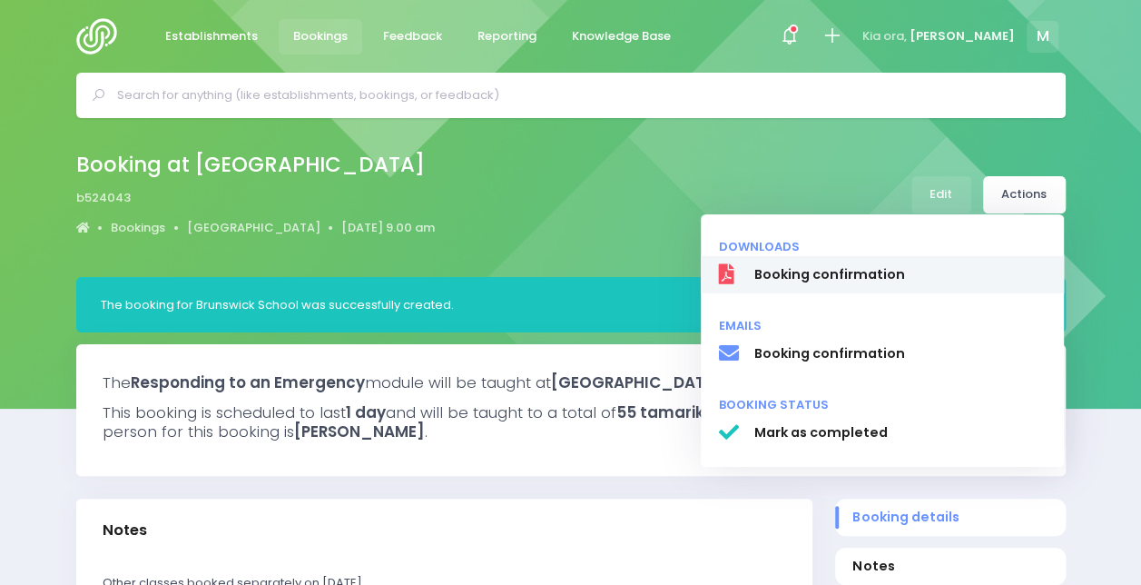
click at [833, 263] on link "Booking confirmation" at bounding box center [882, 275] width 363 height 38
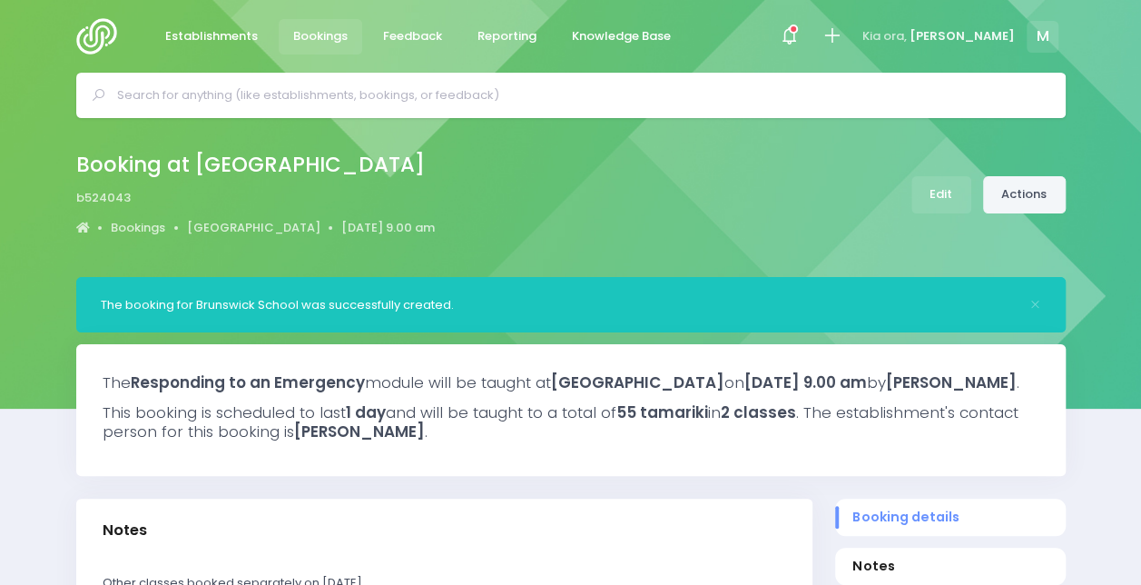
click at [1032, 198] on link "Actions" at bounding box center [1024, 194] width 83 height 37
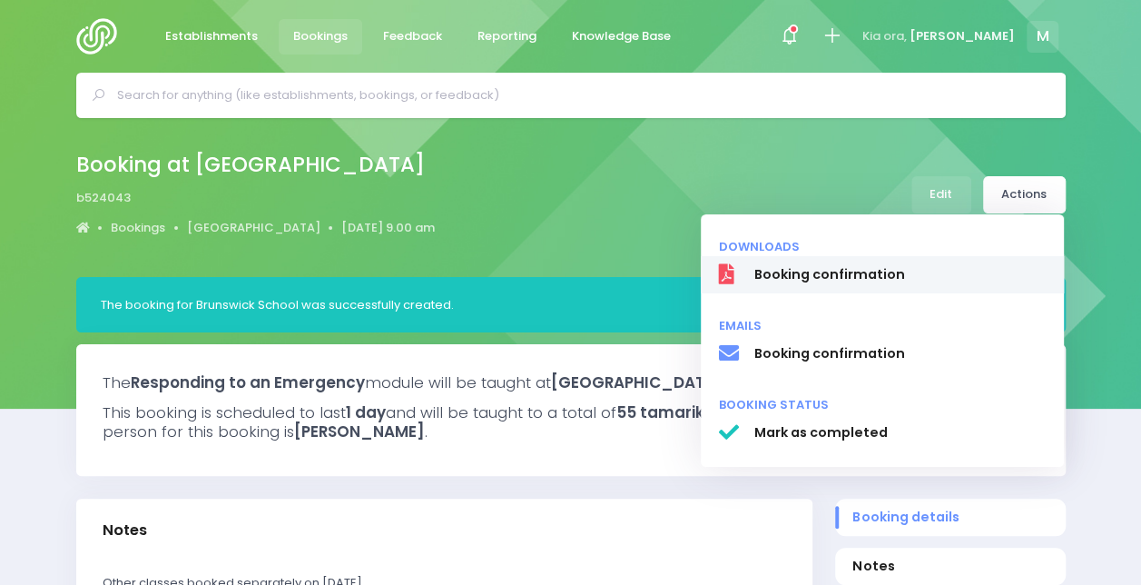
click at [891, 279] on span "Booking confirmation" at bounding box center [899, 274] width 292 height 19
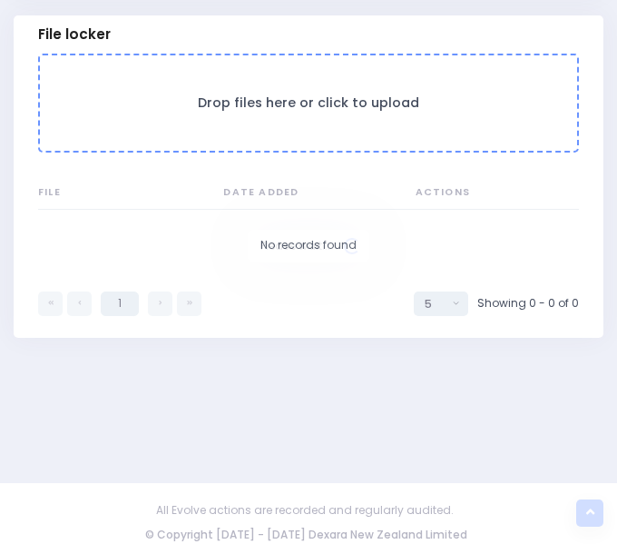
scroll to position [1638, 0]
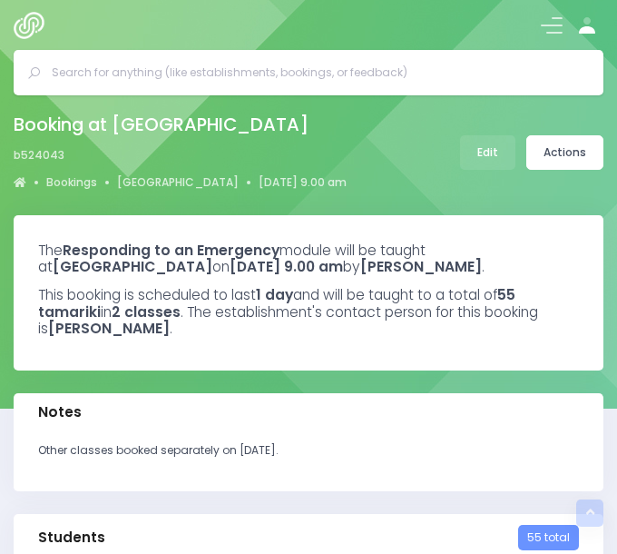
select select "5"
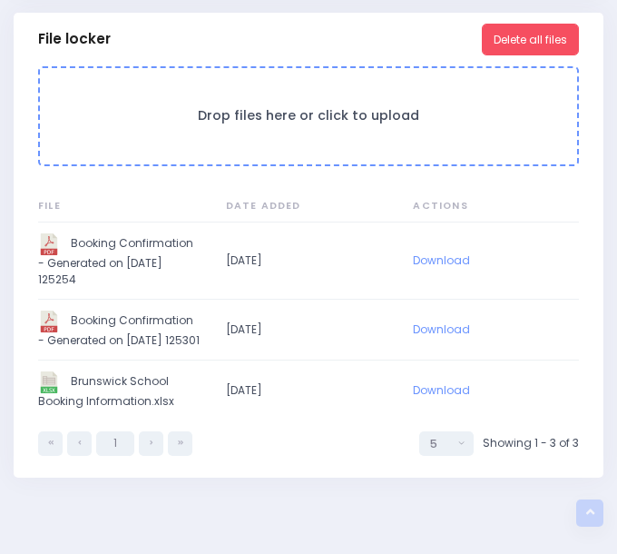
scroll to position [1565, 0]
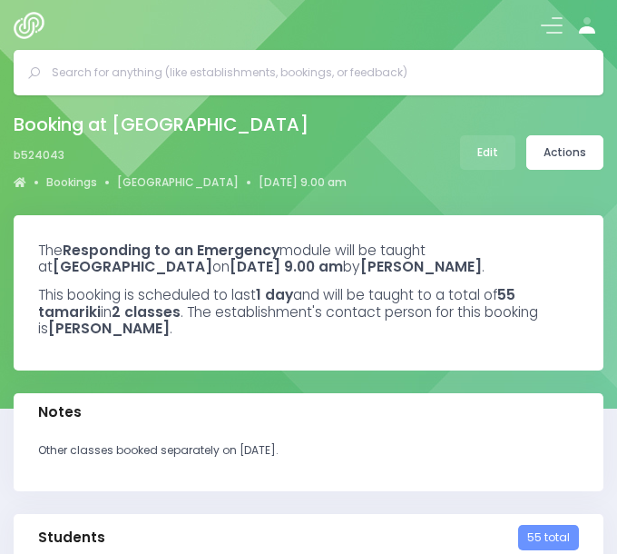
select select "5"
